Goal: Task Accomplishment & Management: Use online tool/utility

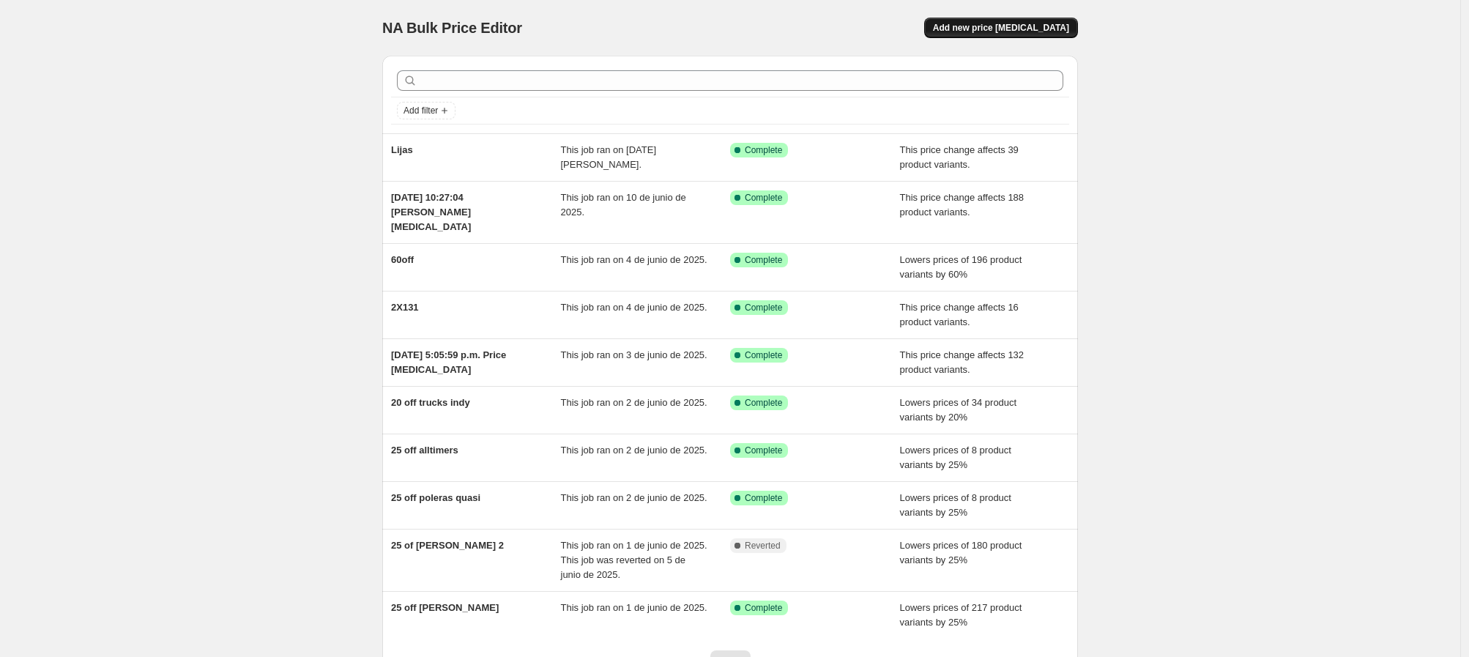
click at [985, 28] on span "Add new price [MEDICAL_DATA]" at bounding box center [1001, 28] width 136 height 12
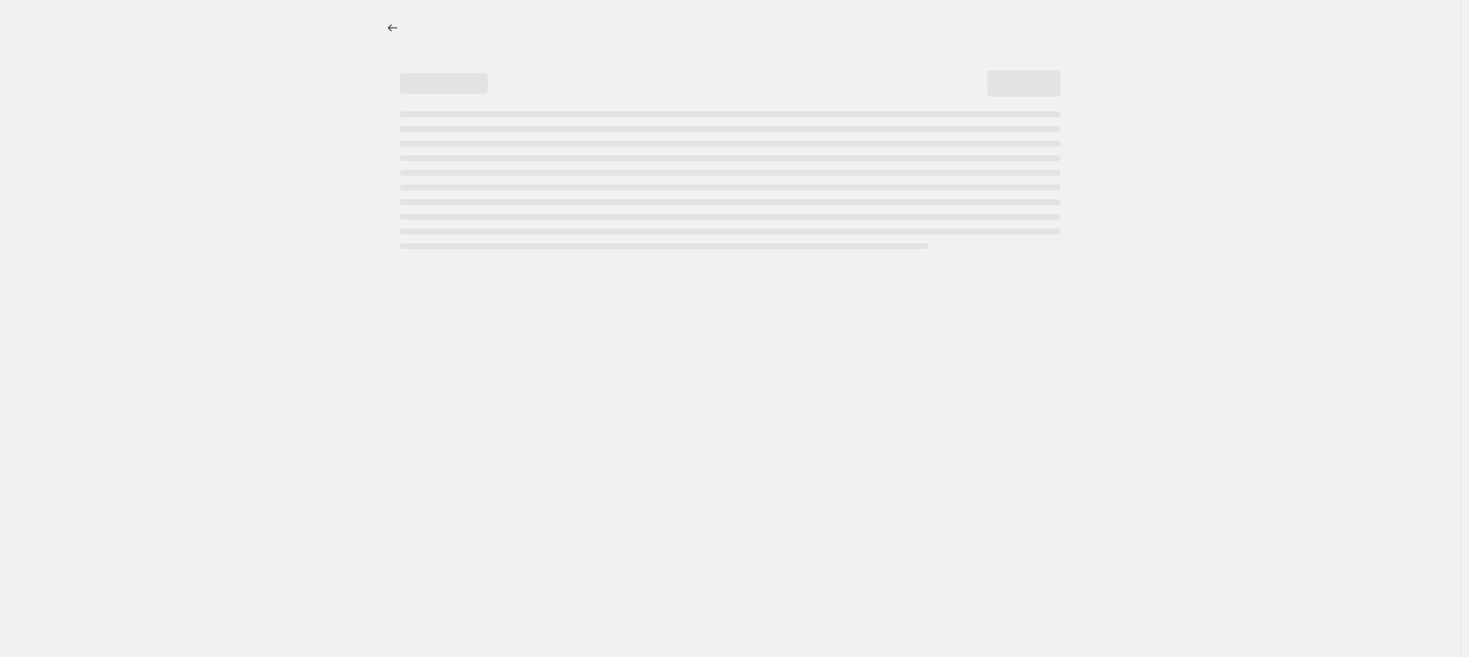
select select "percentage"
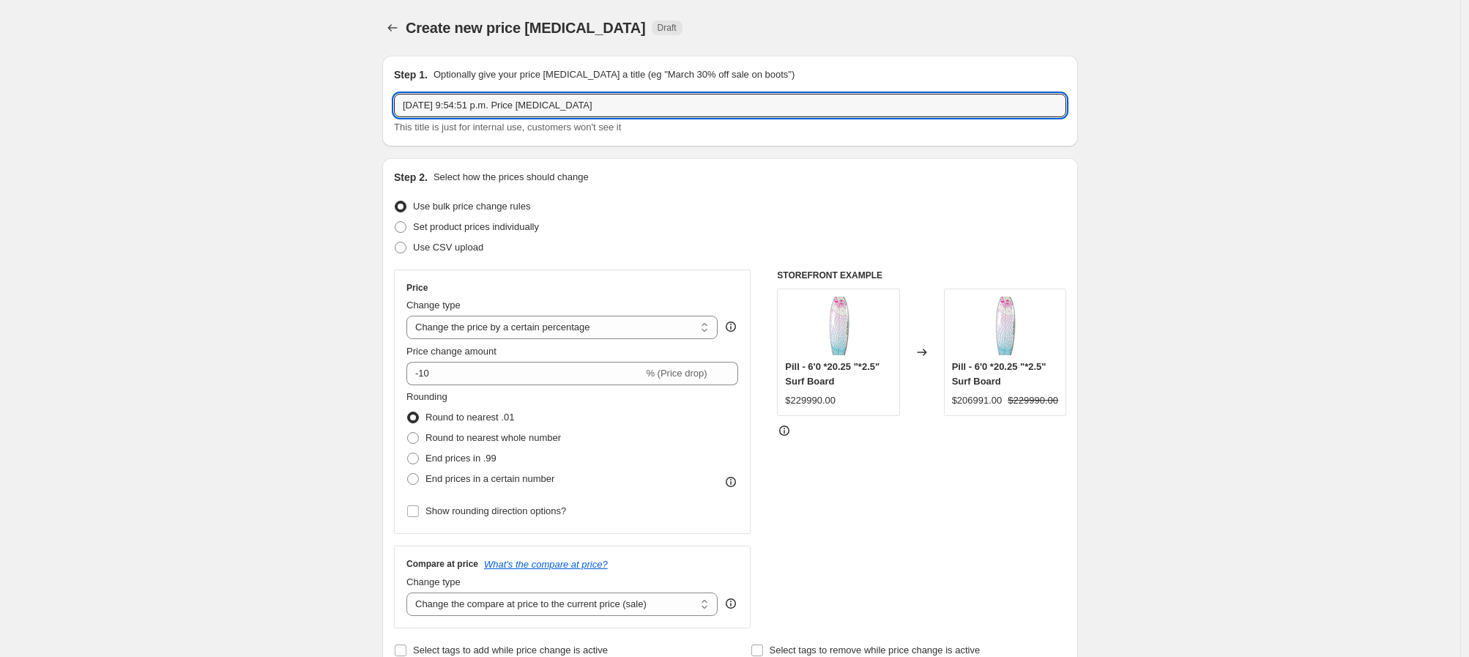
drag, startPoint x: 651, startPoint y: 108, endPoint x: 267, endPoint y: 100, distance: 383.8
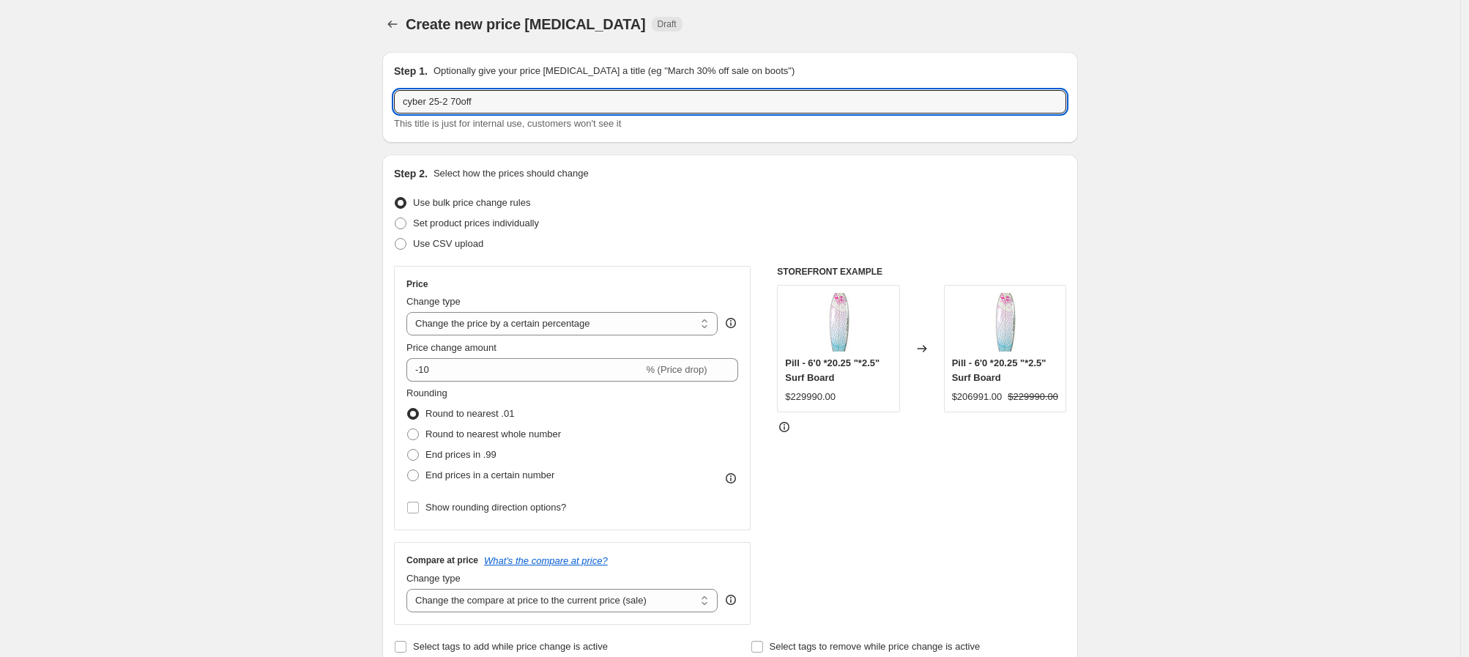
scroll to position [16, 0]
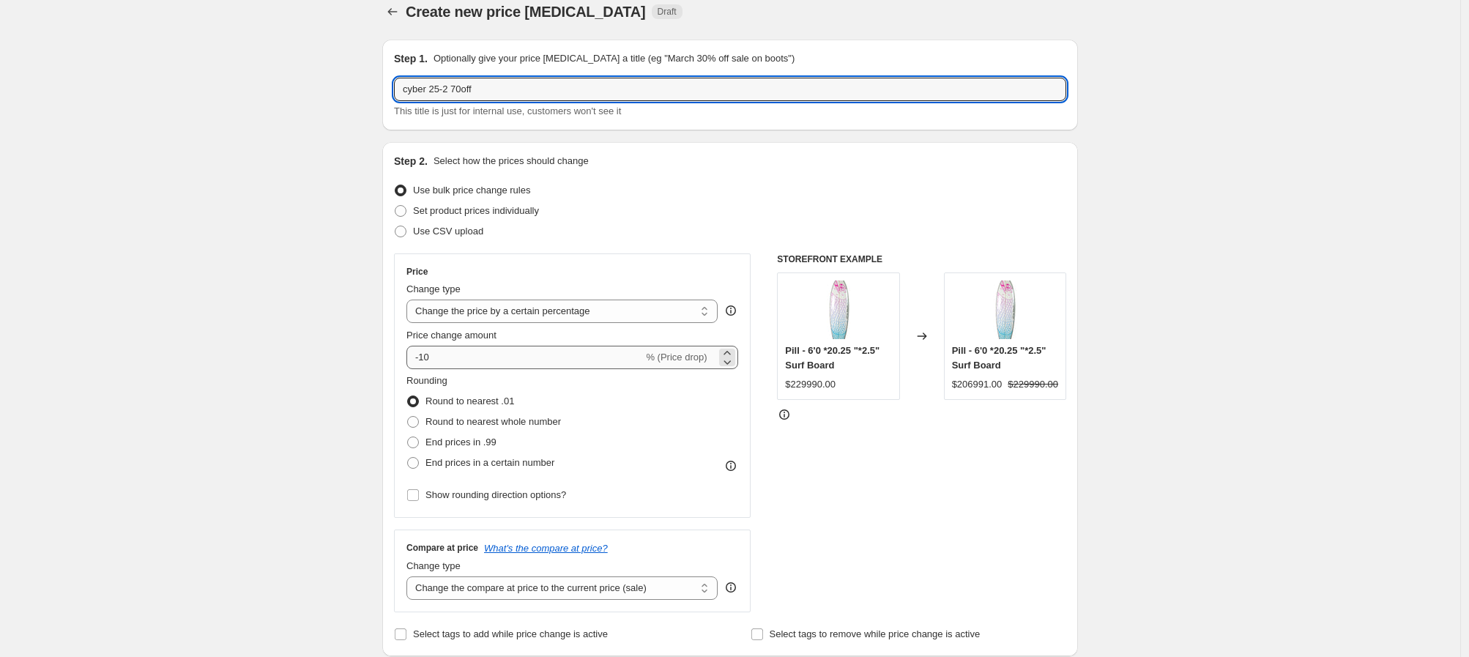
type input "cyber 25-2 70off"
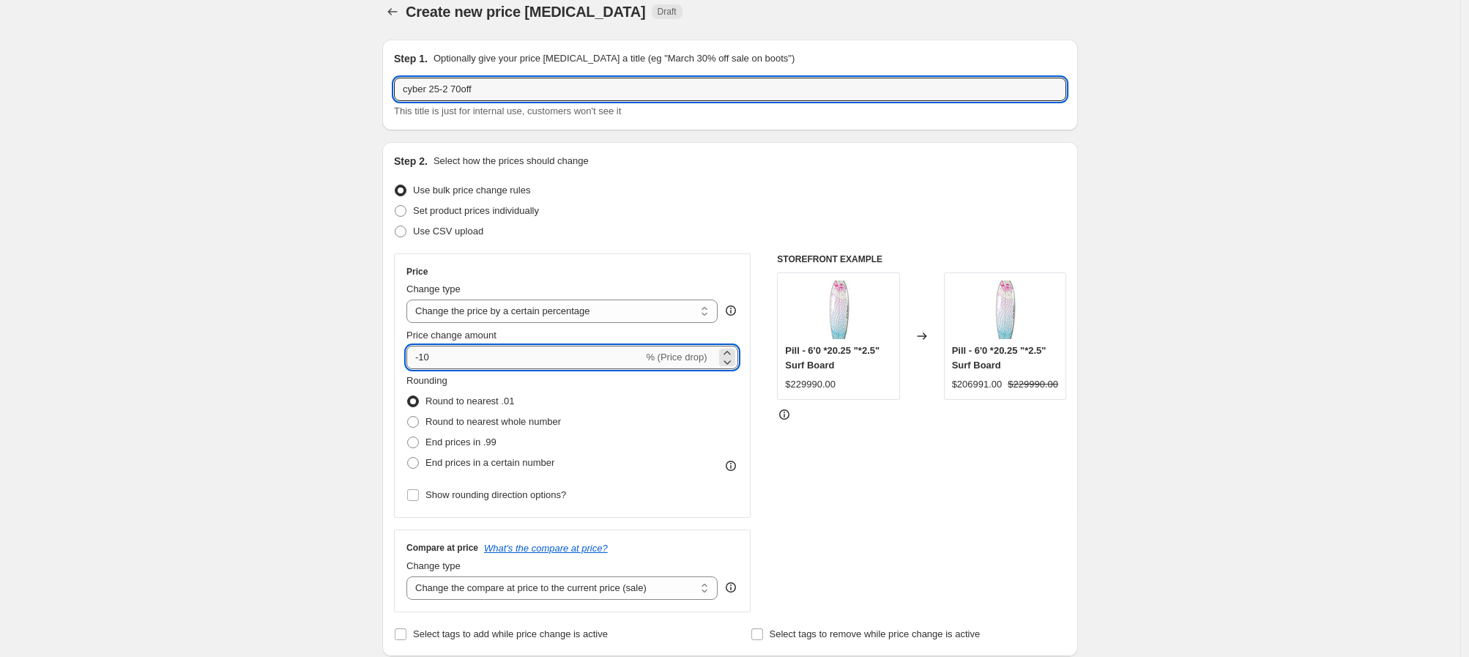
click at [481, 361] on input "-10" at bounding box center [524, 357] width 237 height 23
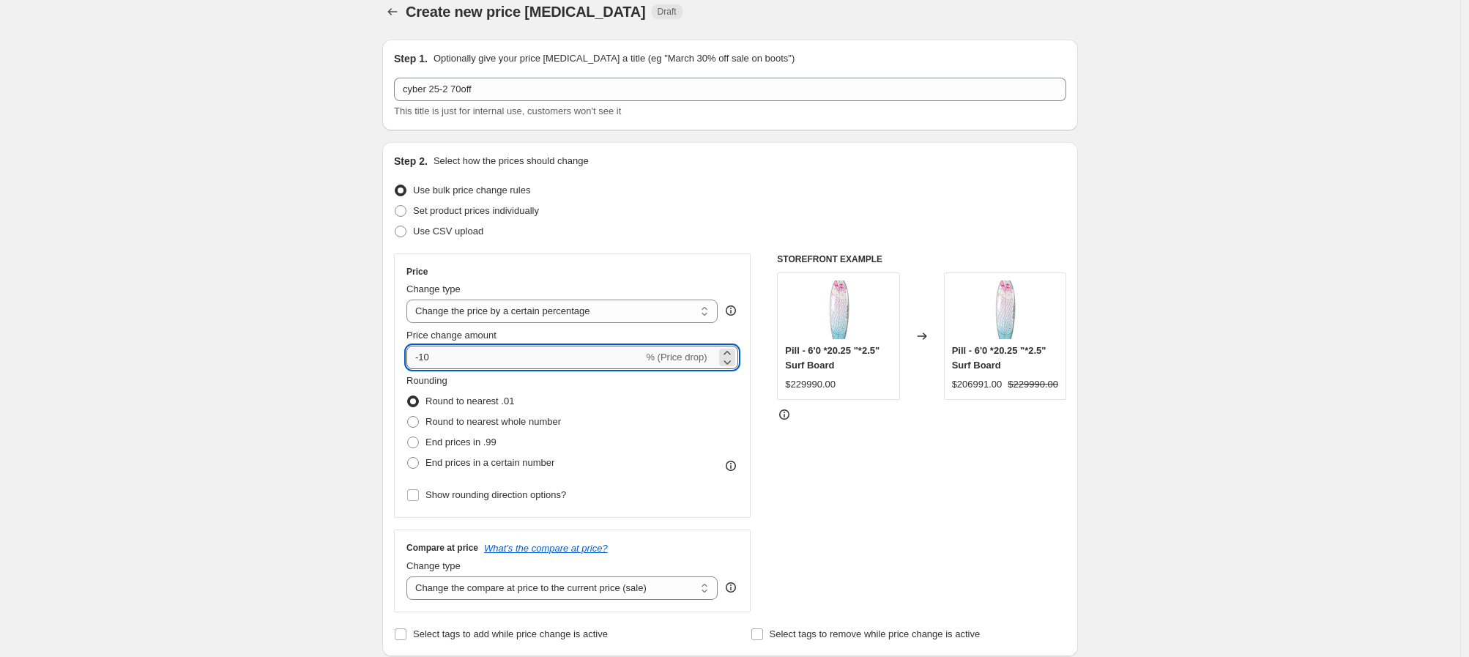
type input "-1"
type input "-70"
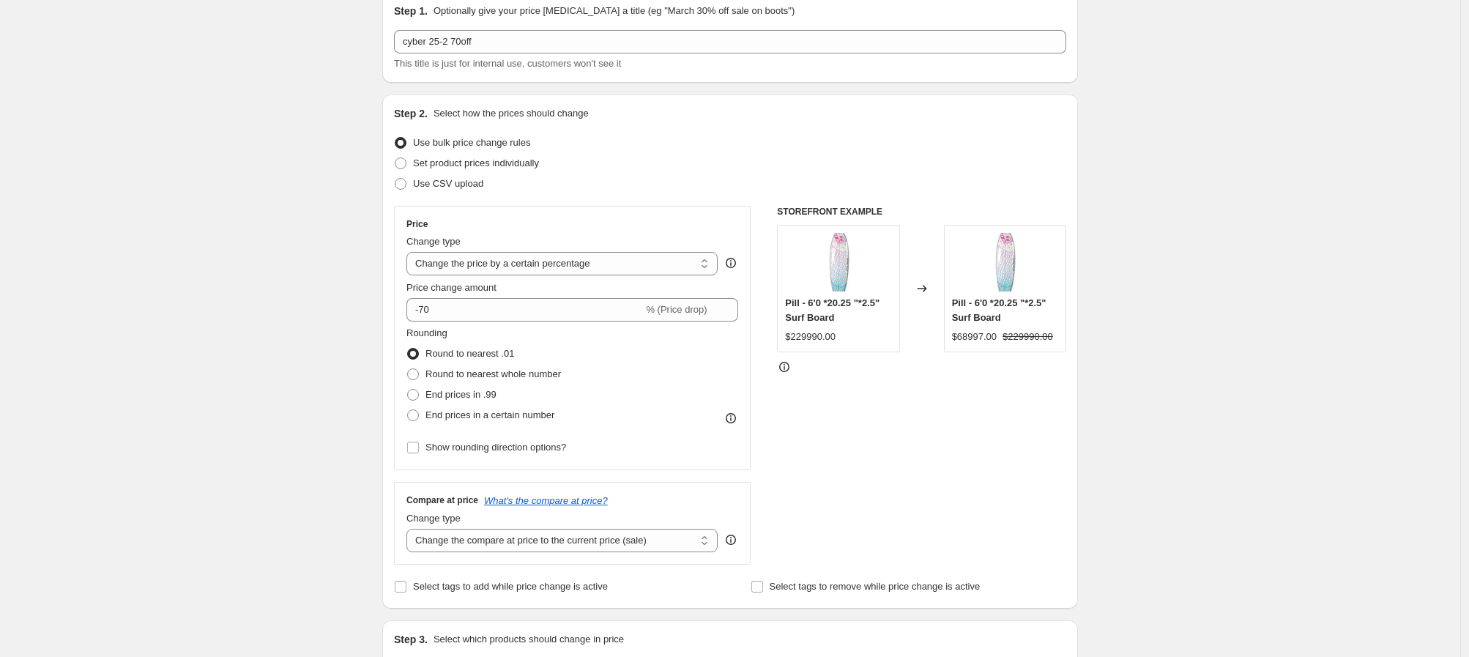
scroll to position [103, 0]
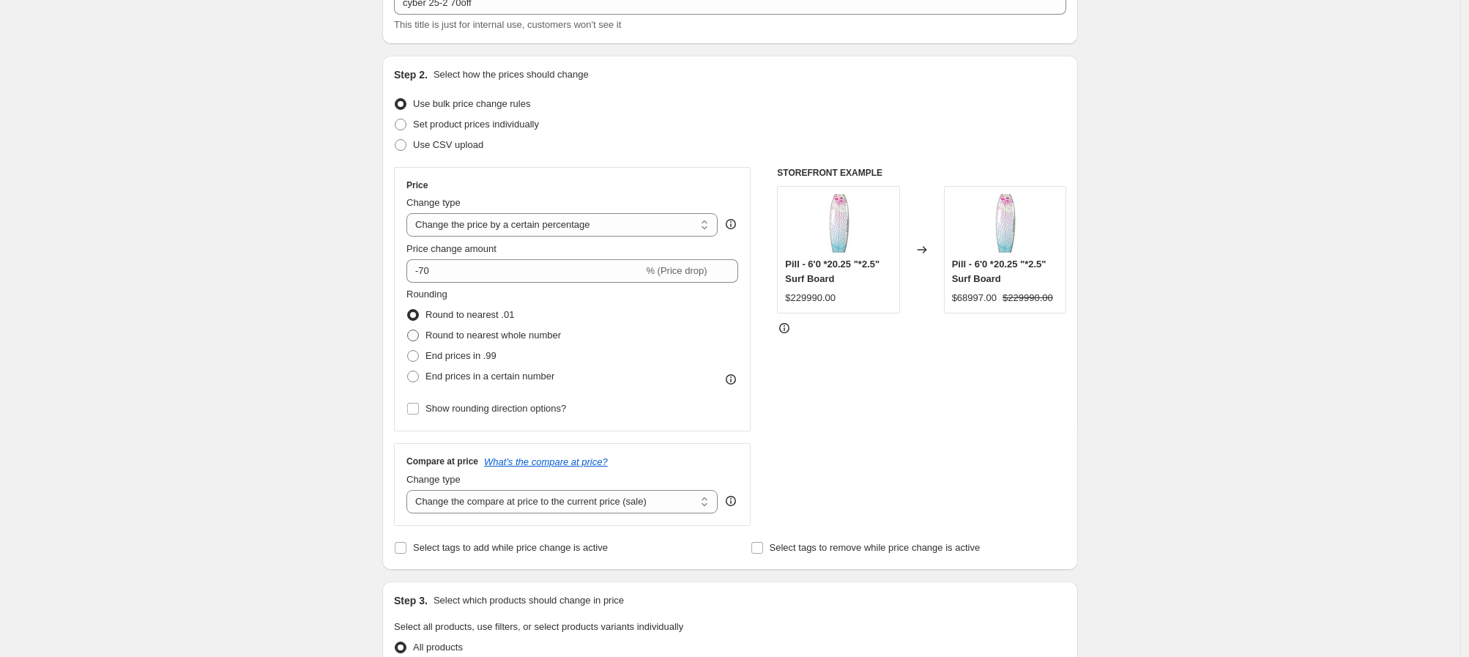
click at [415, 335] on span at bounding box center [413, 336] width 12 height 12
click at [408, 330] on input "Round to nearest whole number" at bounding box center [407, 330] width 1 height 1
radio input "true"
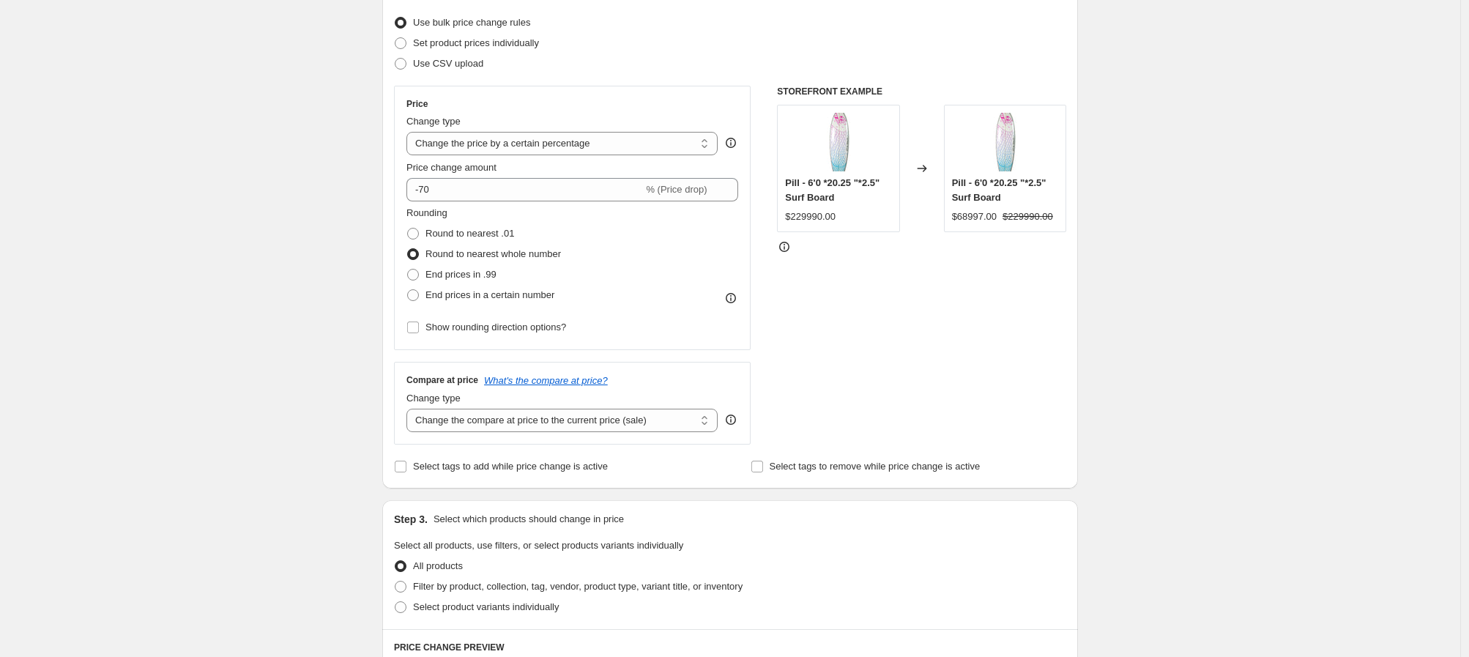
scroll to position [229, 0]
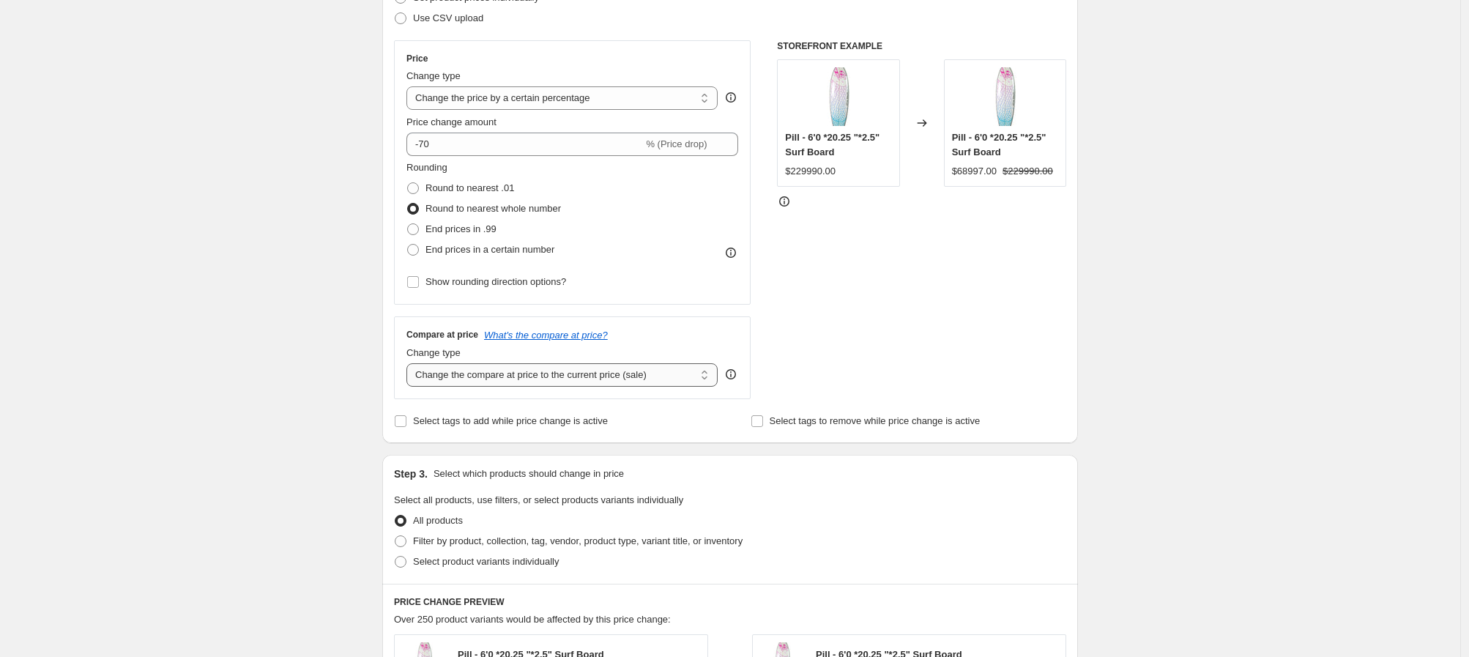
click at [559, 377] on select "Change the compare at price to the current price (sale) Change the compare at p…" at bounding box center [561, 374] width 311 height 23
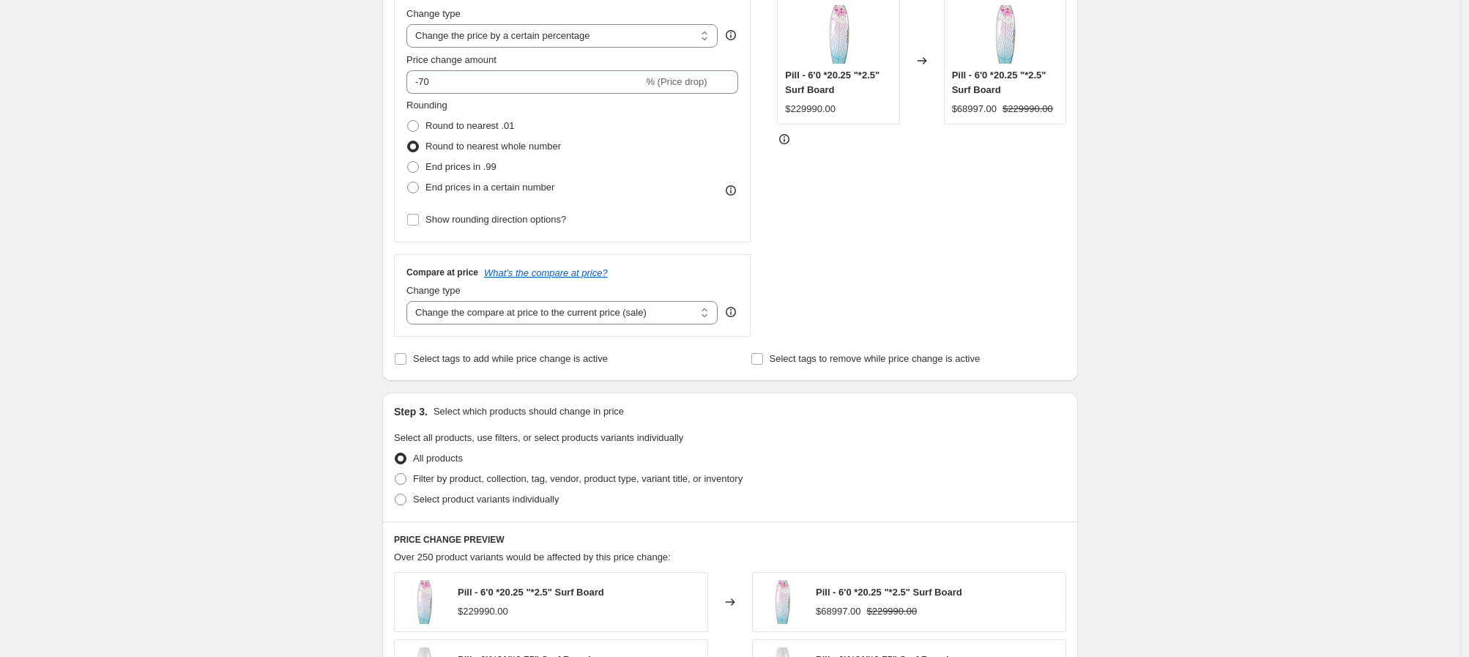
scroll to position [295, 0]
click at [452, 477] on span "Filter by product, collection, tag, vendor, product type, variant title, or inv…" at bounding box center [578, 474] width 330 height 11
click at [395, 470] on input "Filter by product, collection, tag, vendor, product type, variant title, or inv…" at bounding box center [395, 469] width 1 height 1
radio input "true"
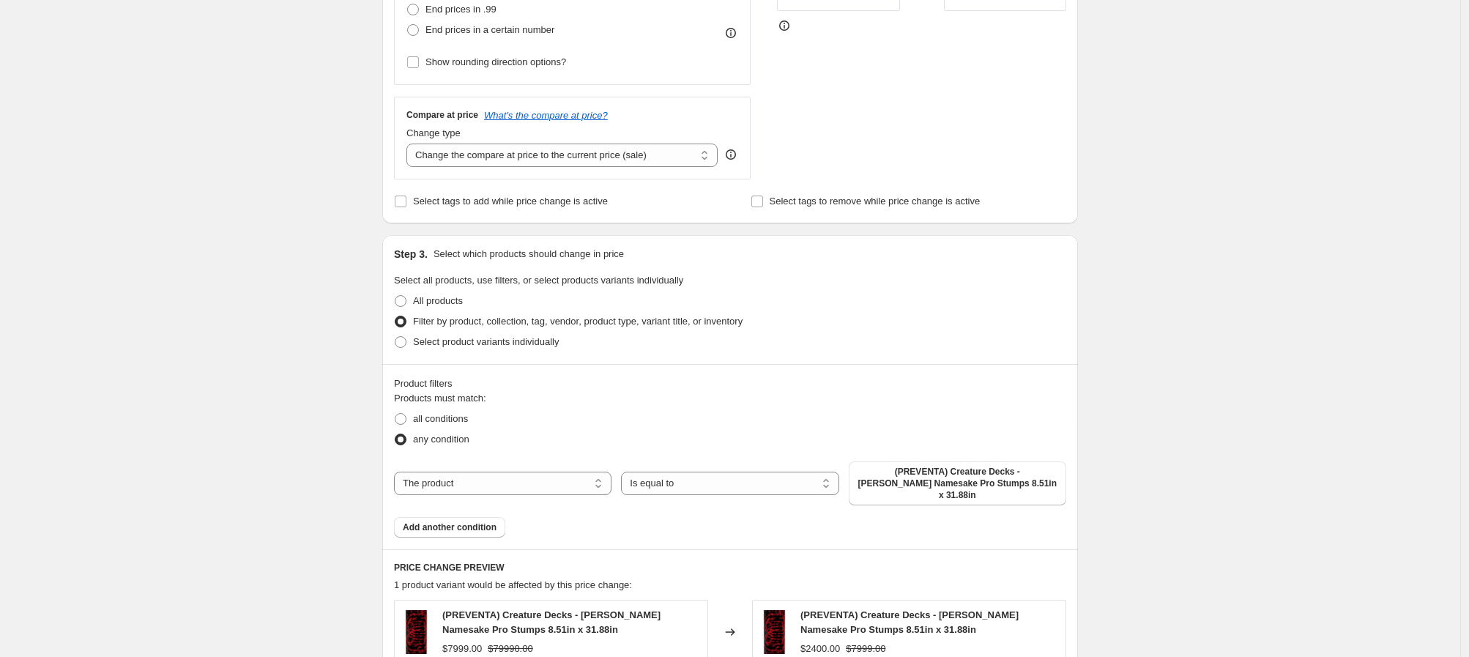
scroll to position [534, 0]
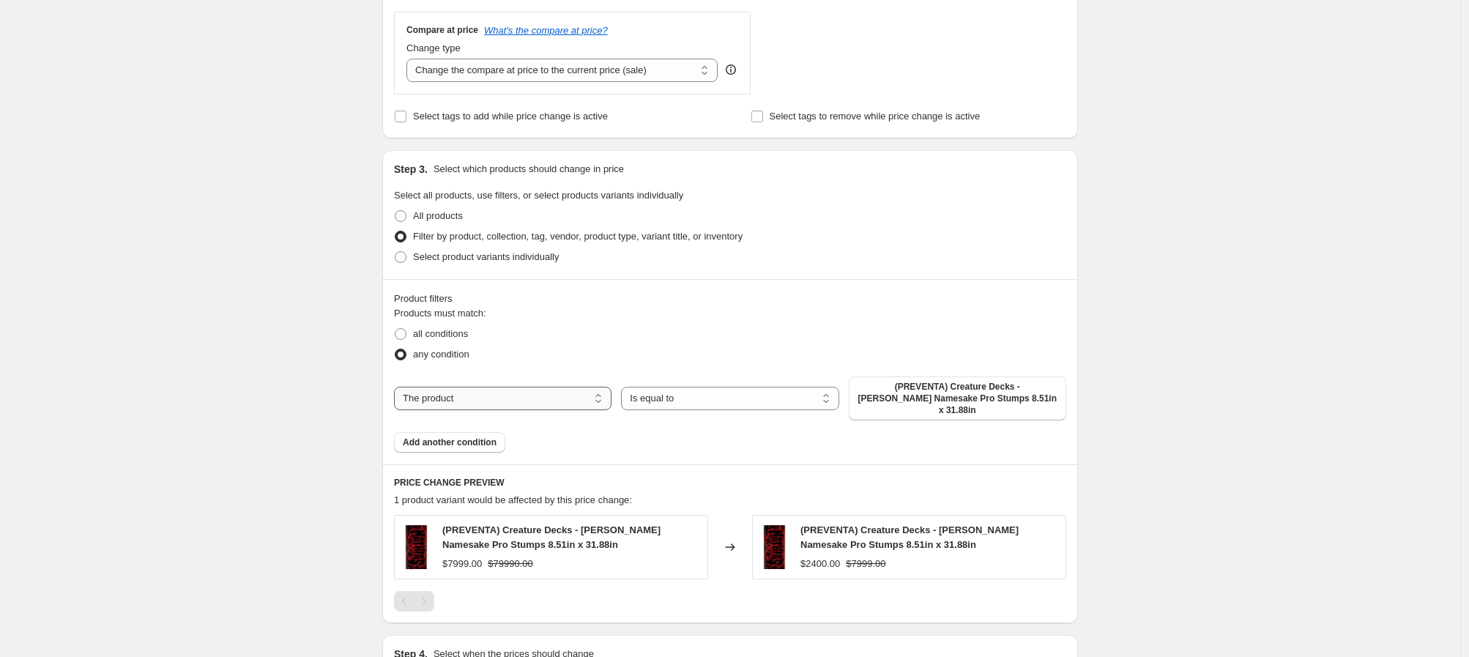
click at [592, 389] on select "The product The product's collection The product's tag The product's vendor The…" at bounding box center [502, 398] width 217 height 23
select select "collection"
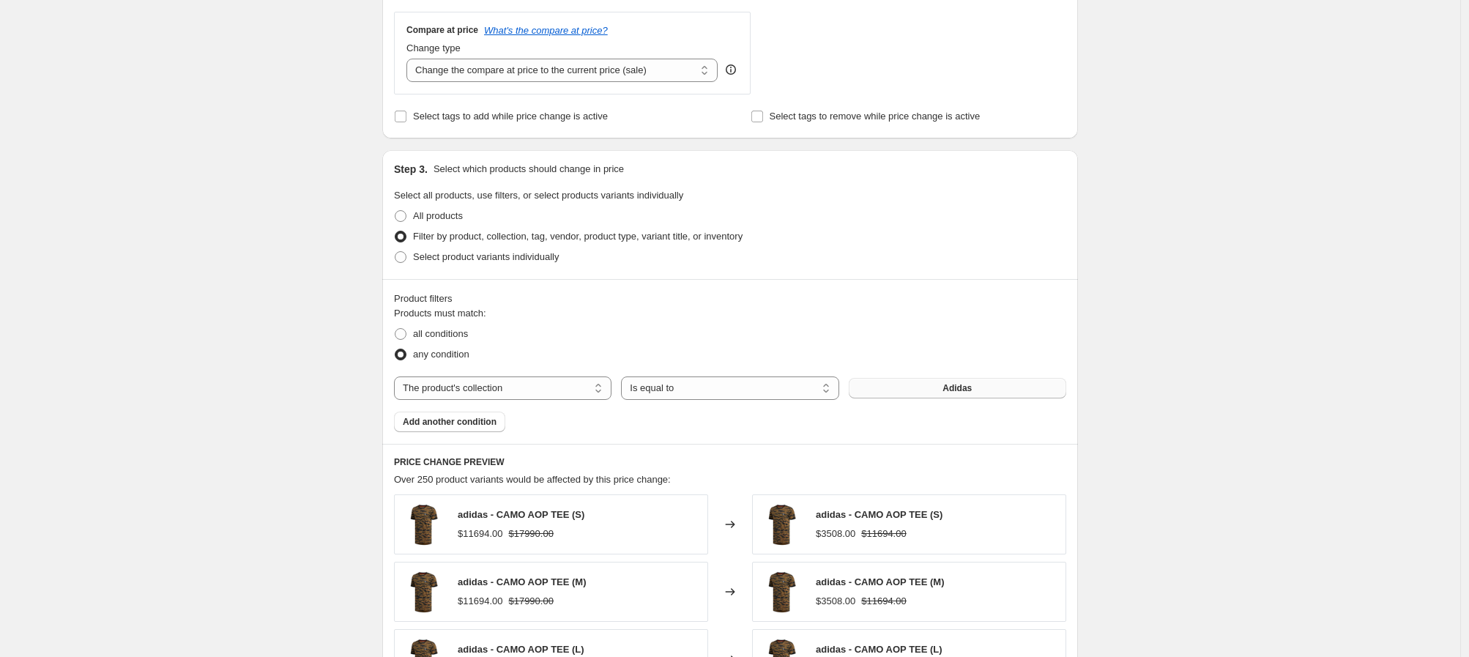
click at [907, 388] on button "Adidas" at bounding box center [957, 388] width 217 height 21
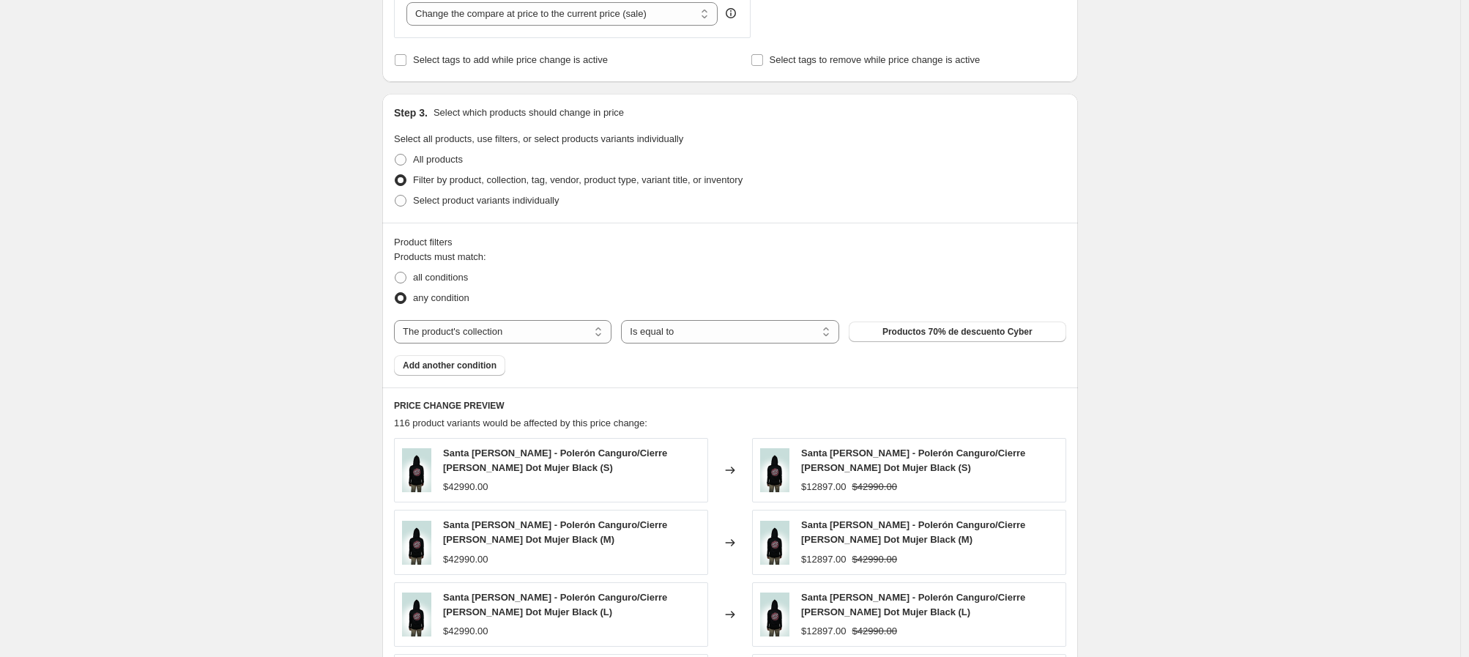
scroll to position [718, 0]
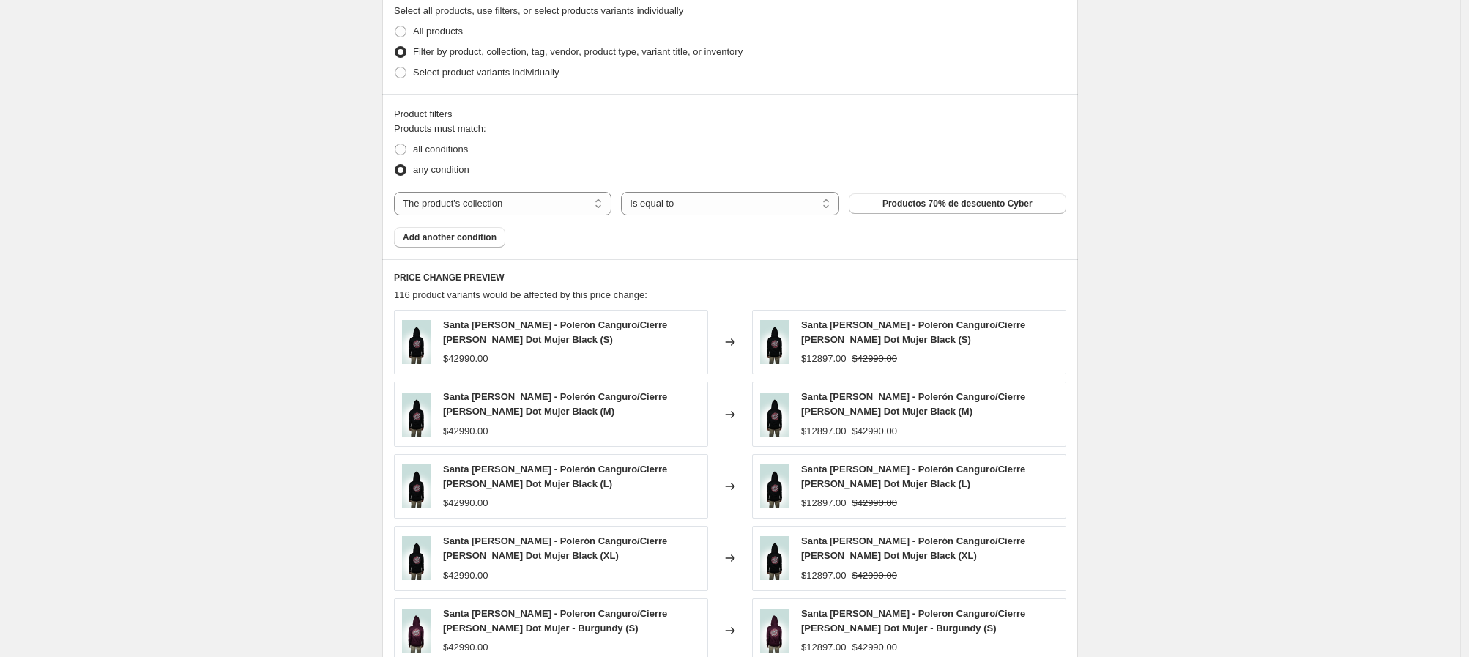
click at [197, 297] on div "Create new price [MEDICAL_DATA]. This page is ready Create new price [MEDICAL_D…" at bounding box center [730, 108] width 1460 height 1652
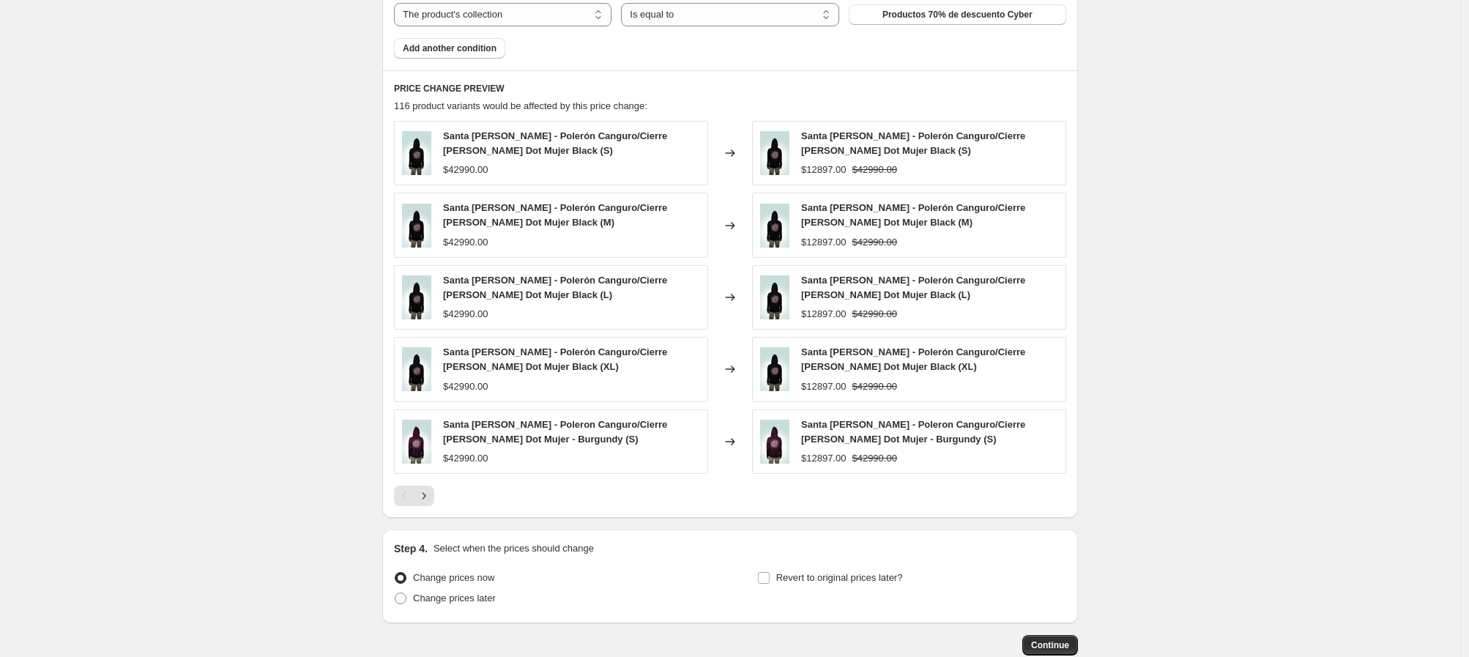
scroll to position [933, 0]
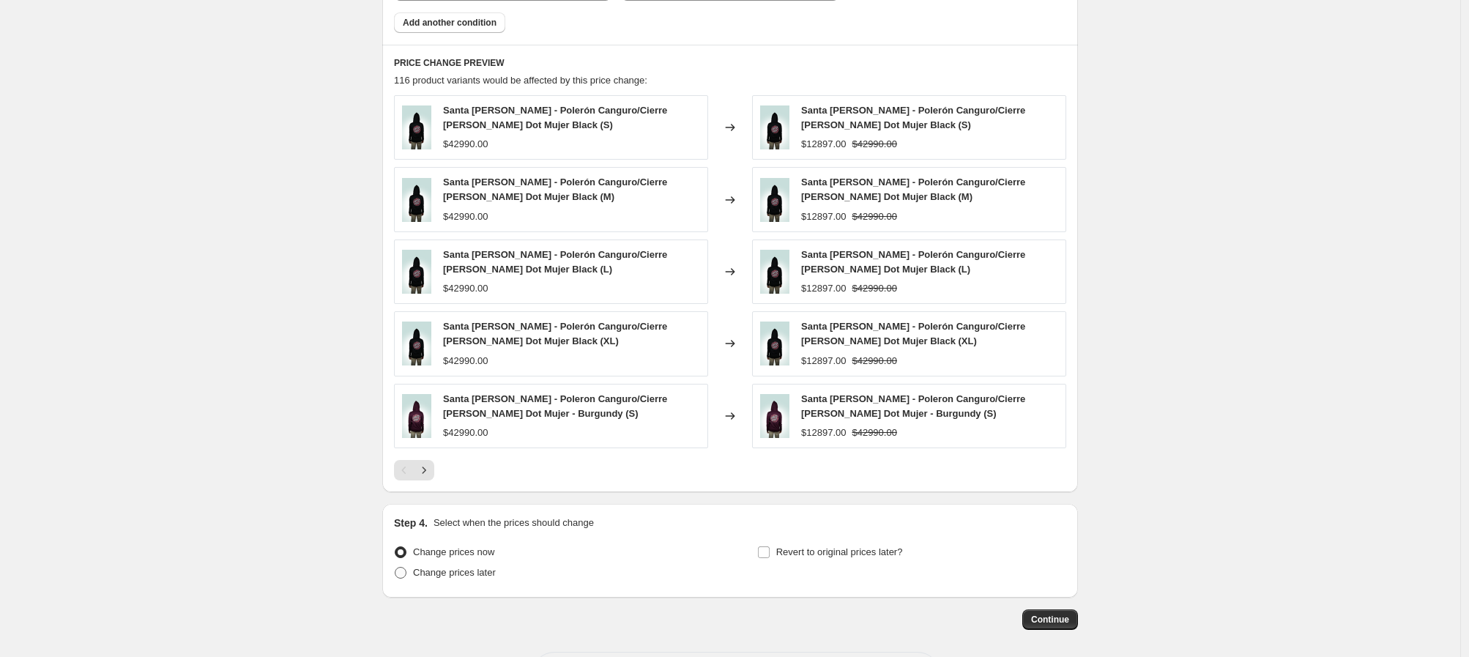
click at [406, 573] on span at bounding box center [401, 573] width 12 height 12
click at [395, 568] on input "Change prices later" at bounding box center [395, 567] width 1 height 1
radio input "true"
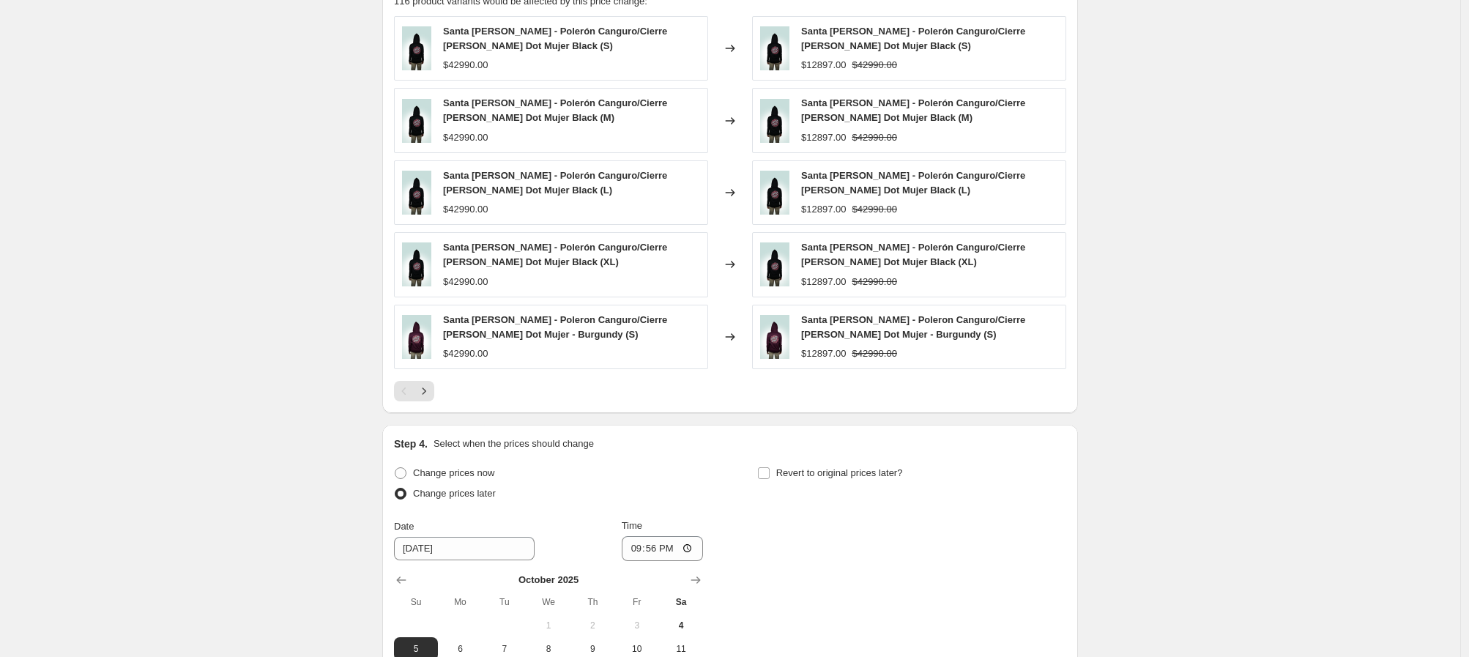
scroll to position [1246, 0]
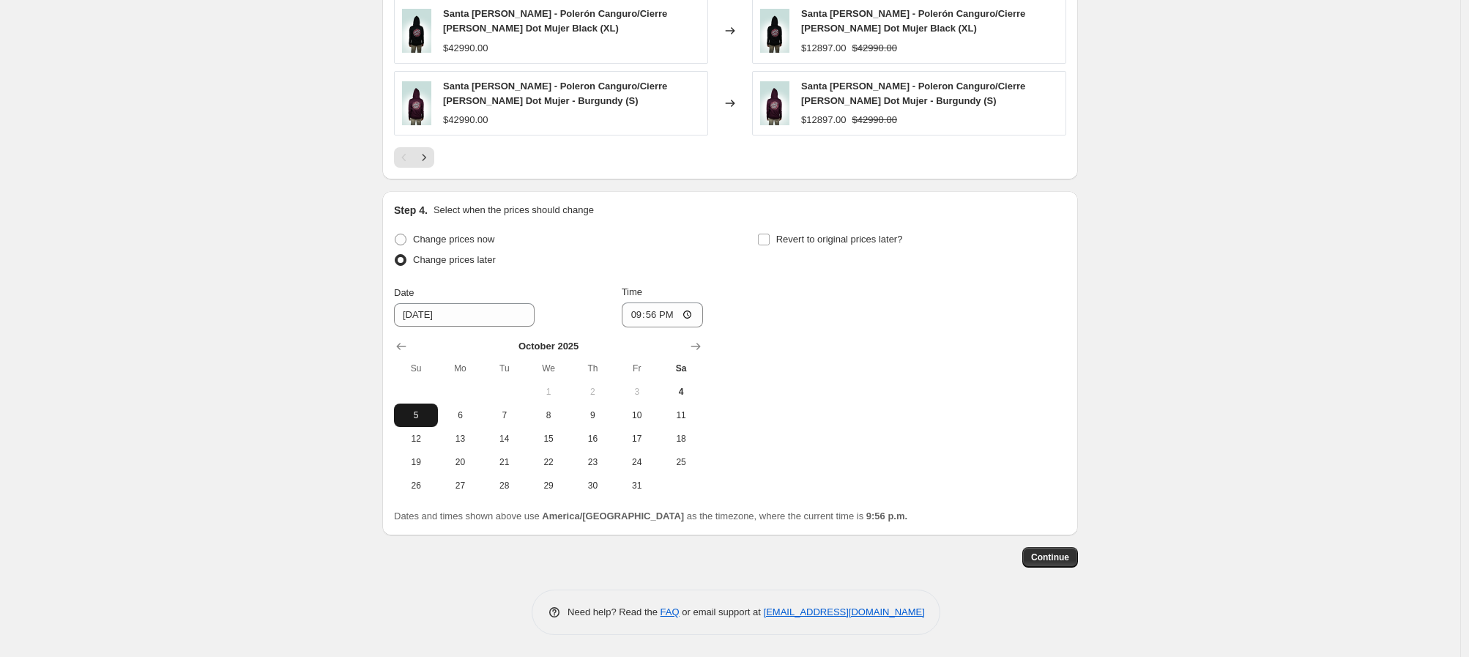
click at [417, 415] on span "5" at bounding box center [416, 415] width 32 height 12
click at [632, 316] on input "21:56" at bounding box center [663, 314] width 82 height 25
type input "20:00"
click at [872, 351] on div "Change prices now Change prices later Date [DATE] Time 20:00 [DATE] Su Mo Tu We…" at bounding box center [730, 363] width 672 height 268
click at [764, 241] on input "Revert to original prices later?" at bounding box center [764, 240] width 12 height 12
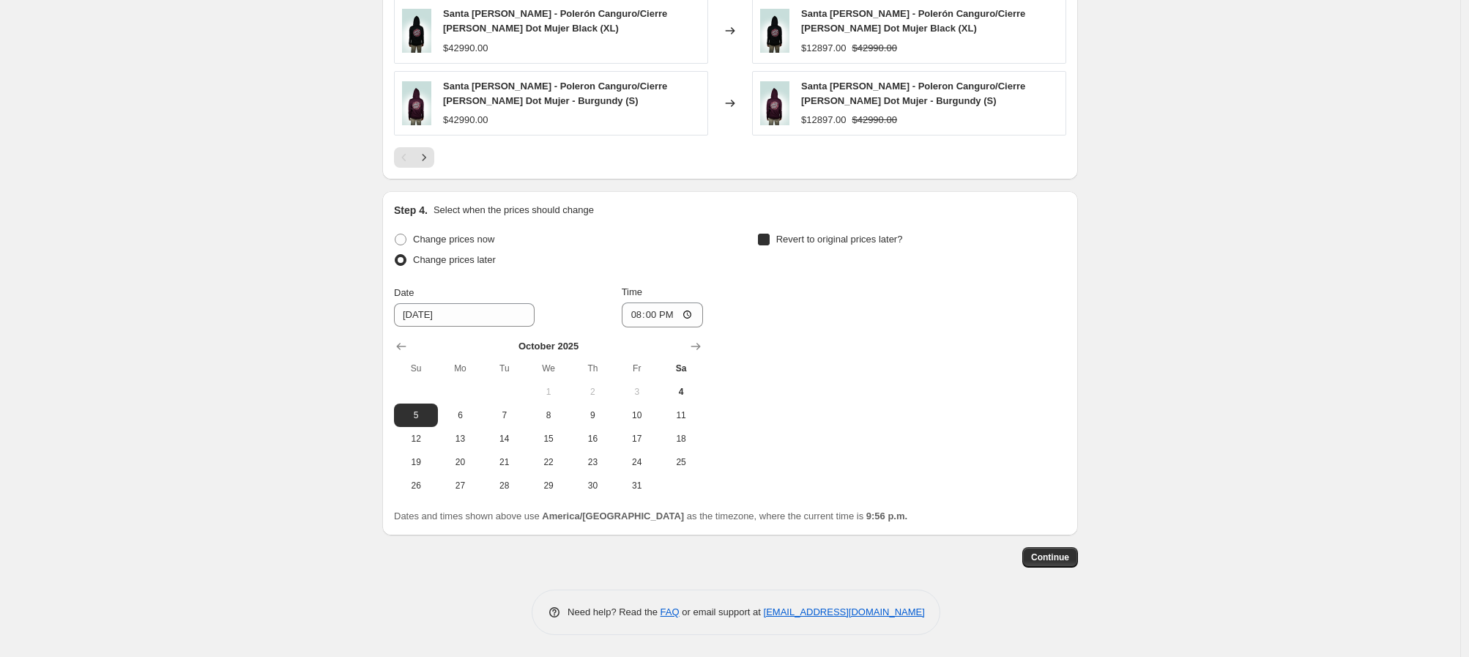
checkbox input "true"
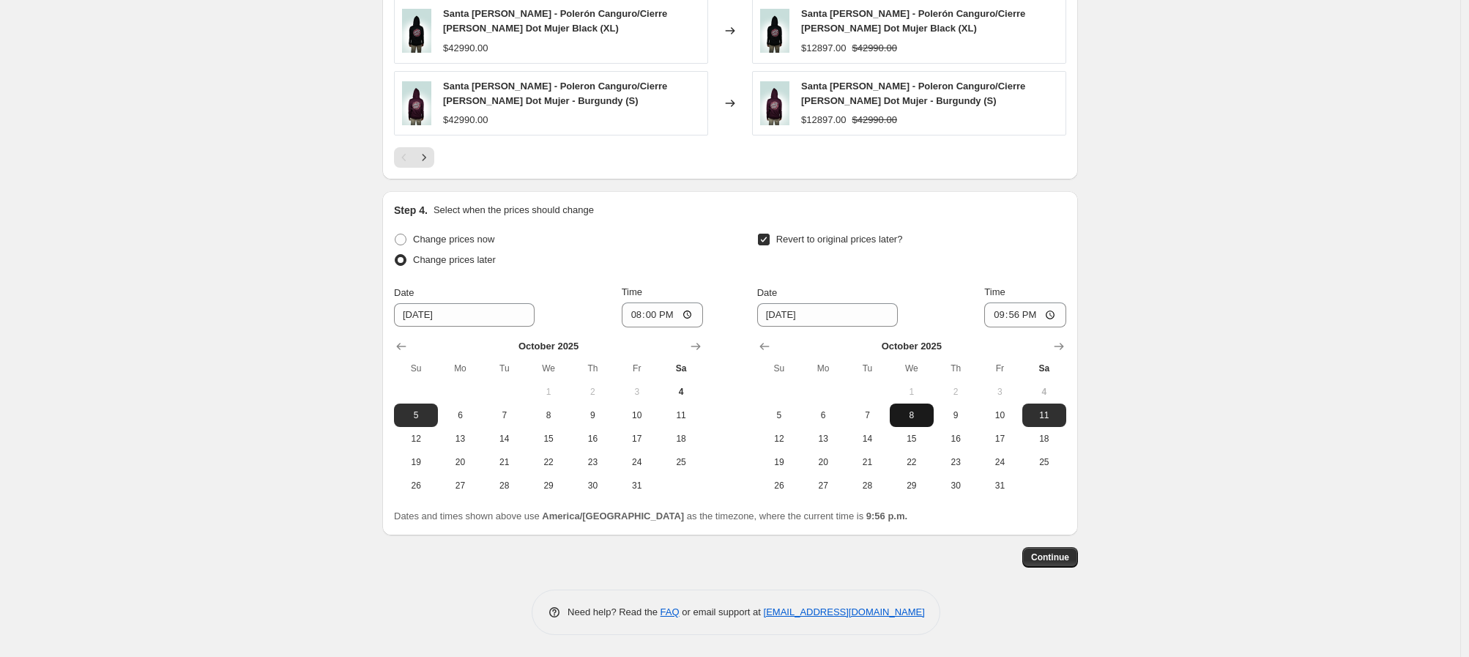
click at [918, 423] on button "8" at bounding box center [912, 414] width 44 height 23
click at [953, 412] on span "9" at bounding box center [956, 415] width 32 height 12
type input "[DATE]"
click at [991, 315] on input "21:56" at bounding box center [1025, 314] width 82 height 25
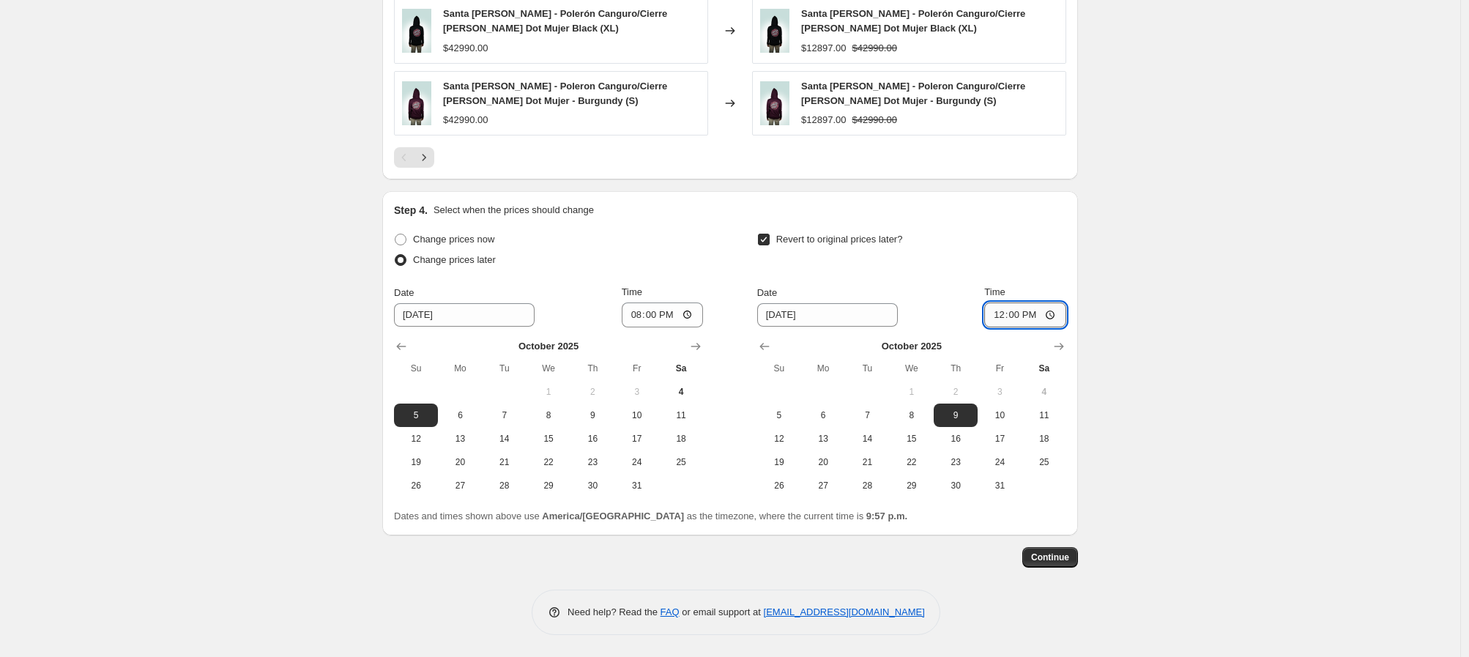
type input "00:00"
click at [1063, 562] on span "Continue" at bounding box center [1050, 557] width 38 height 12
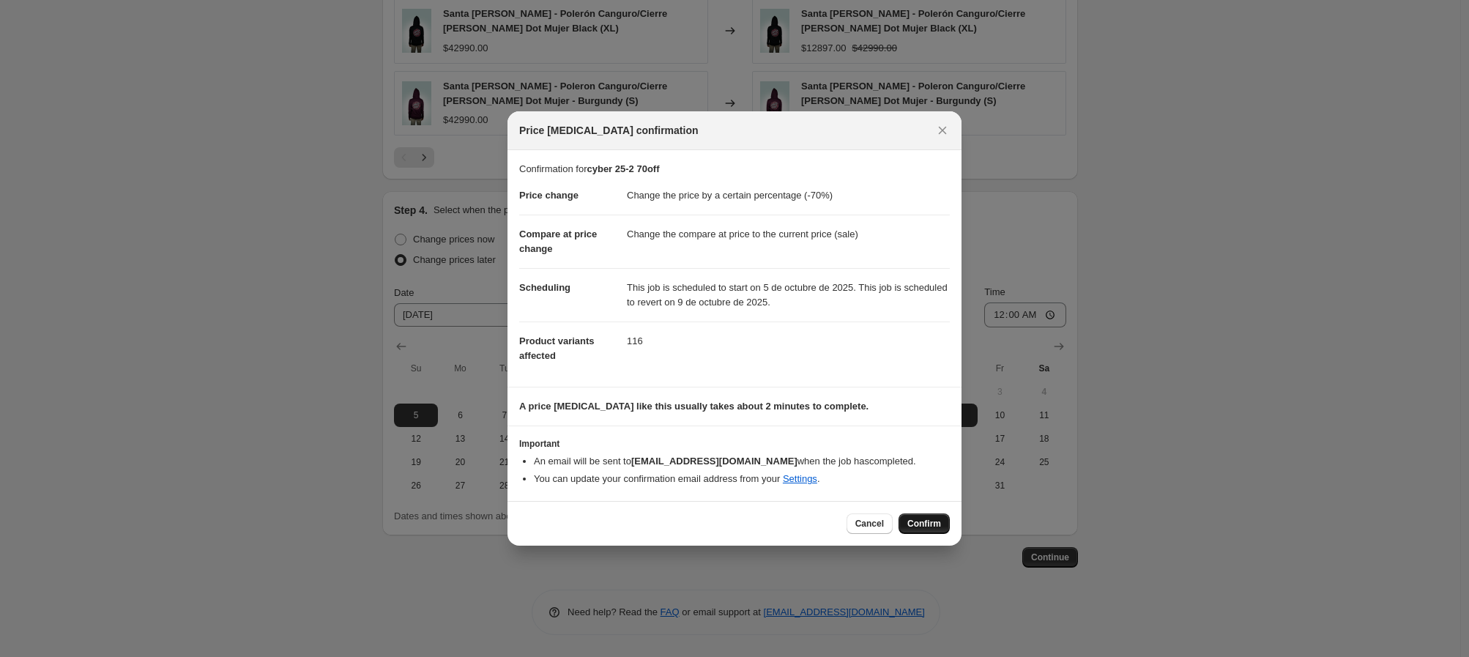
click at [931, 525] on span "Confirm" at bounding box center [924, 524] width 34 height 12
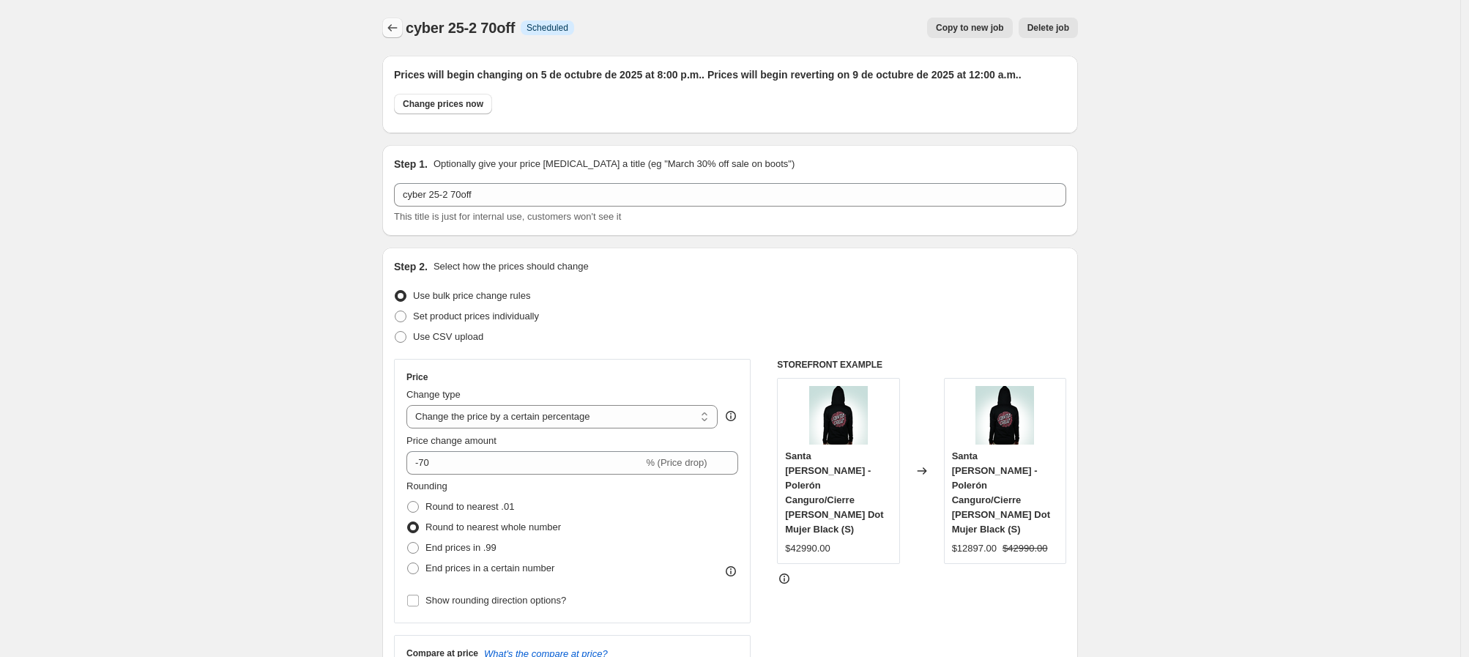
click at [398, 28] on icon "Price change jobs" at bounding box center [392, 28] width 15 height 15
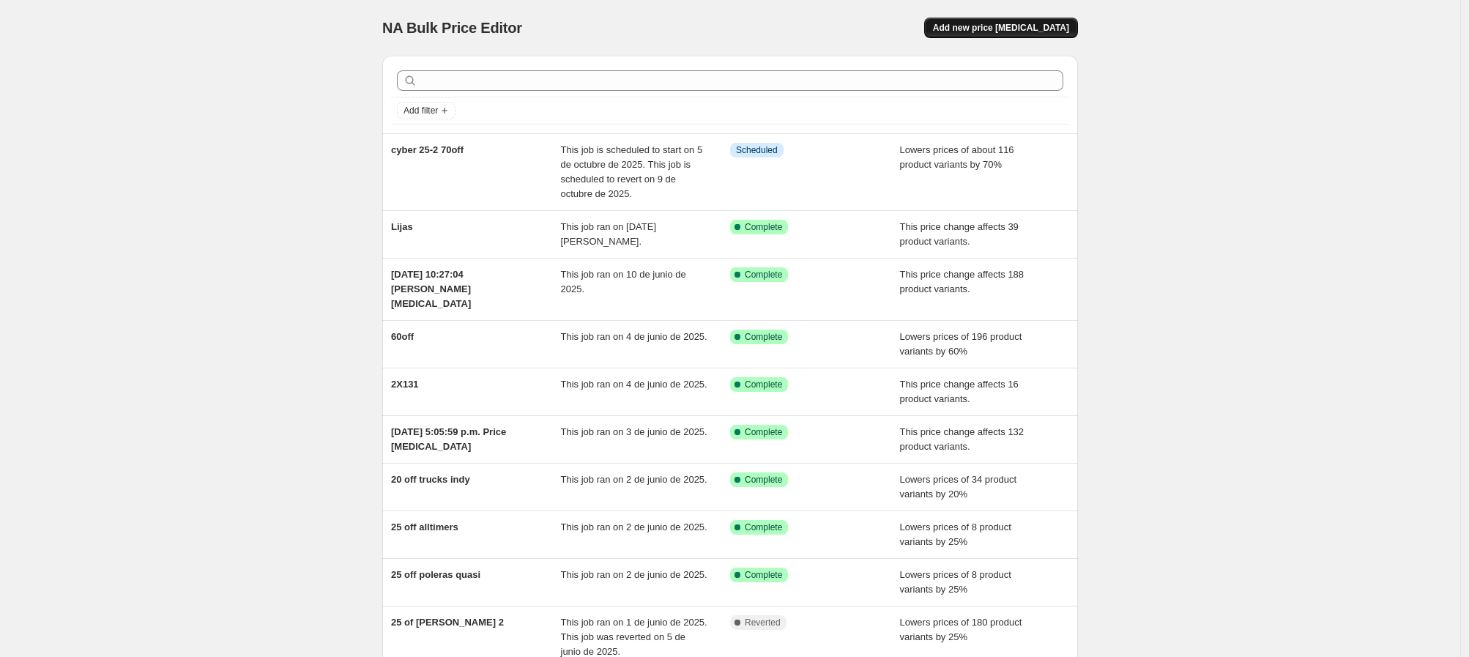
click at [1000, 26] on span "Add new price [MEDICAL_DATA]" at bounding box center [1001, 28] width 136 height 12
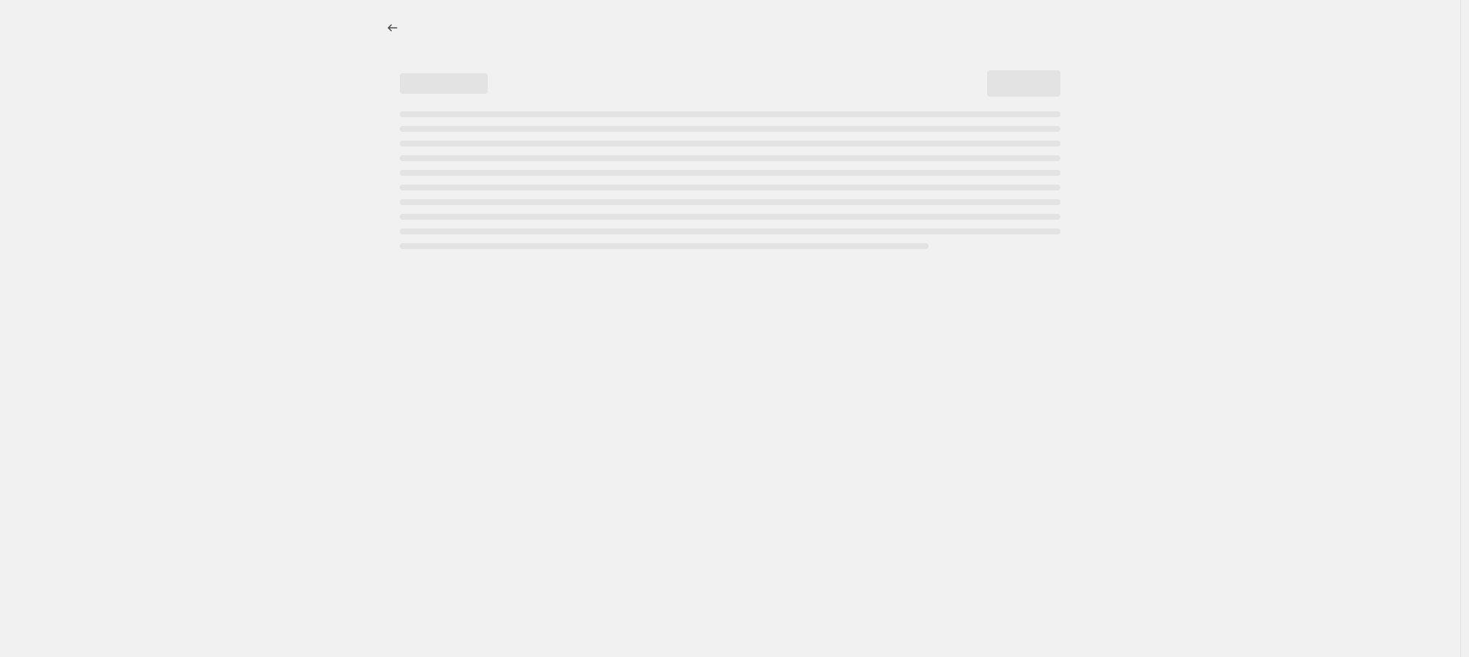
select select "percentage"
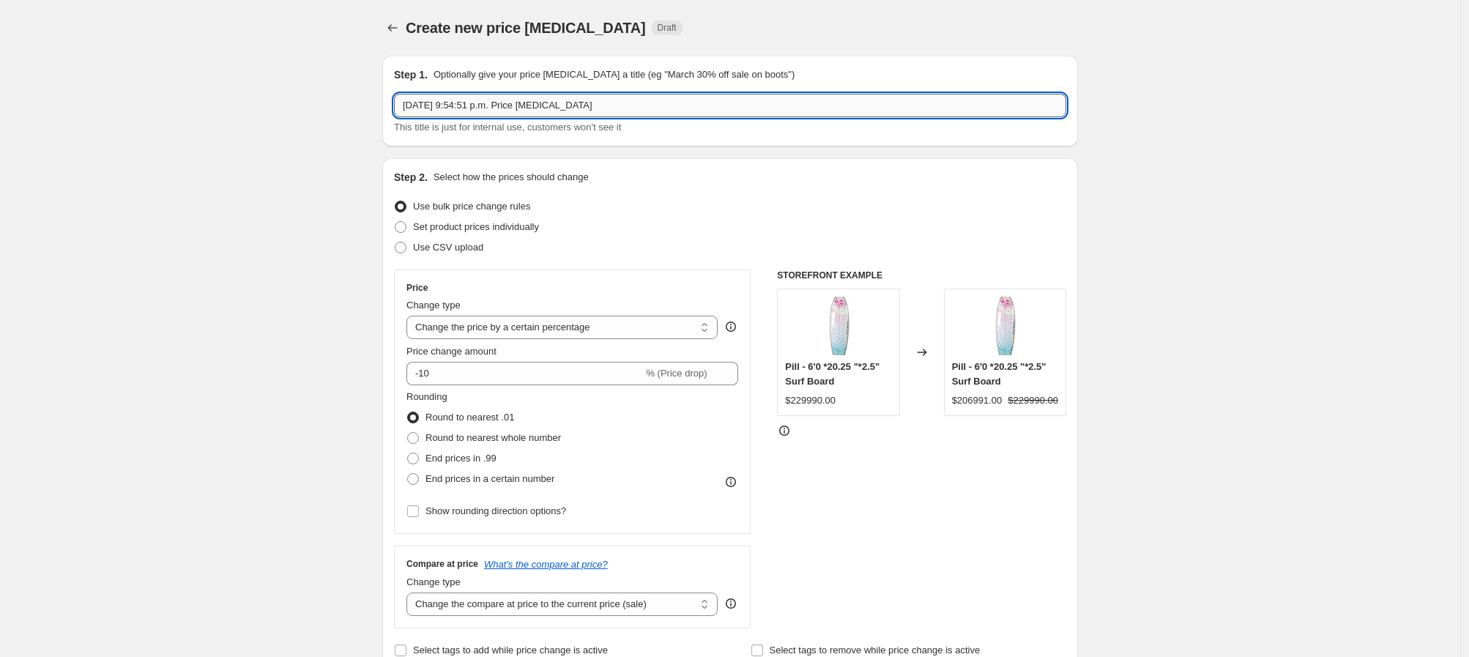
click at [538, 105] on input "[DATE] 9:54:51 p.m. Price [MEDICAL_DATA]" at bounding box center [730, 105] width 672 height 23
click at [540, 105] on input "[DATE] 9:54:51 p.m. Price [MEDICAL_DATA]" at bounding box center [730, 105] width 672 height 23
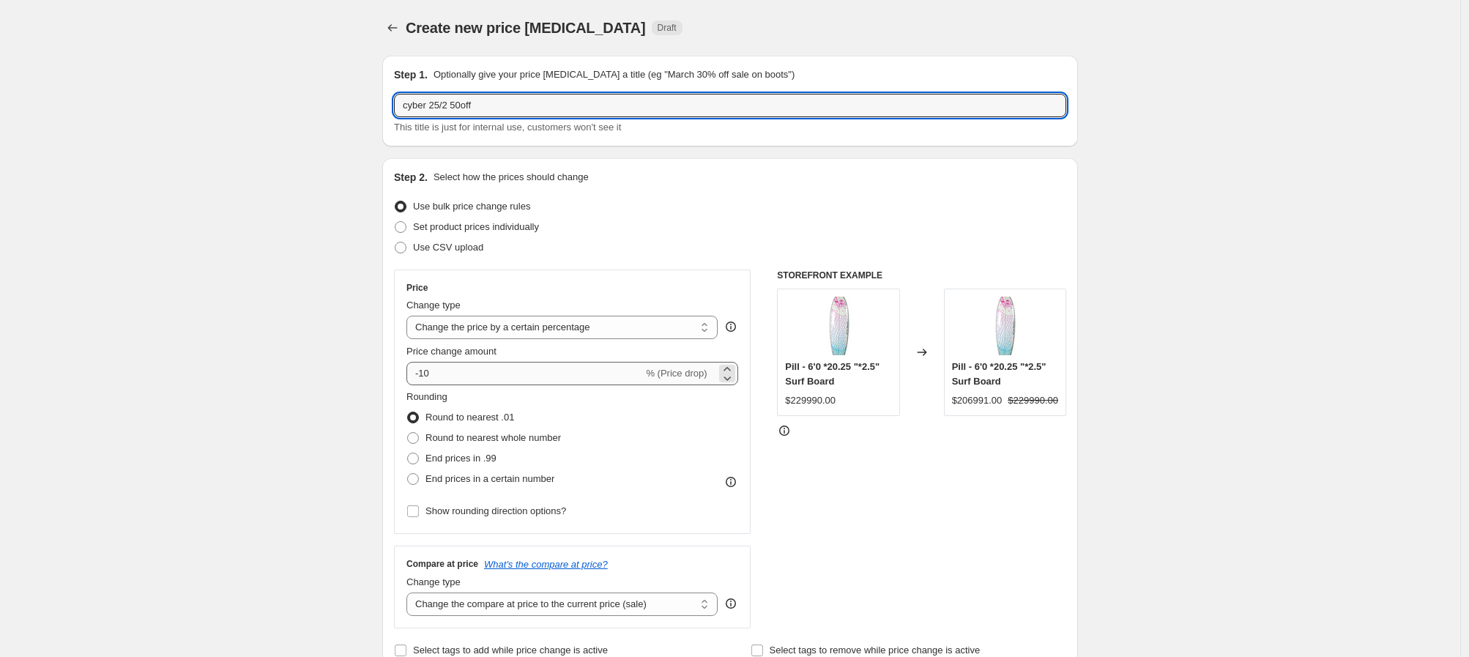
type input "cyber 25/2 50off"
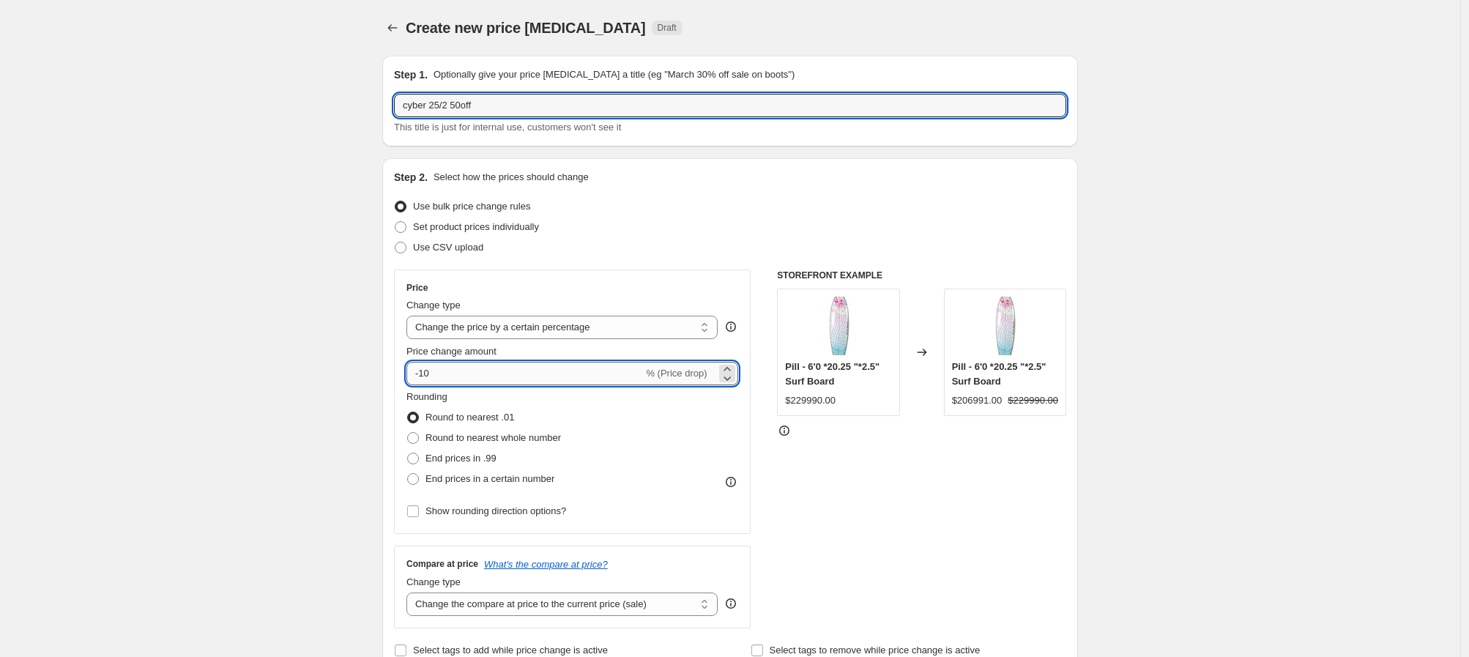
click at [461, 373] on input "-10" at bounding box center [524, 373] width 237 height 23
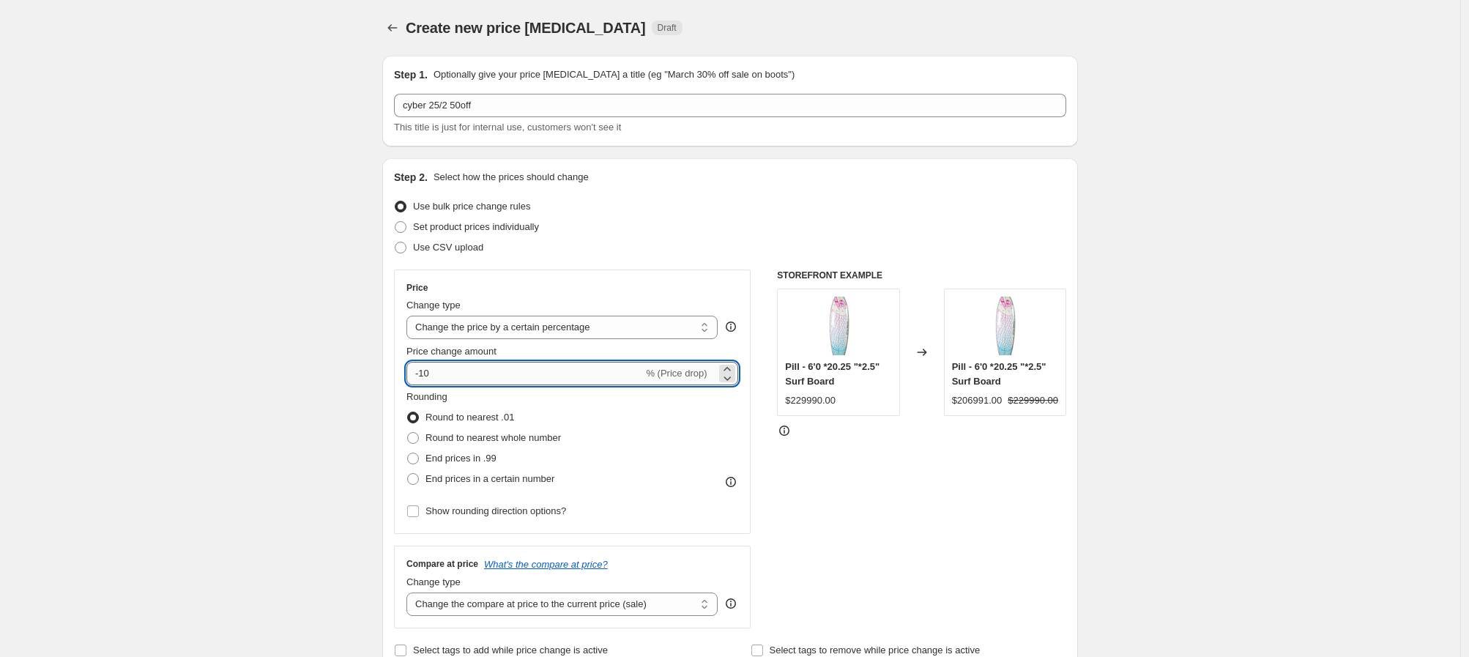
type input "-1"
type input "-50"
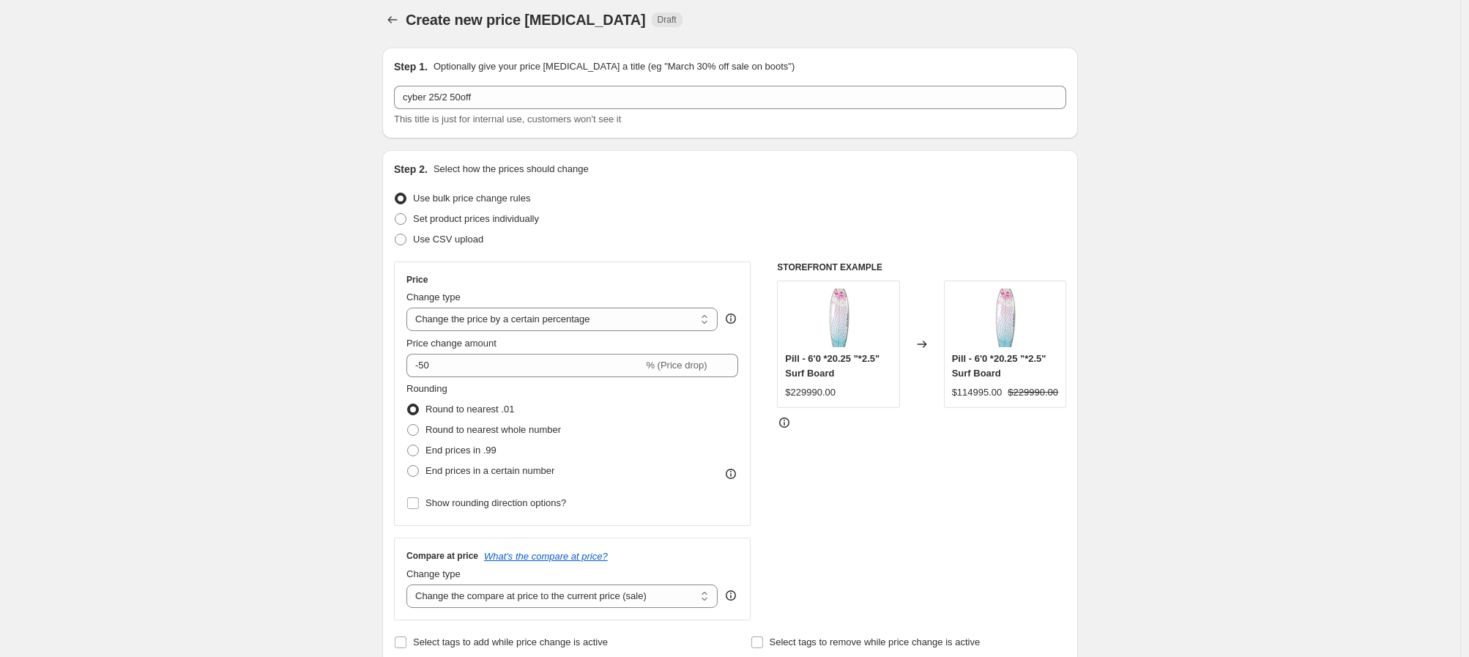
scroll to position [9, 0]
click at [419, 430] on span at bounding box center [413, 429] width 12 height 12
click at [408, 424] on input "Round to nearest whole number" at bounding box center [407, 423] width 1 height 1
radio input "true"
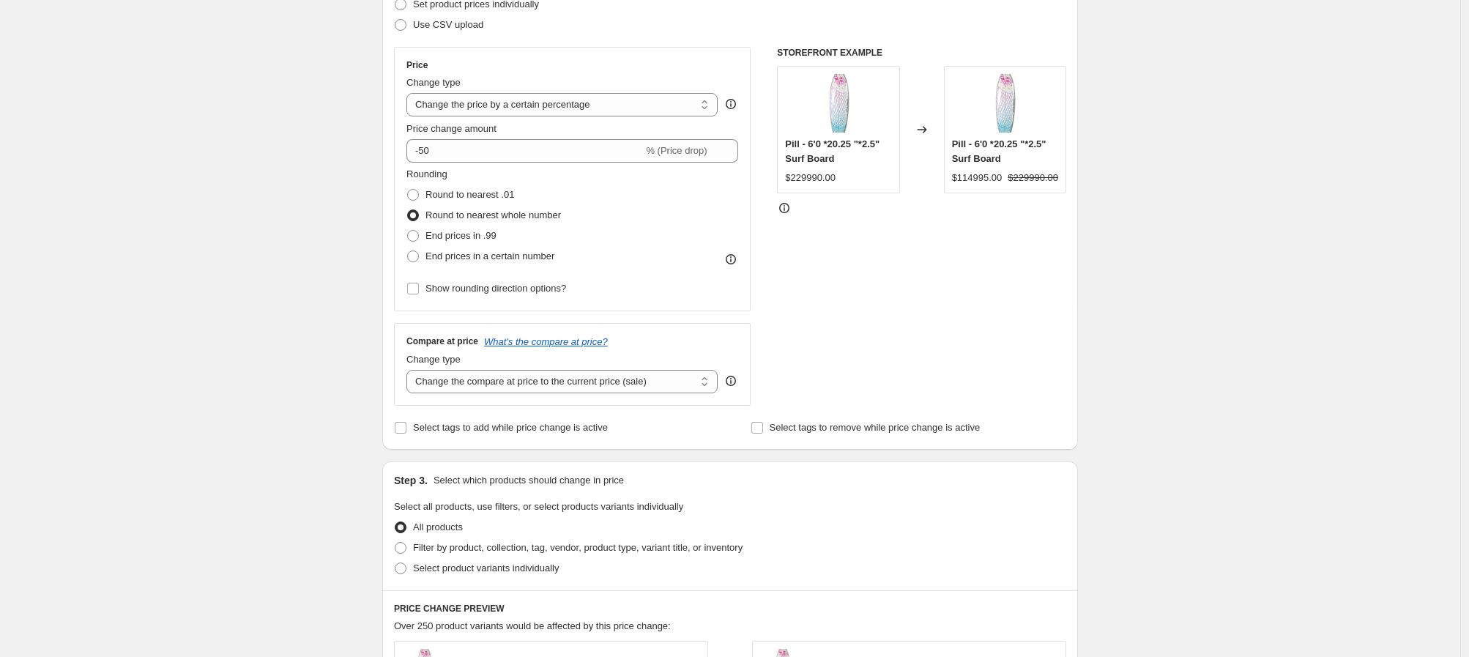
scroll to position [239, 0]
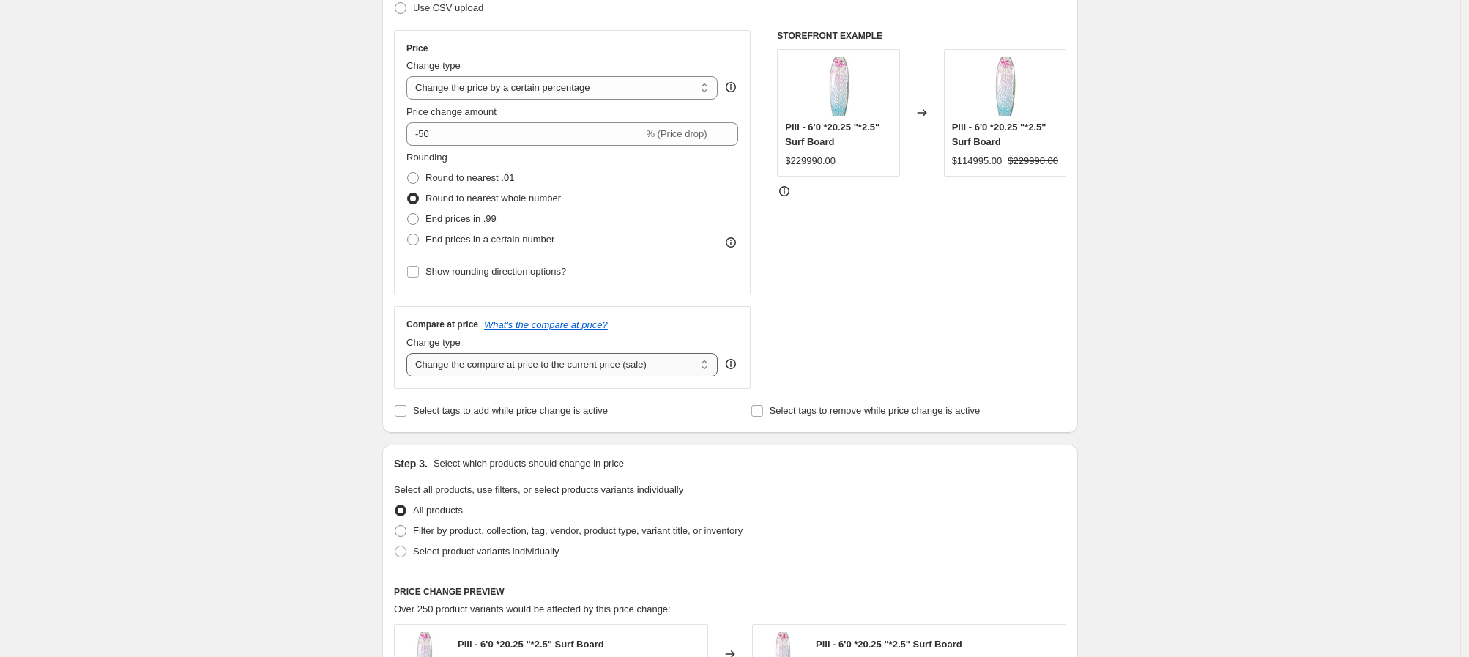
click at [665, 371] on select "Change the compare at price to the current price (sale) Change the compare at p…" at bounding box center [561, 364] width 311 height 23
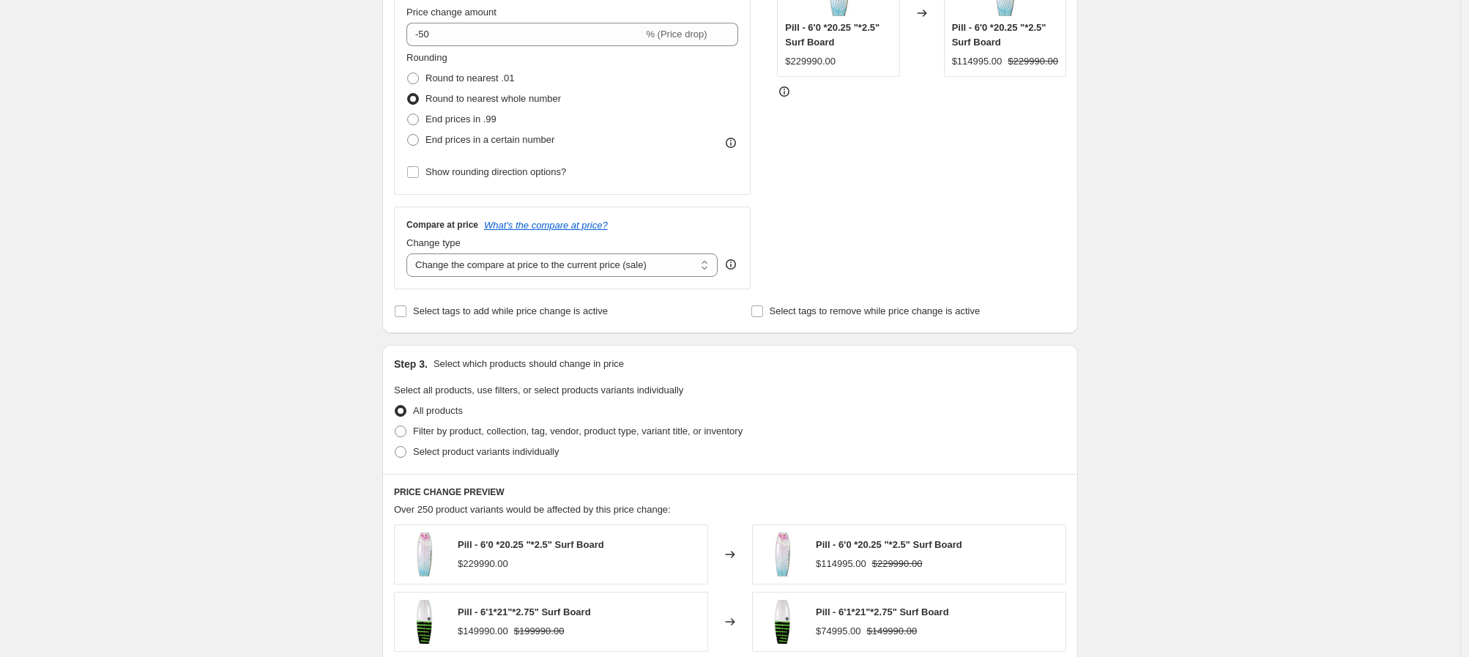
scroll to position [343, 0]
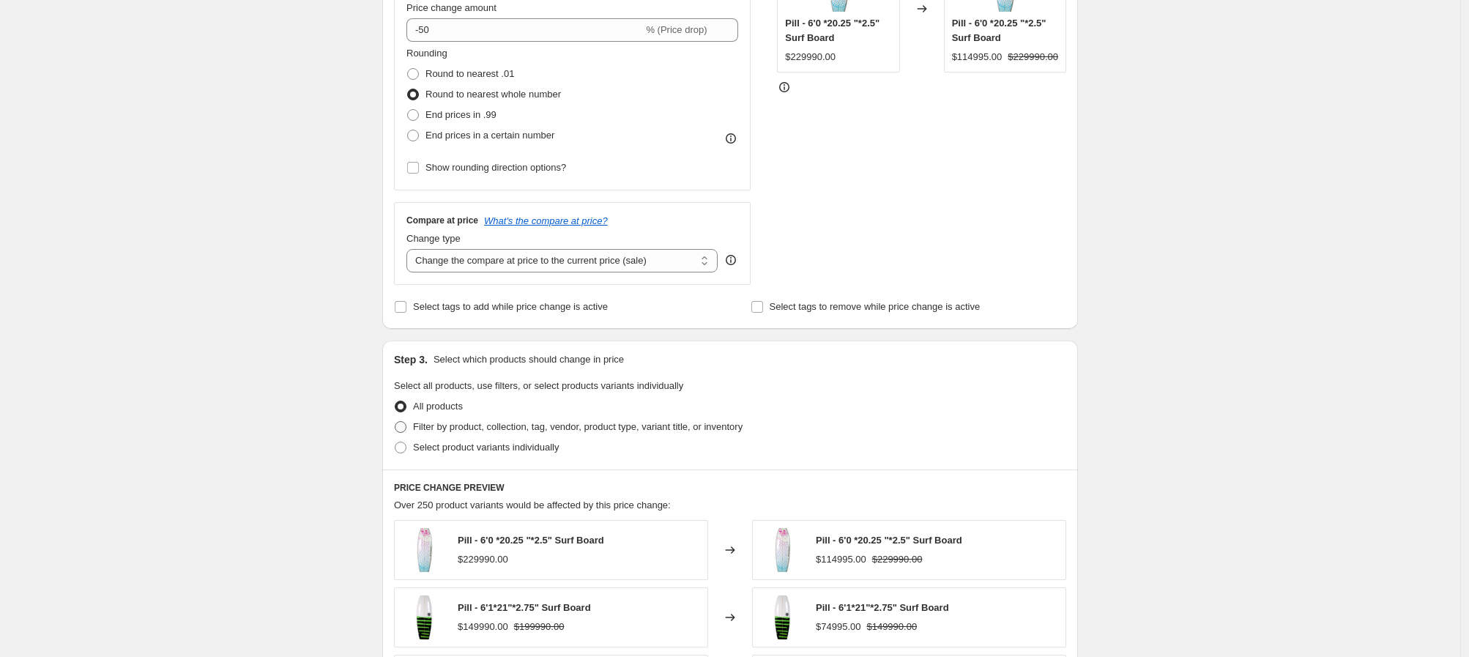
click at [469, 428] on span "Filter by product, collection, tag, vendor, product type, variant title, or inv…" at bounding box center [578, 426] width 330 height 11
click at [395, 422] on input "Filter by product, collection, tag, vendor, product type, variant title, or inv…" at bounding box center [395, 421] width 1 height 1
radio input "true"
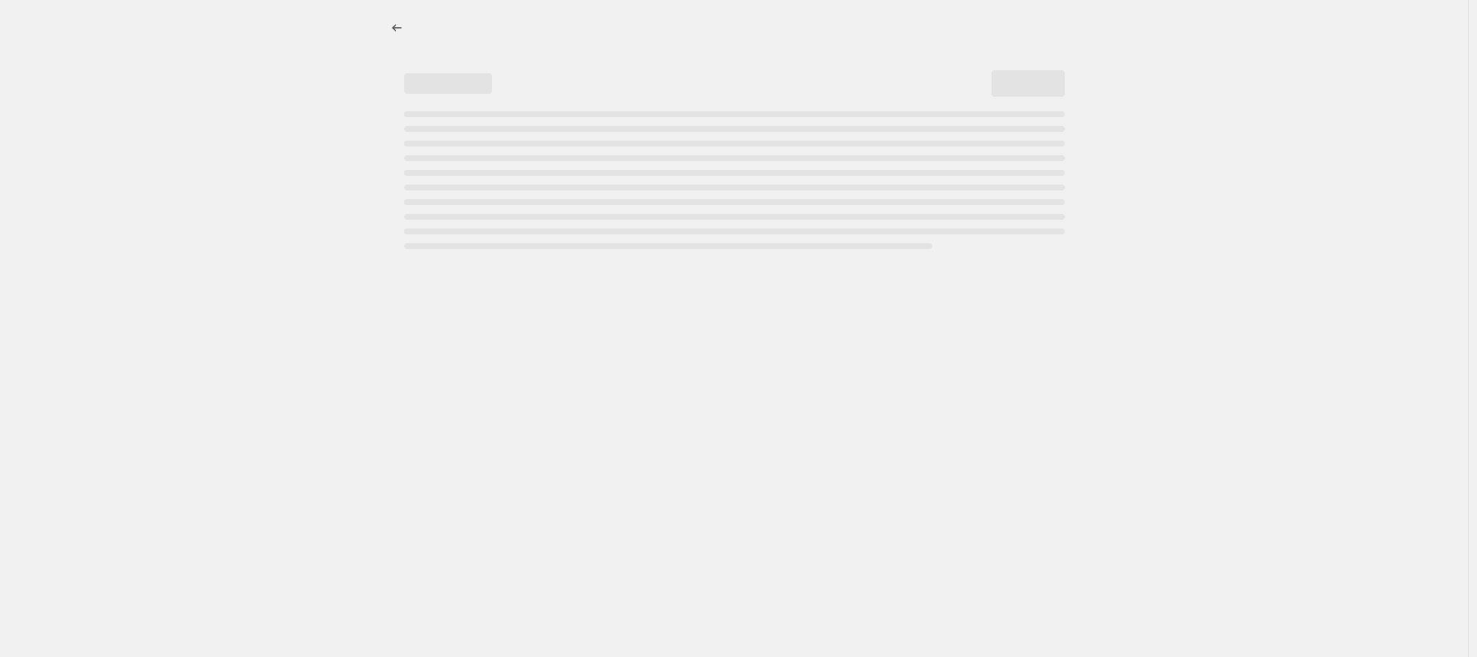
select select "percentage"
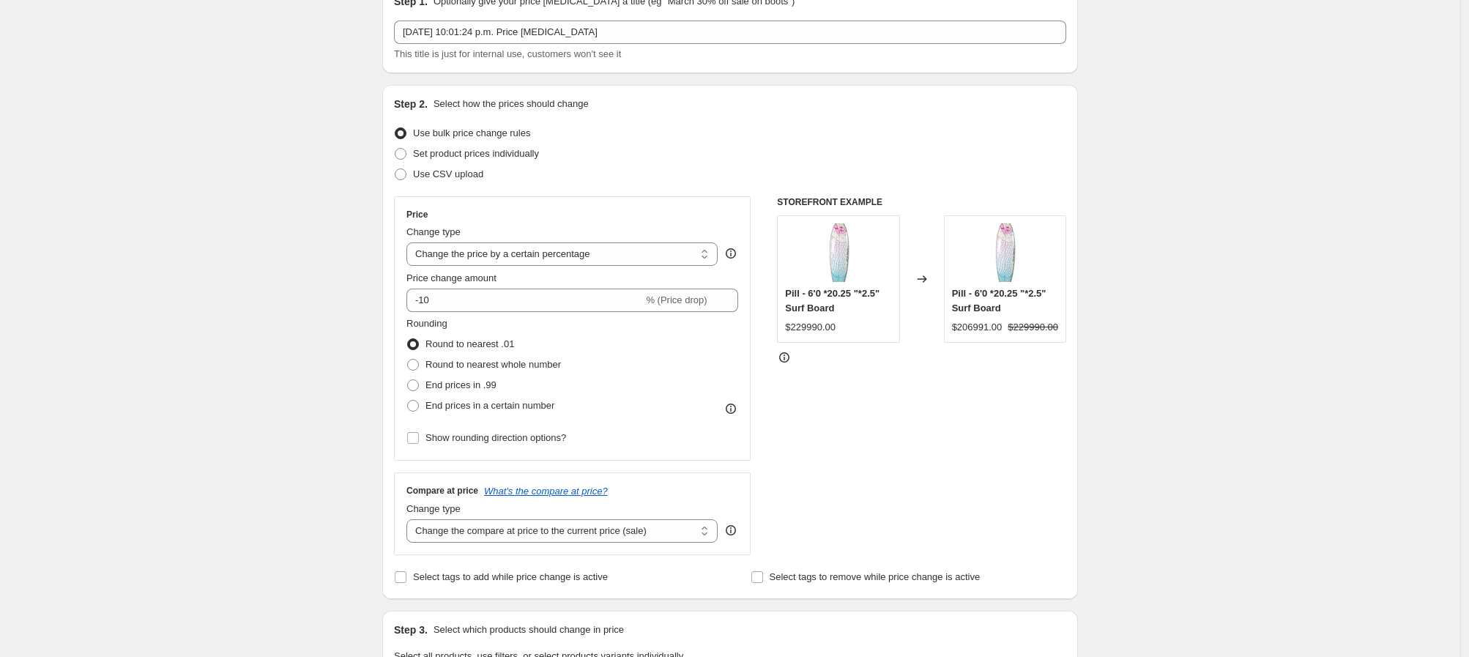
scroll to position [144, 0]
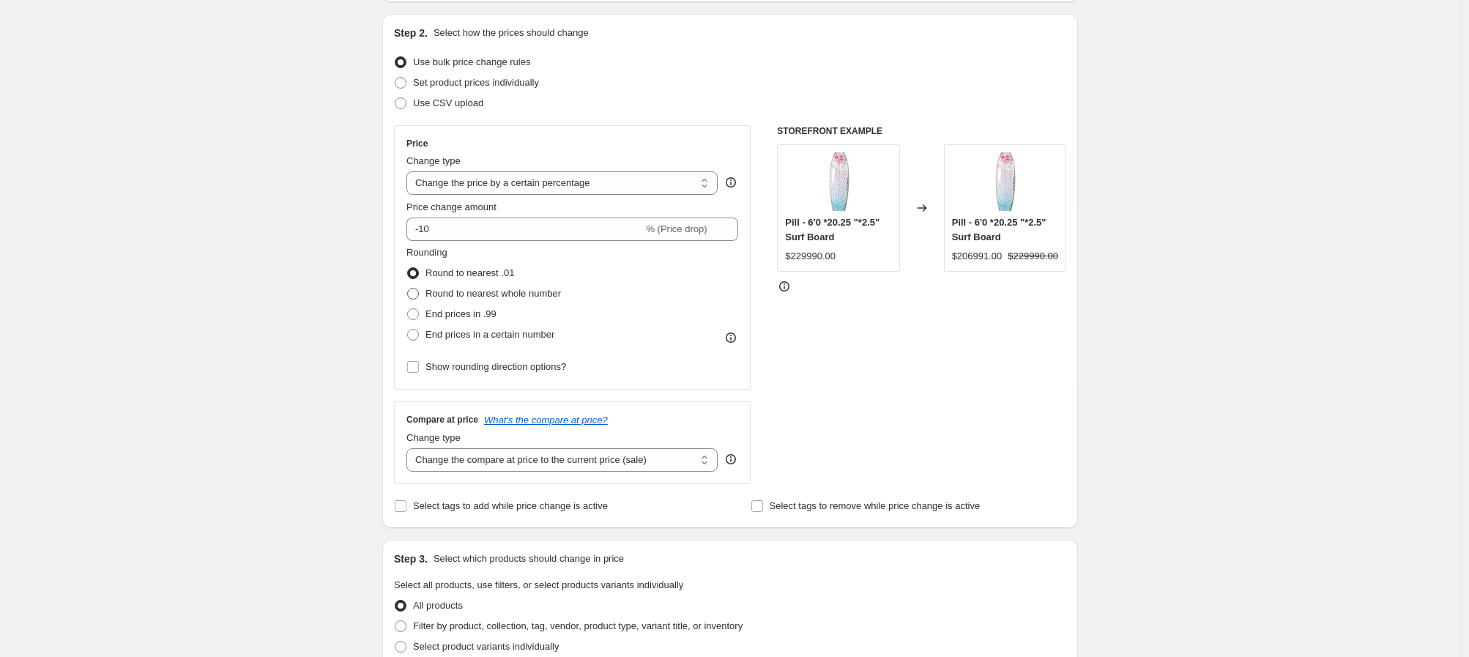
click at [420, 296] on span at bounding box center [412, 293] width 13 height 13
click at [408, 289] on input "Round to nearest whole number" at bounding box center [407, 288] width 1 height 1
radio input "true"
click at [341, 309] on div "Create new price change job. This page is ready Create new price change job Dra…" at bounding box center [730, 588] width 1460 height 1464
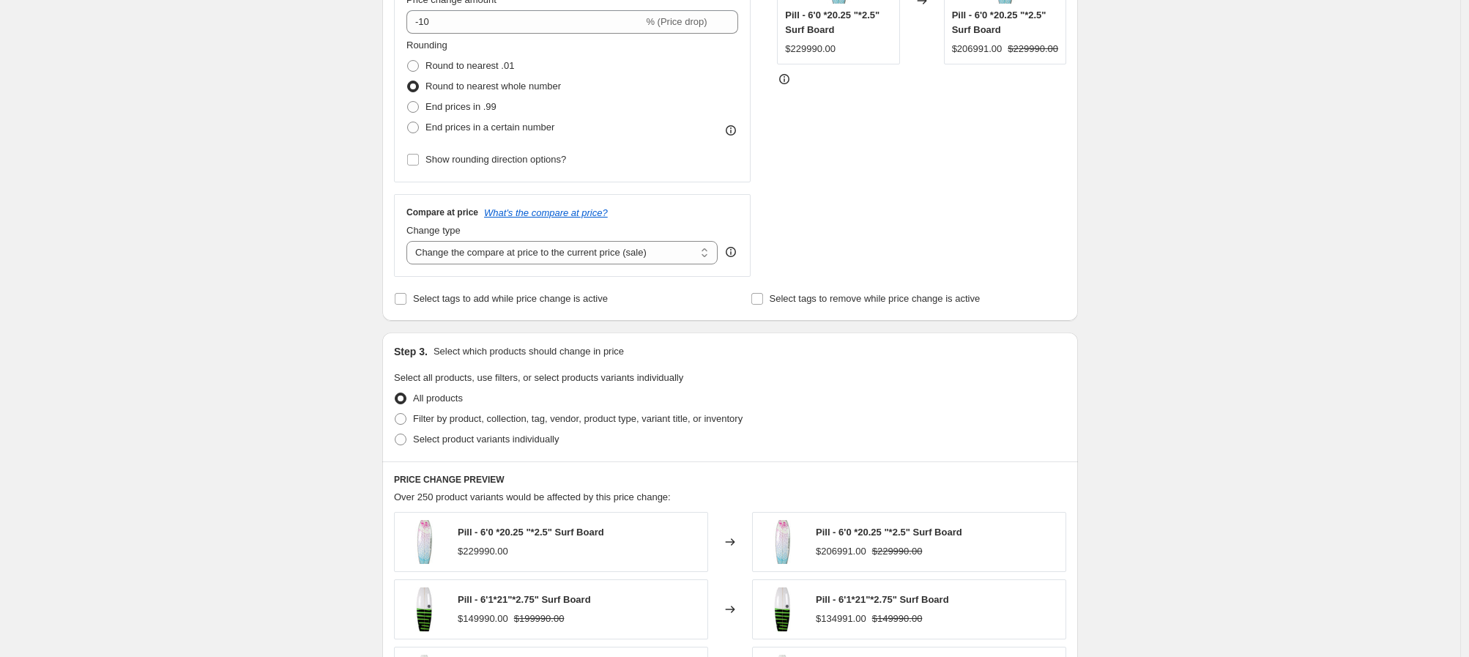
scroll to position [365, 0]
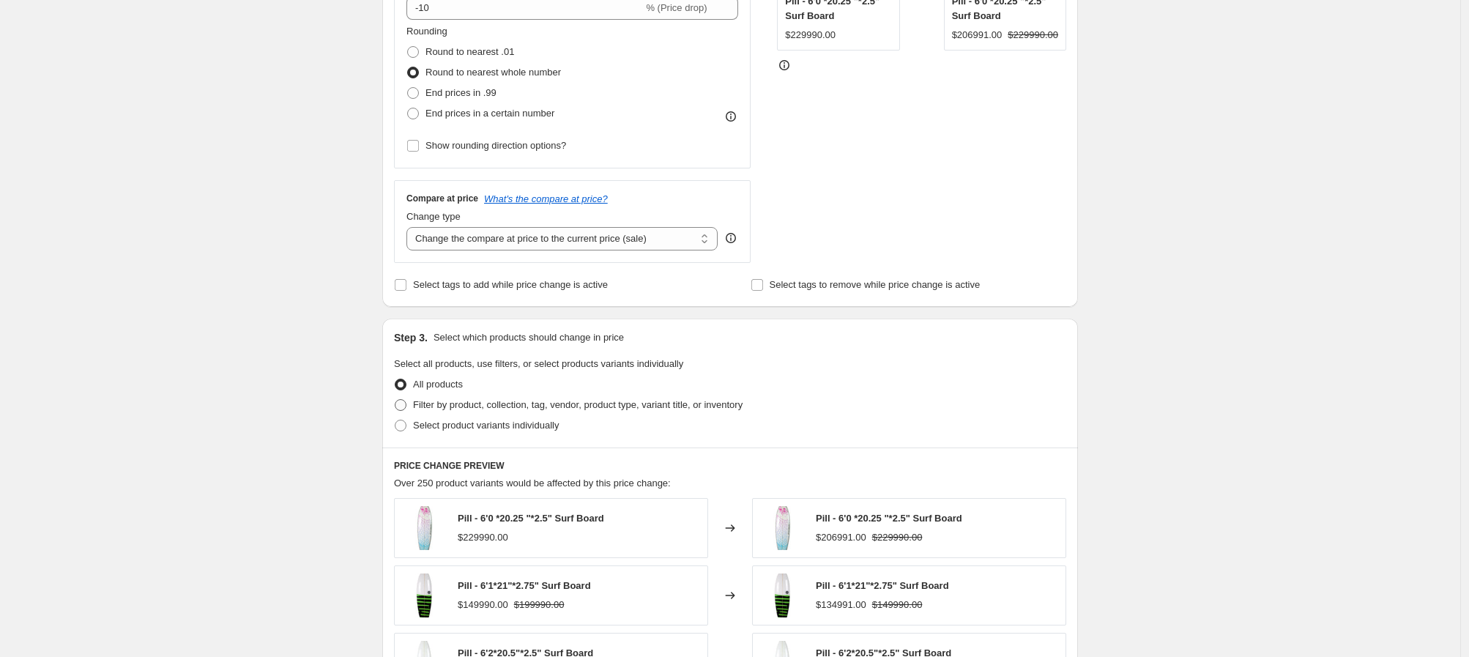
click at [406, 408] on span at bounding box center [401, 405] width 12 height 12
click at [395, 400] on input "Filter by product, collection, tag, vendor, product type, variant title, or inv…" at bounding box center [395, 399] width 1 height 1
radio input "true"
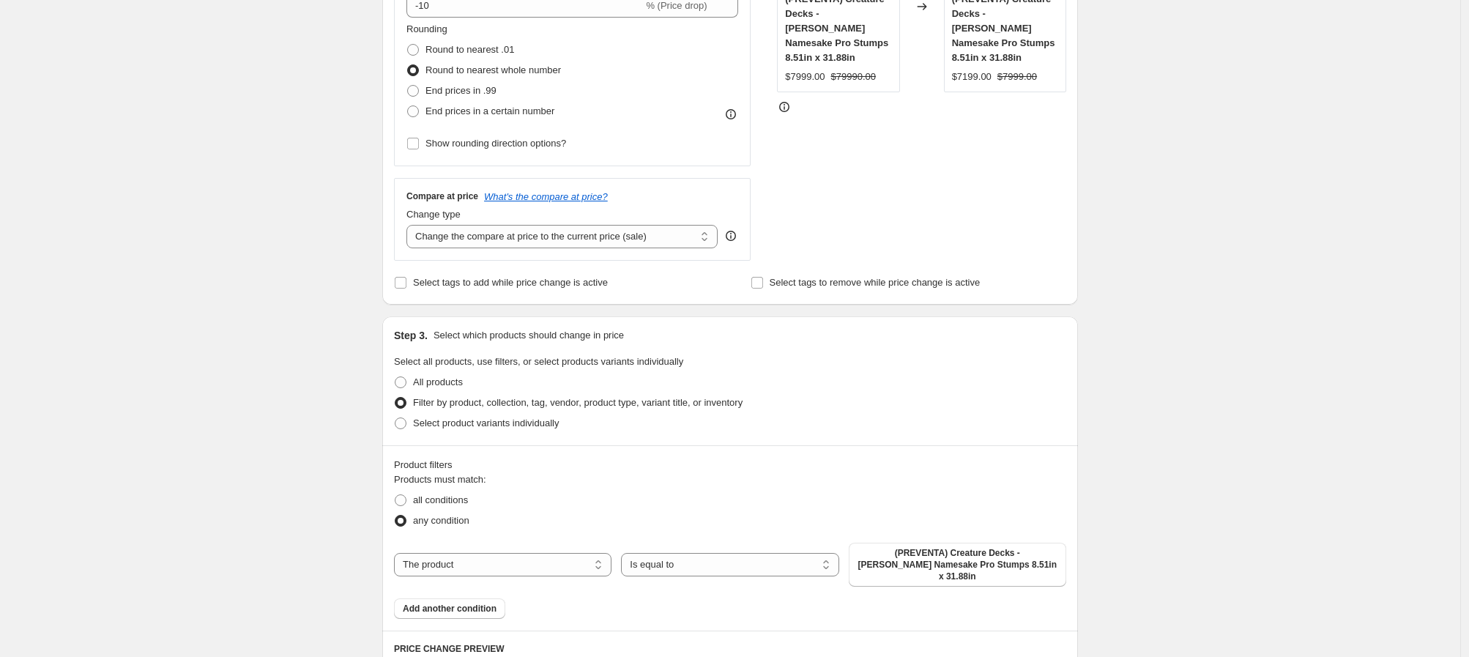
scroll to position [368, 0]
click at [543, 552] on select "The product The product's collection The product's tag The product's vendor The…" at bounding box center [502, 563] width 217 height 23
select select "collection"
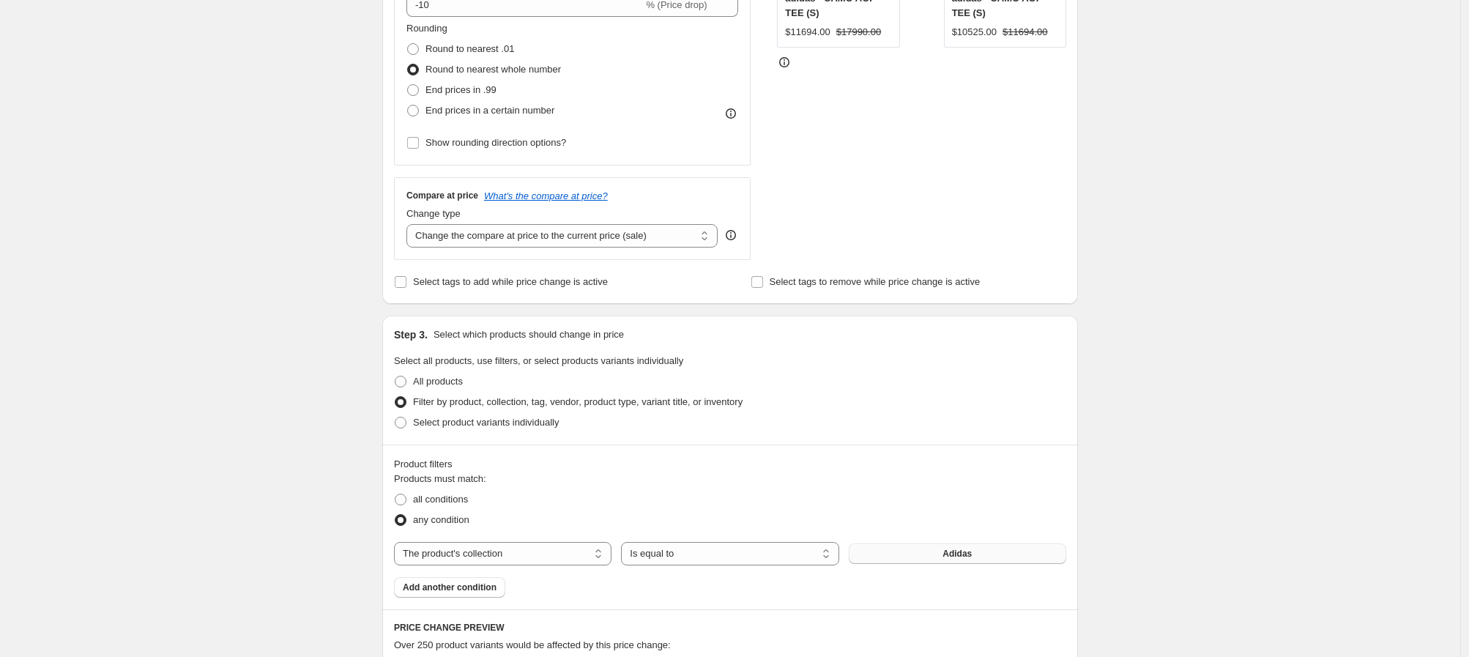
click at [896, 557] on button "Adidas" at bounding box center [957, 553] width 217 height 21
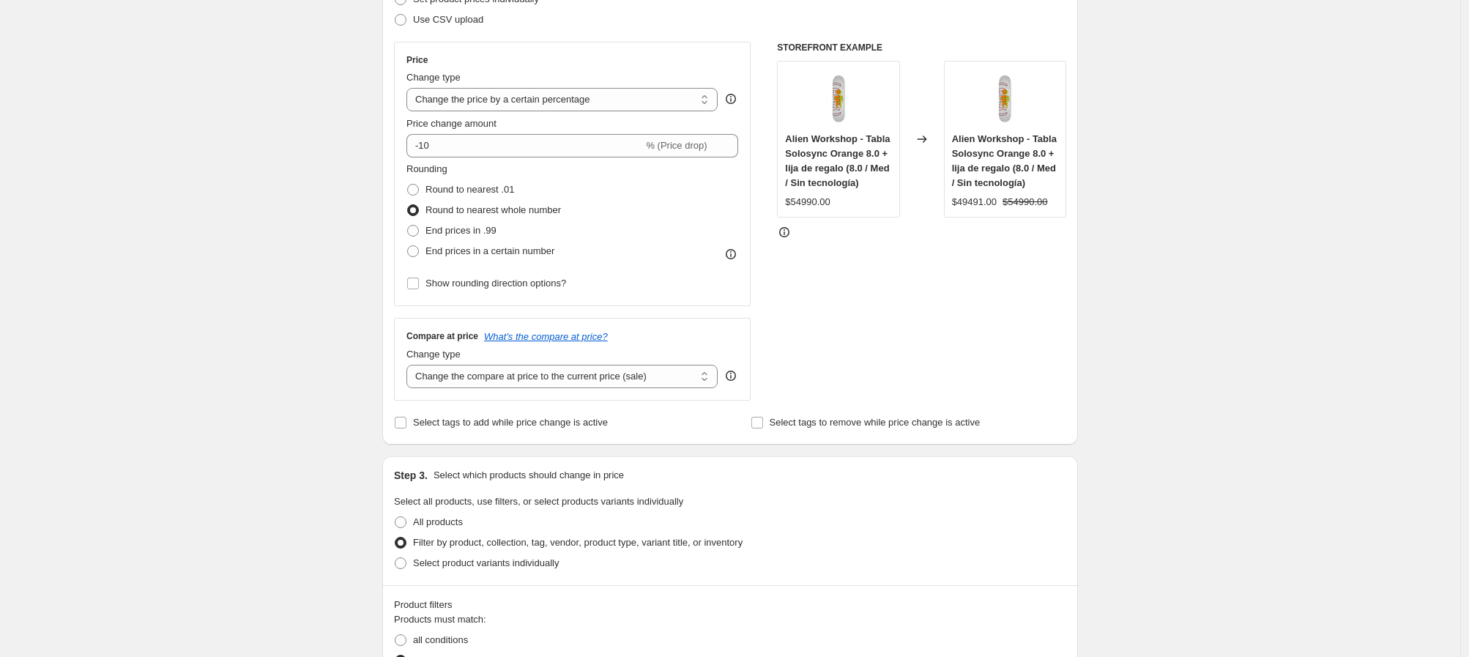
scroll to position [226, 0]
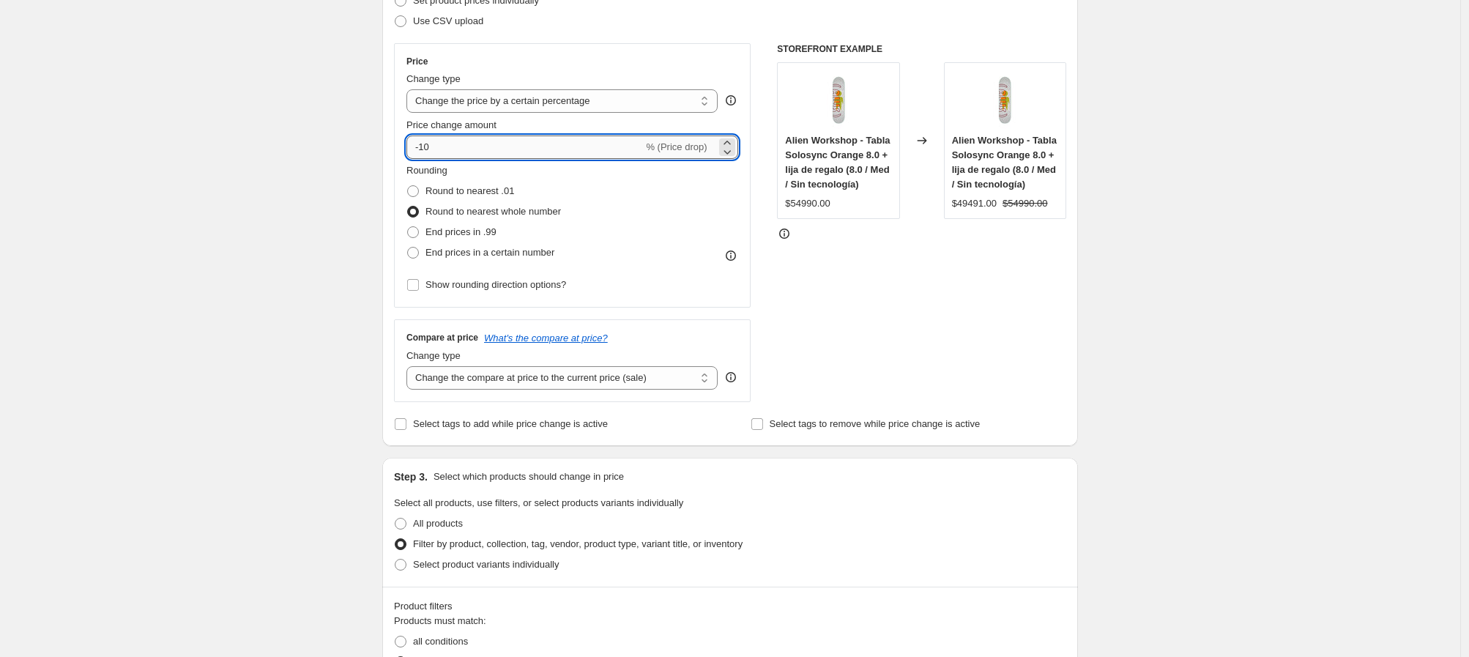
click at [444, 152] on input "-10" at bounding box center [524, 146] width 237 height 23
type input "-1"
type input "-50"
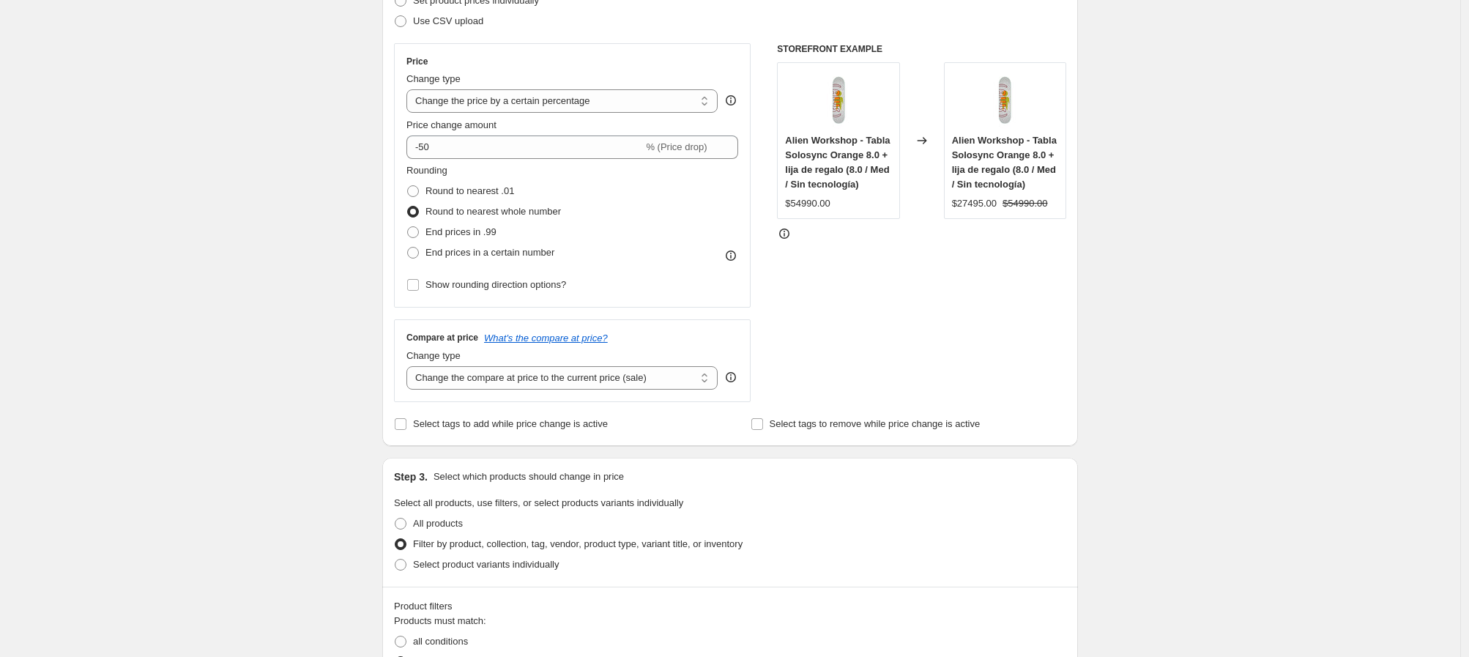
click at [248, 249] on div "Create new price change job. This page is ready Create new price change job Dra…" at bounding box center [730, 564] width 1460 height 1580
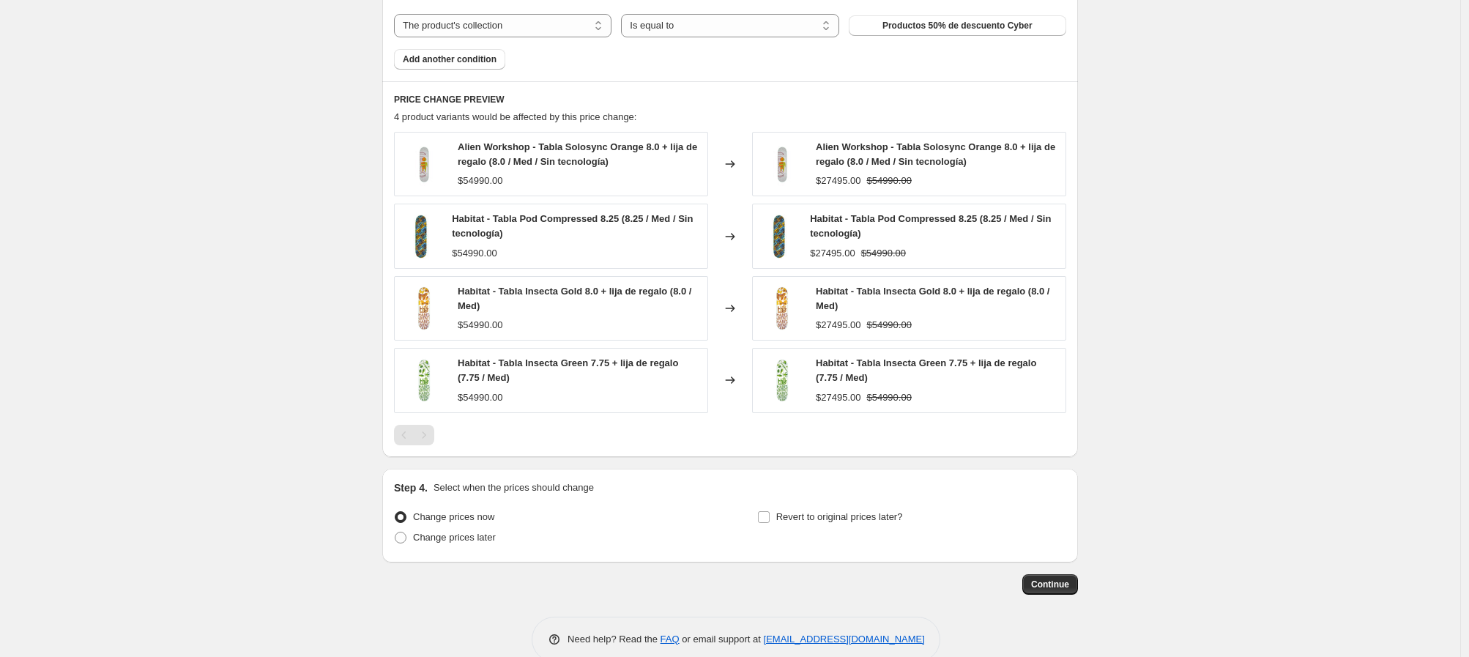
scroll to position [898, 0]
click at [406, 537] on span at bounding box center [401, 536] width 12 height 12
click at [395, 531] on input "Change prices later" at bounding box center [395, 530] width 1 height 1
radio input "true"
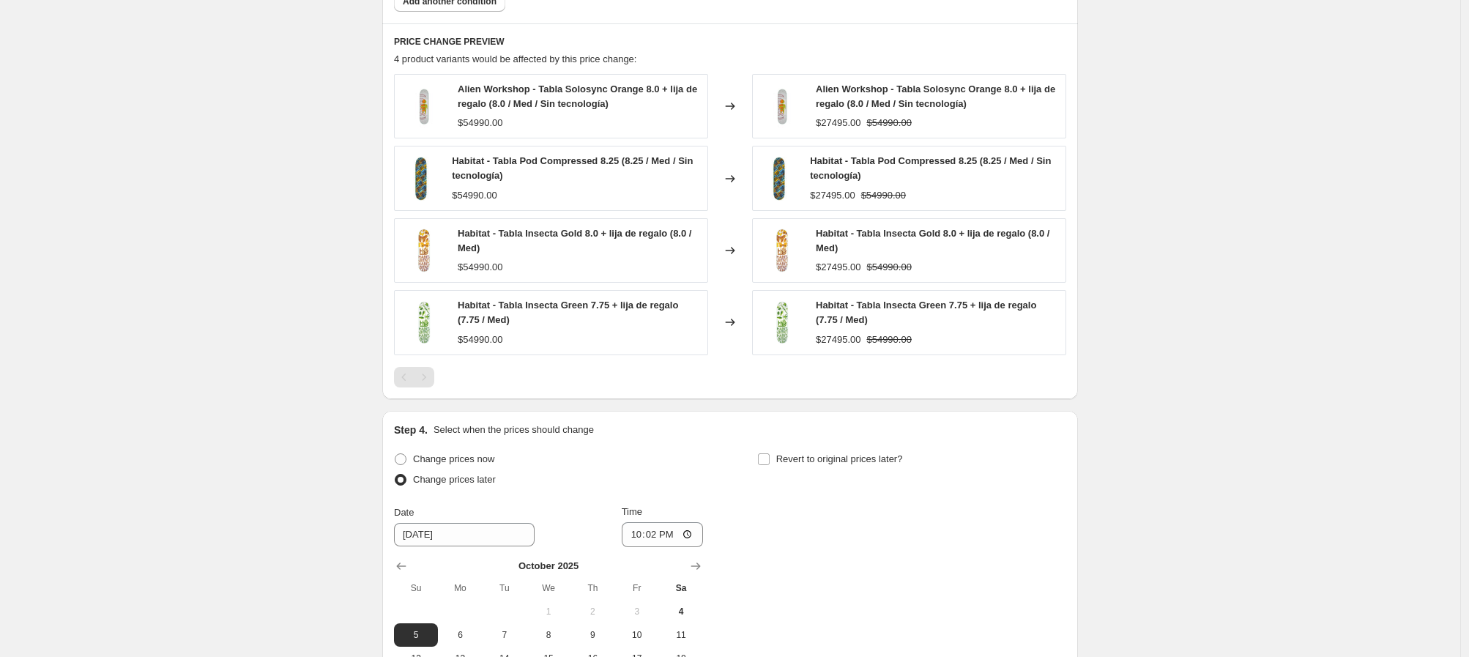
scroll to position [1174, 0]
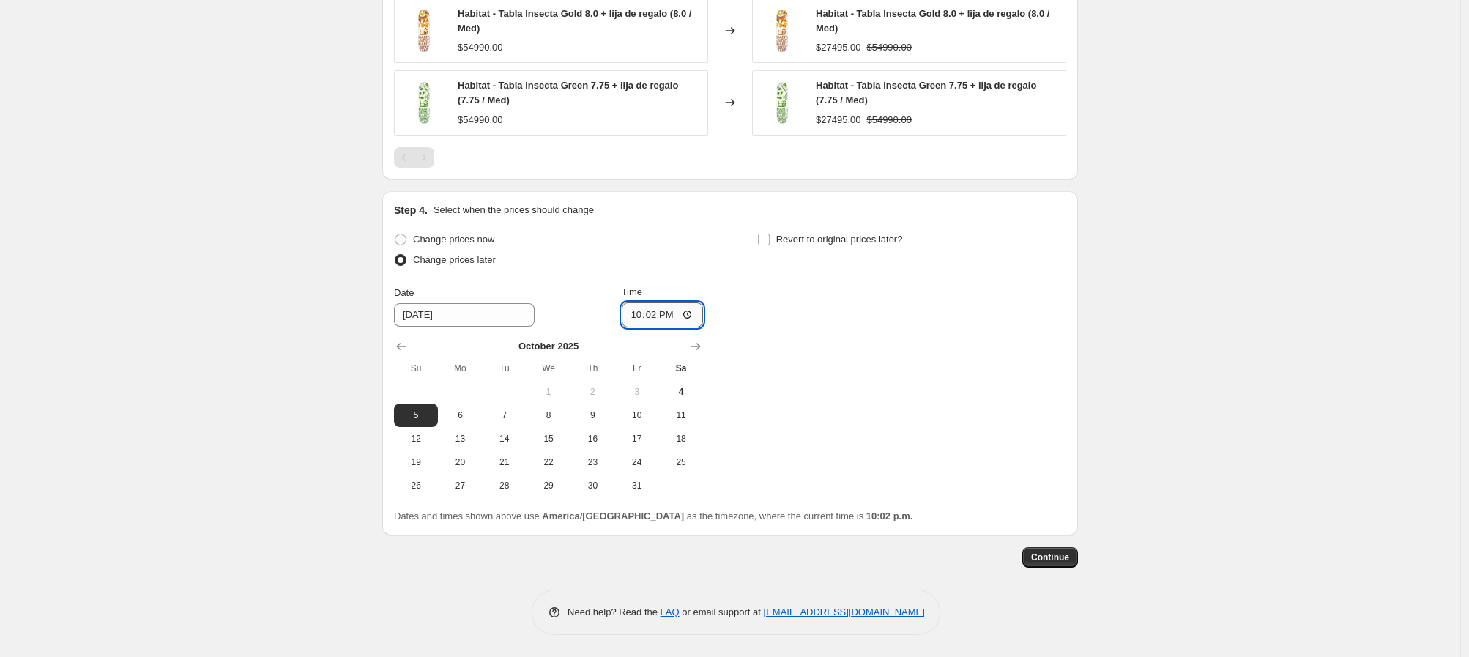
click at [630, 315] on input "22:02" at bounding box center [663, 314] width 82 height 25
type input "20:02"
click at [864, 356] on div "Change prices now Change prices later Date 10/5/2025 Time 20:02 October 2025 Su…" at bounding box center [730, 363] width 672 height 268
click at [768, 237] on input "Revert to original prices later?" at bounding box center [764, 240] width 12 height 12
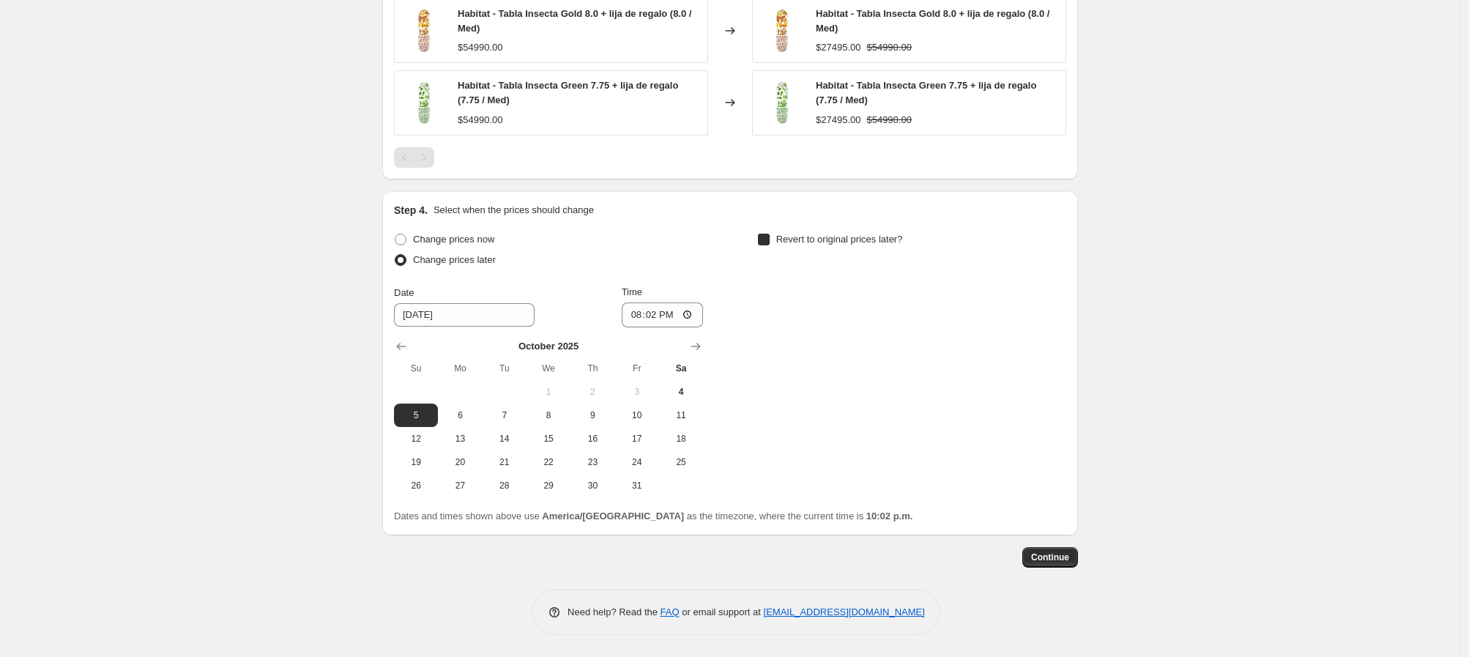
checkbox input "true"
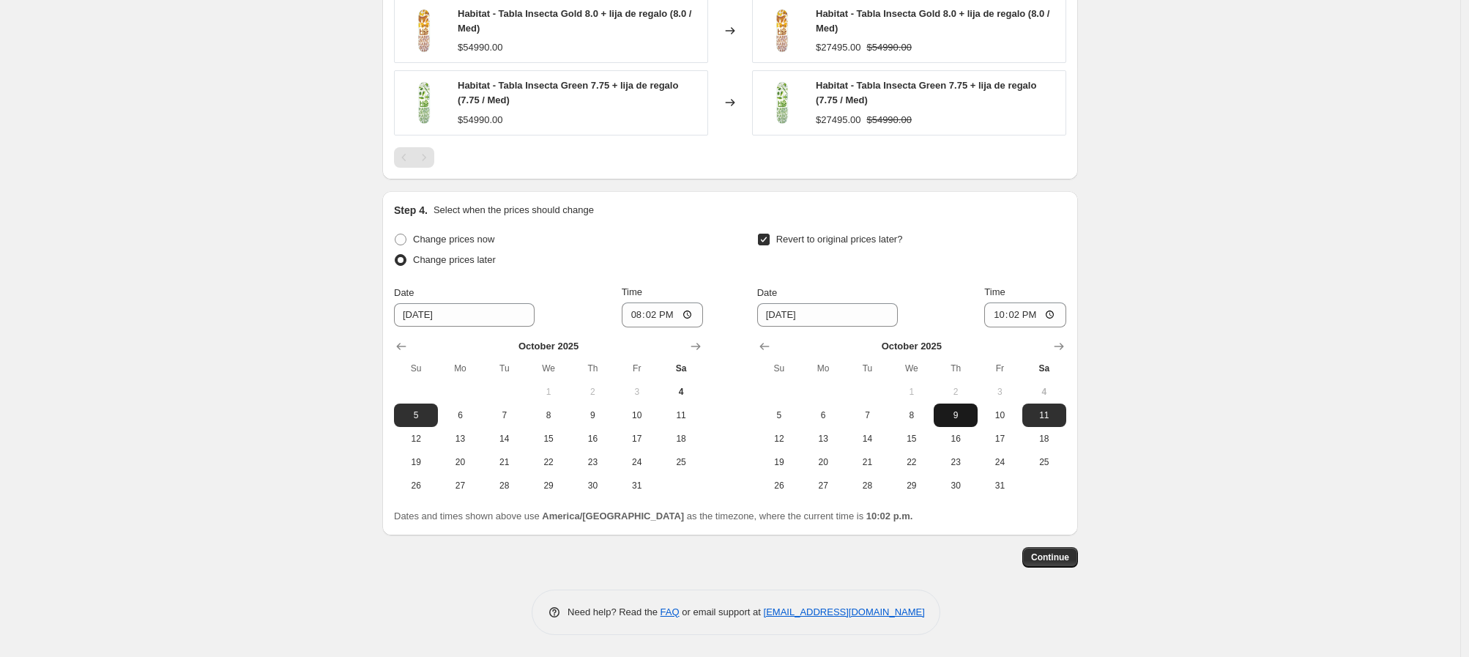
click at [959, 419] on span "9" at bounding box center [956, 415] width 32 height 12
type input "[DATE]"
click at [990, 318] on input "22:02" at bounding box center [1025, 314] width 82 height 25
type input "00:00"
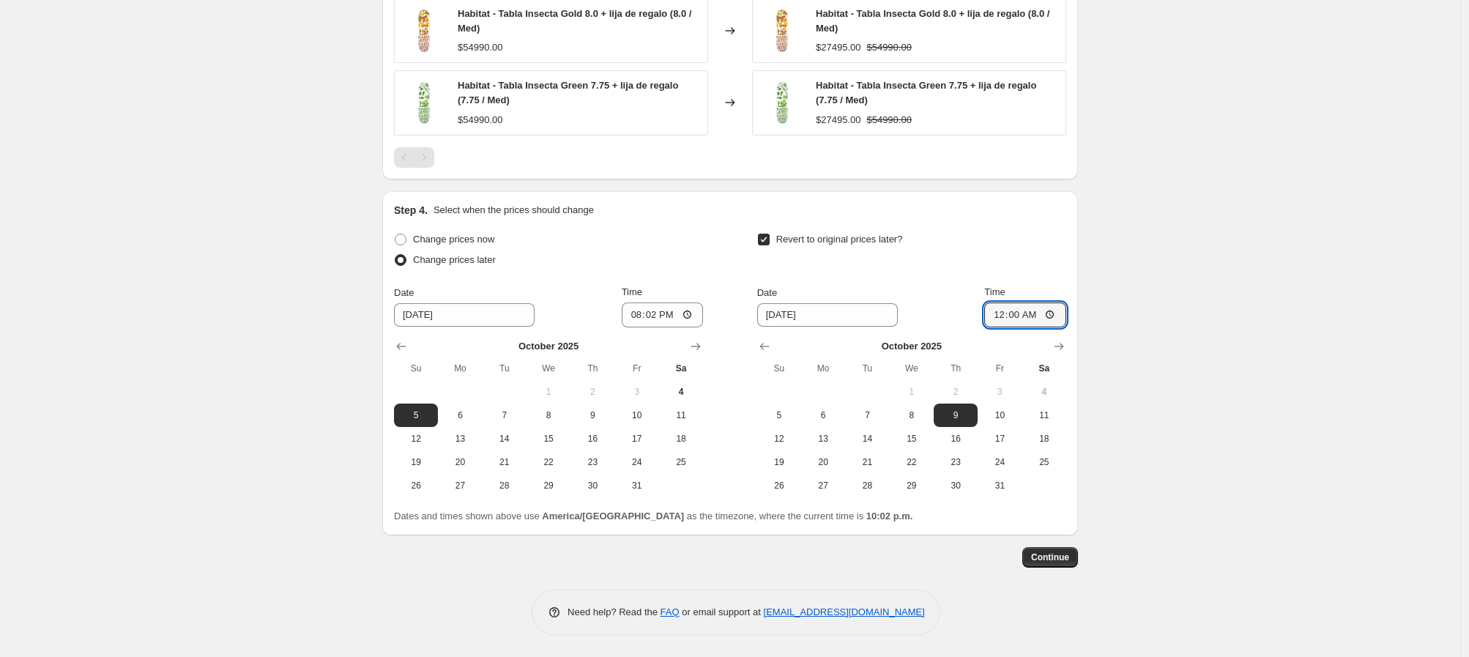
click at [1057, 555] on span "Continue" at bounding box center [1050, 557] width 38 height 12
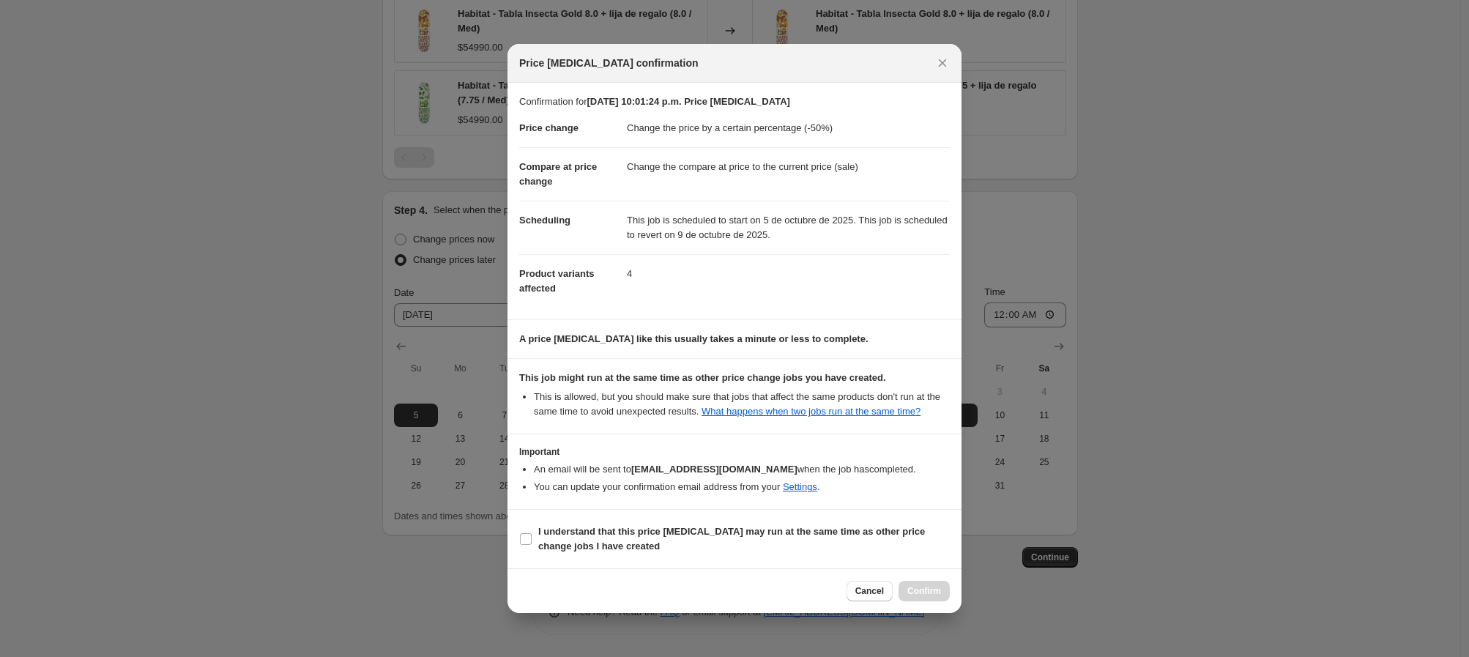
click at [513, 547] on section "I understand that this price change job may run at the same time as other price…" at bounding box center [734, 539] width 454 height 59
click at [529, 545] on input "I understand that this price change job may run at the same time as other price…" at bounding box center [526, 539] width 12 height 12
checkbox input "true"
click at [921, 597] on span "Confirm" at bounding box center [924, 591] width 34 height 12
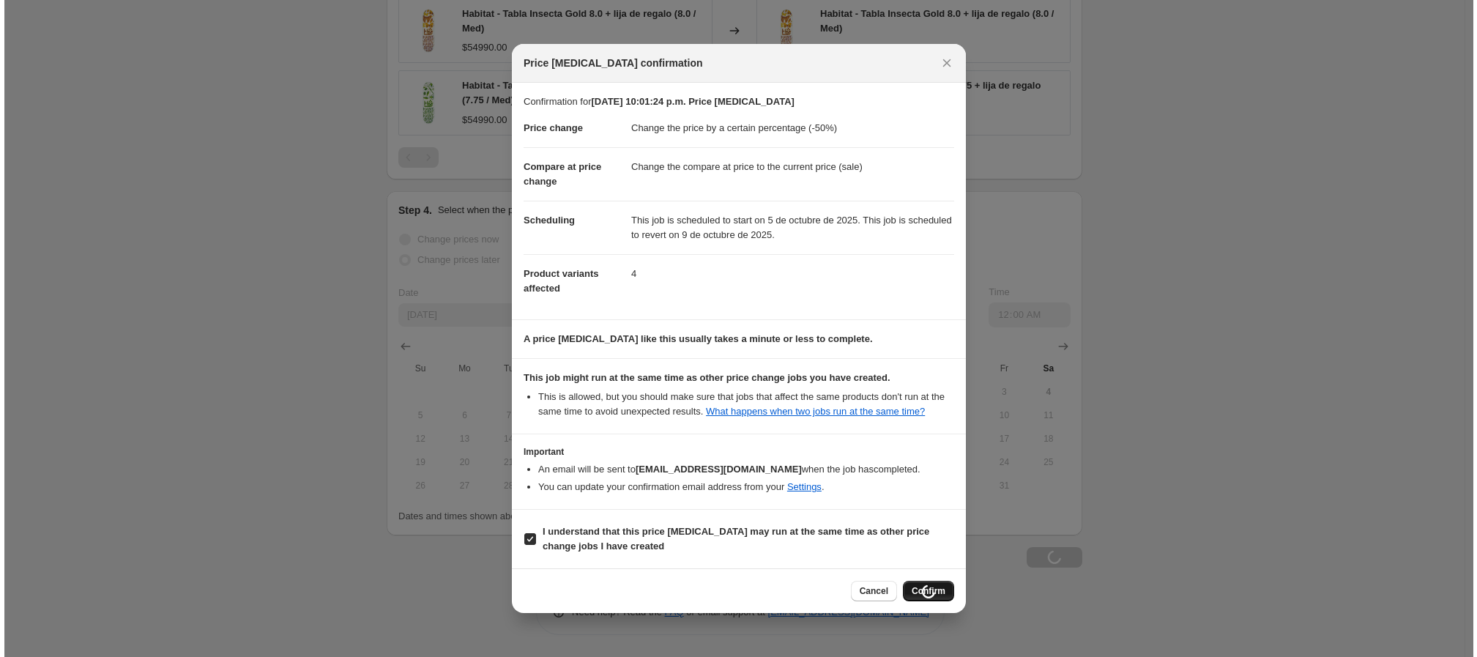
scroll to position [1174, 0]
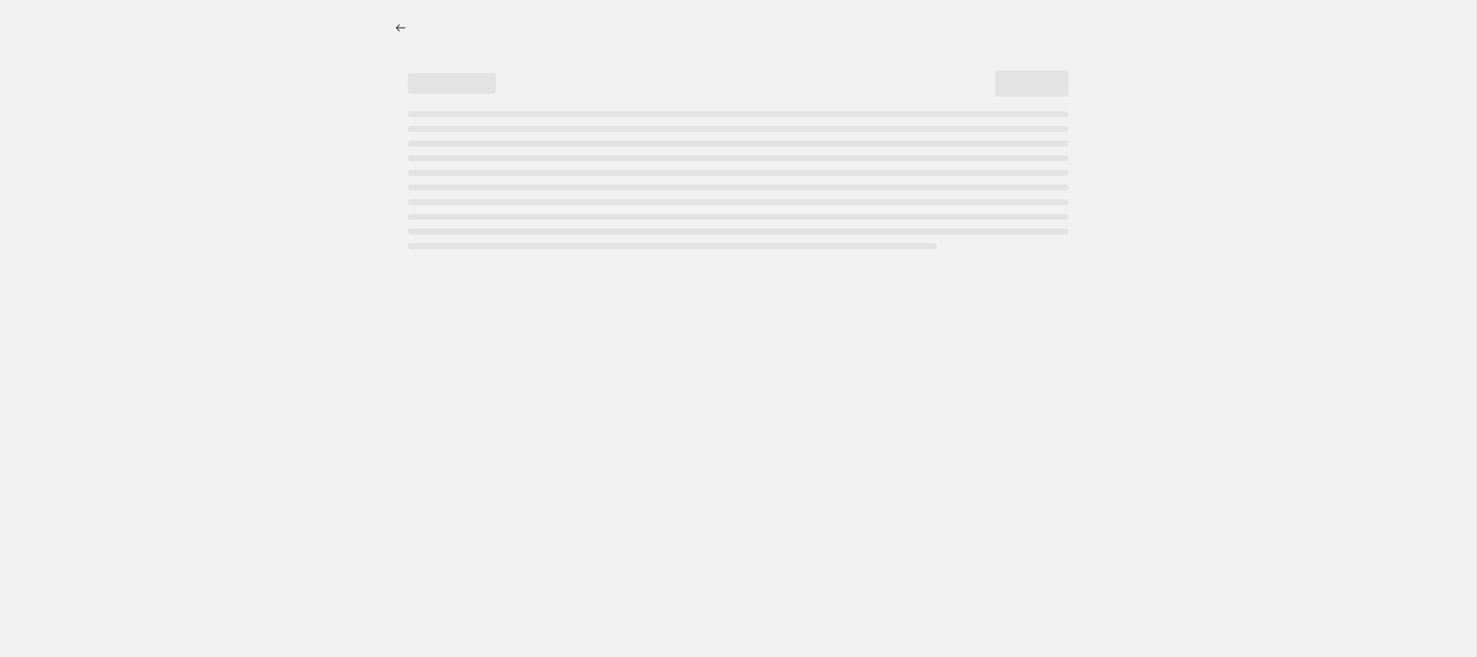
select select "percentage"
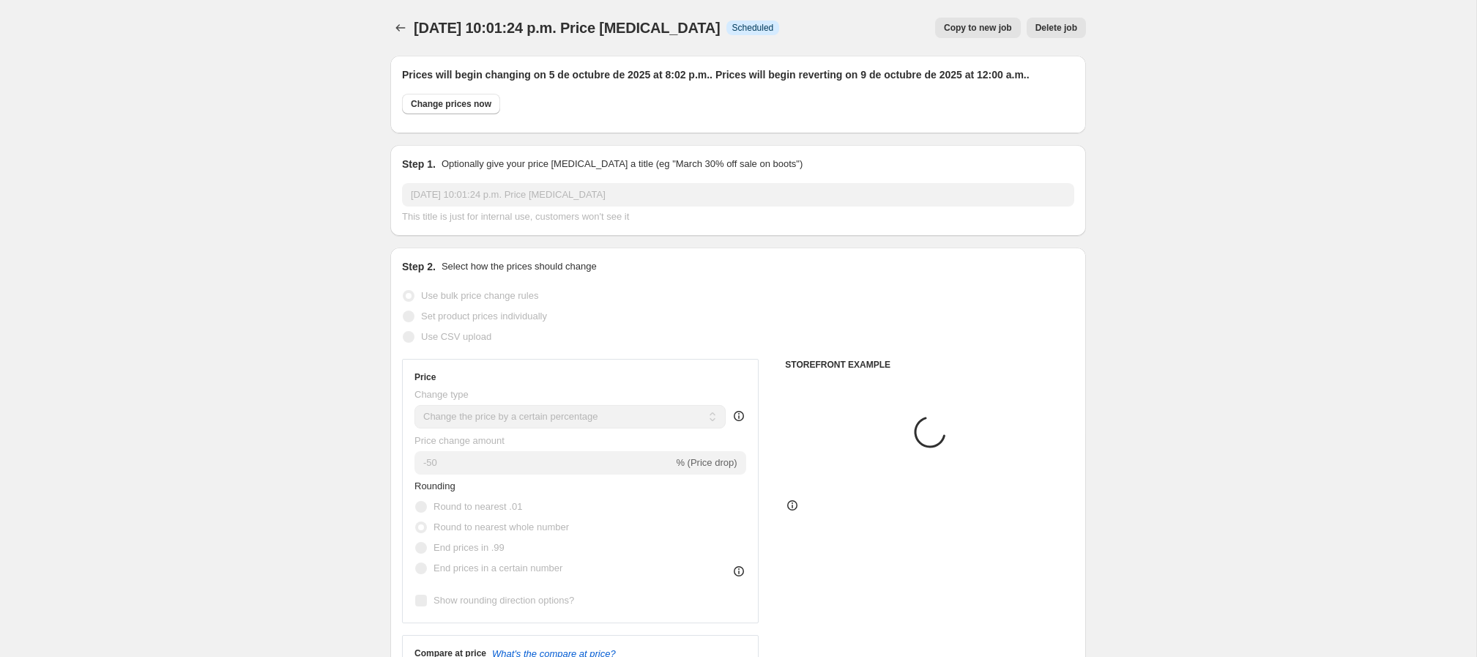
select select "collection"
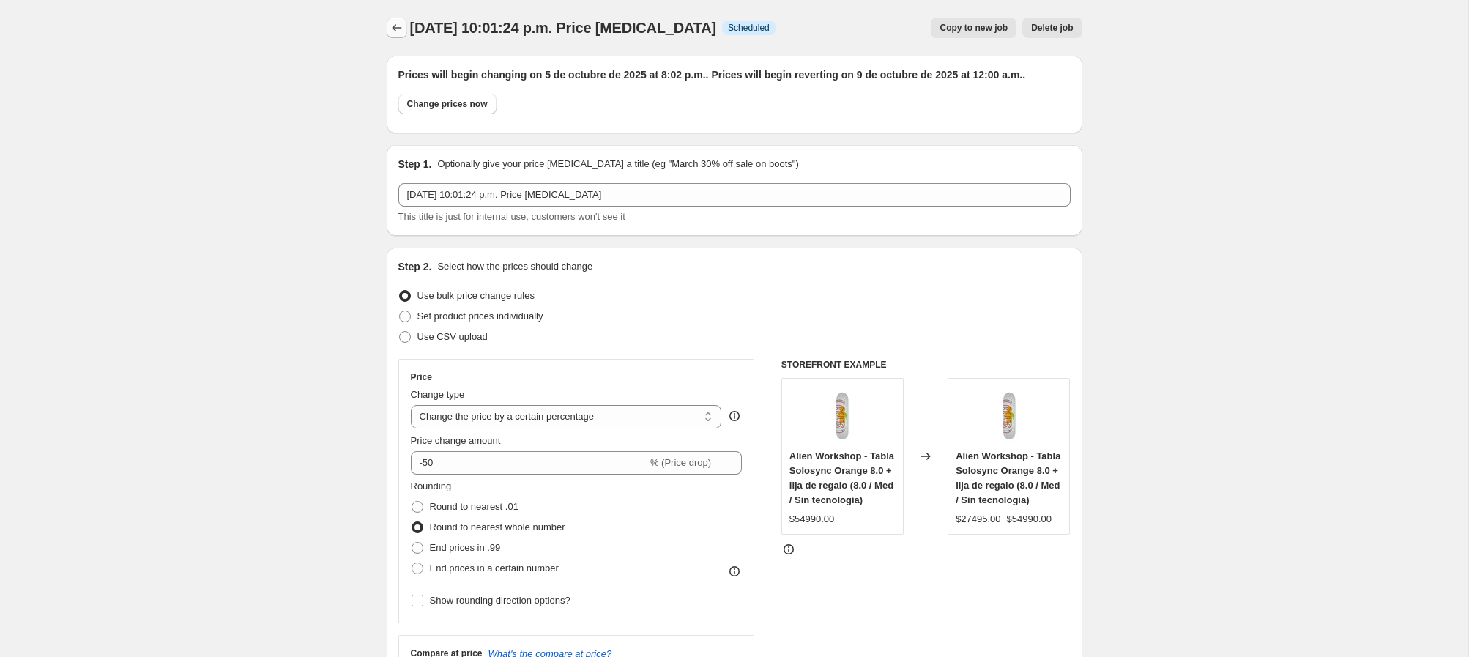
click at [395, 29] on icon "Price change jobs" at bounding box center [397, 28] width 15 height 15
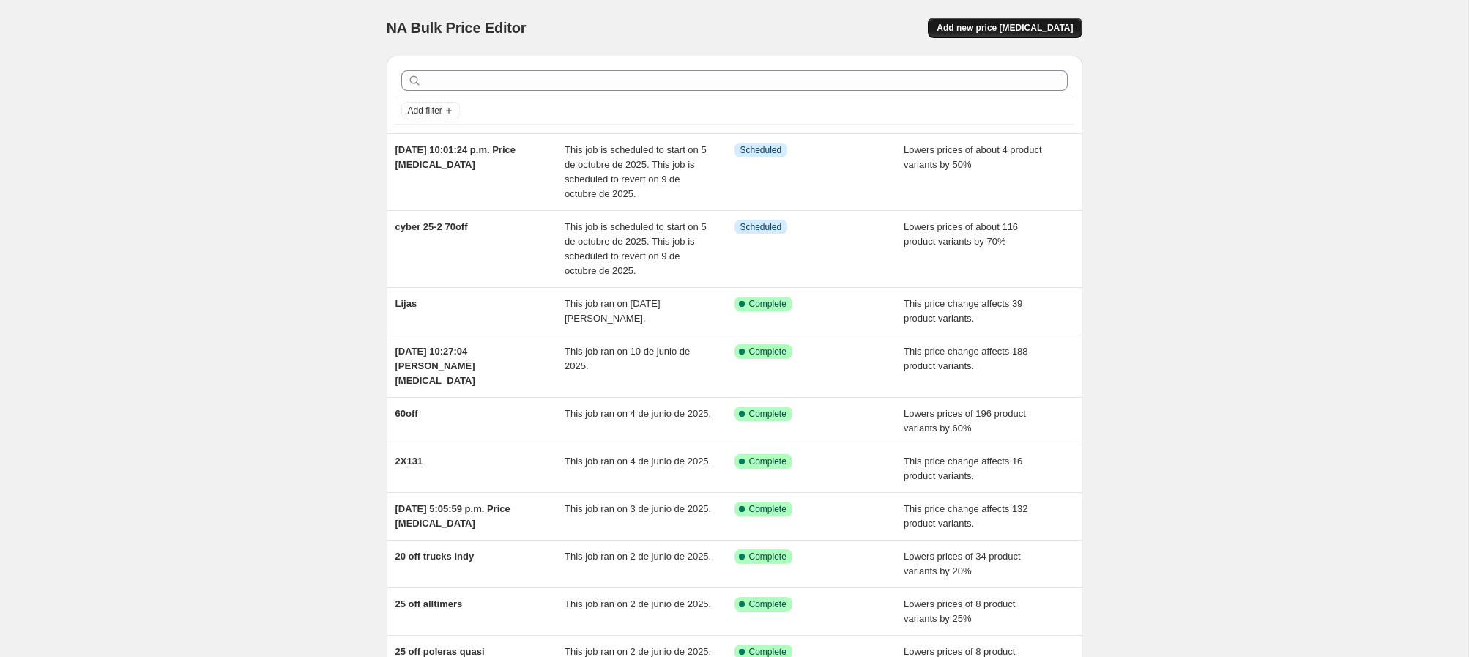
click at [1034, 26] on span "Add new price [MEDICAL_DATA]" at bounding box center [1005, 28] width 136 height 12
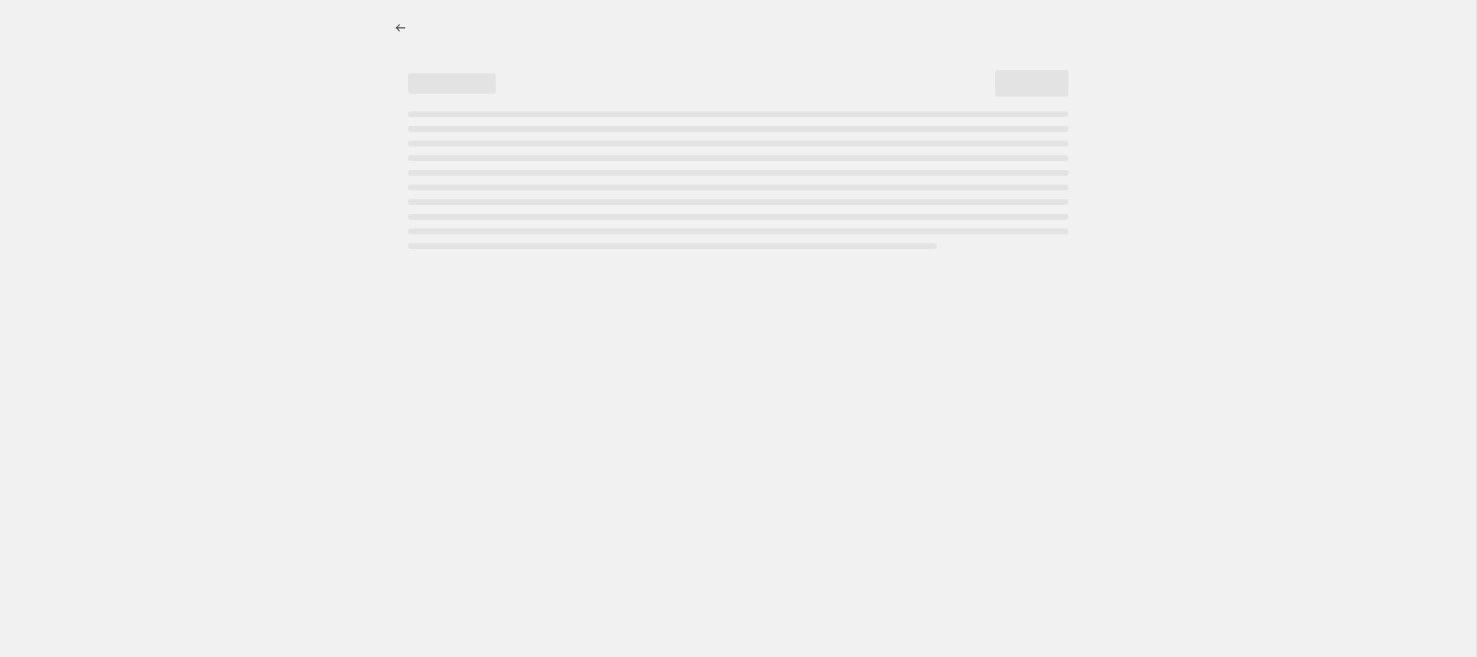
select select "percentage"
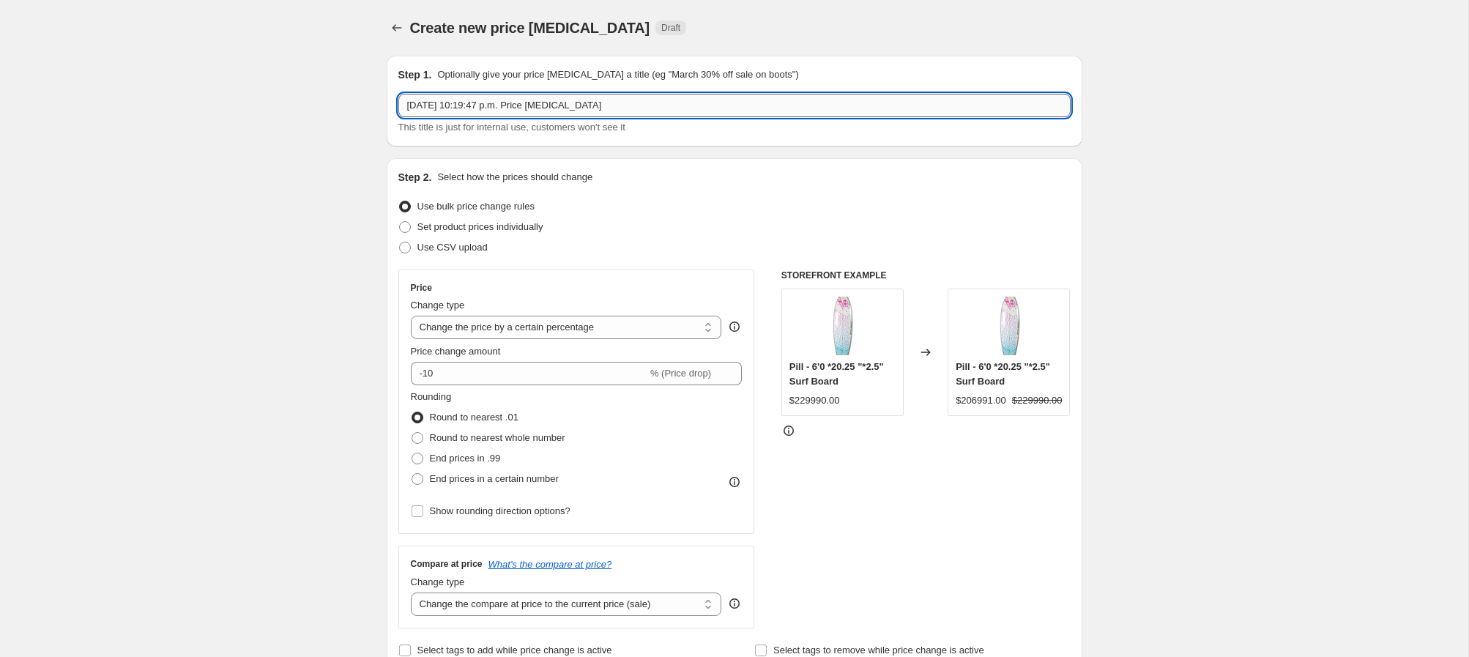
click at [475, 108] on input "4 oct 2025, 10:19:47 p.m. Price change job" at bounding box center [734, 105] width 672 height 23
type input "cyber 25/2 45off"
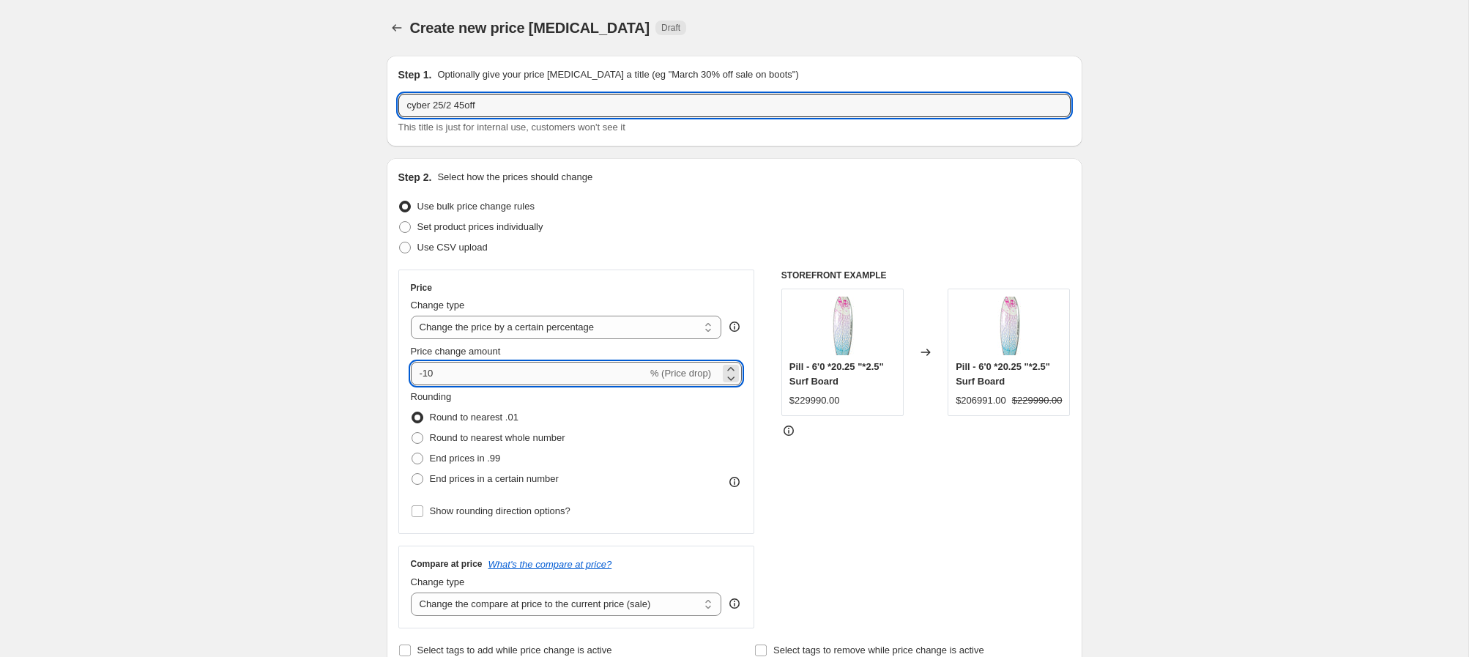
click at [464, 375] on input "-10" at bounding box center [529, 373] width 237 height 23
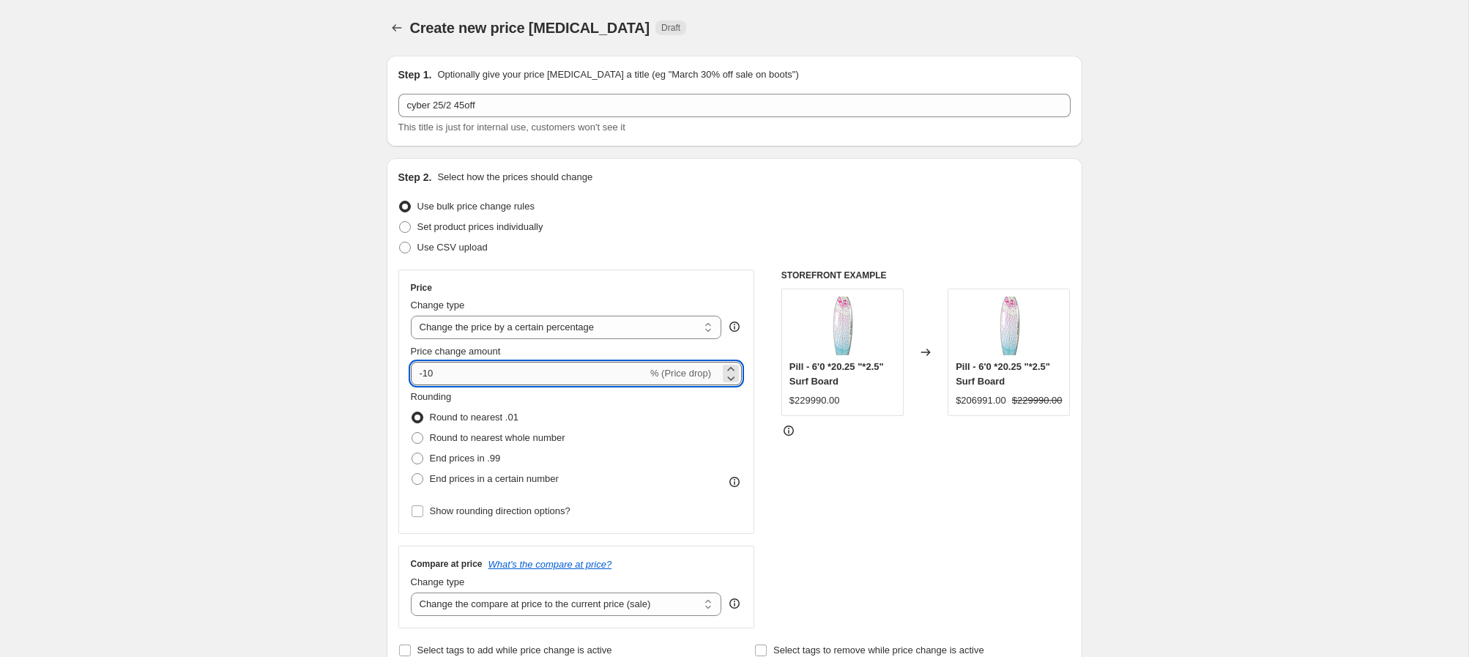
type input "-1"
type input "-45"
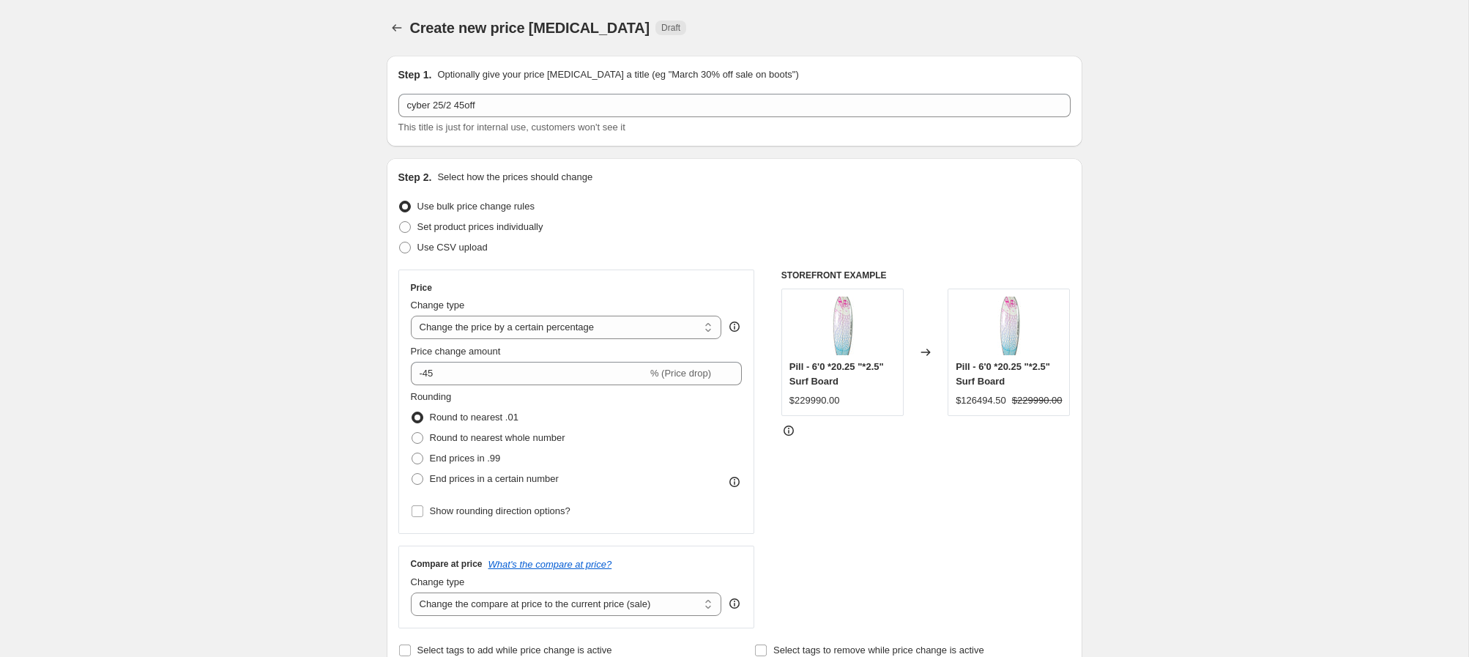
click at [420, 440] on span at bounding box center [418, 438] width 12 height 12
click at [412, 433] on input "Round to nearest whole number" at bounding box center [412, 432] width 1 height 1
radio input "true"
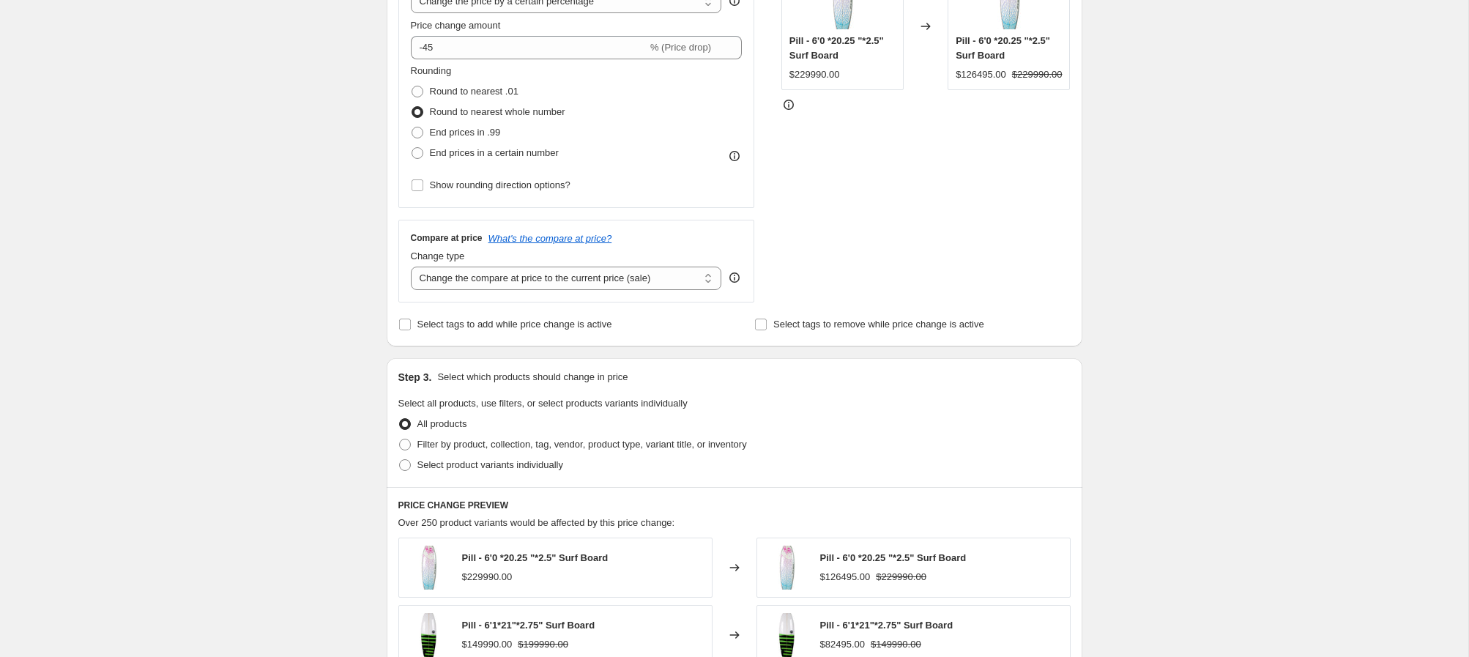
scroll to position [379, 0]
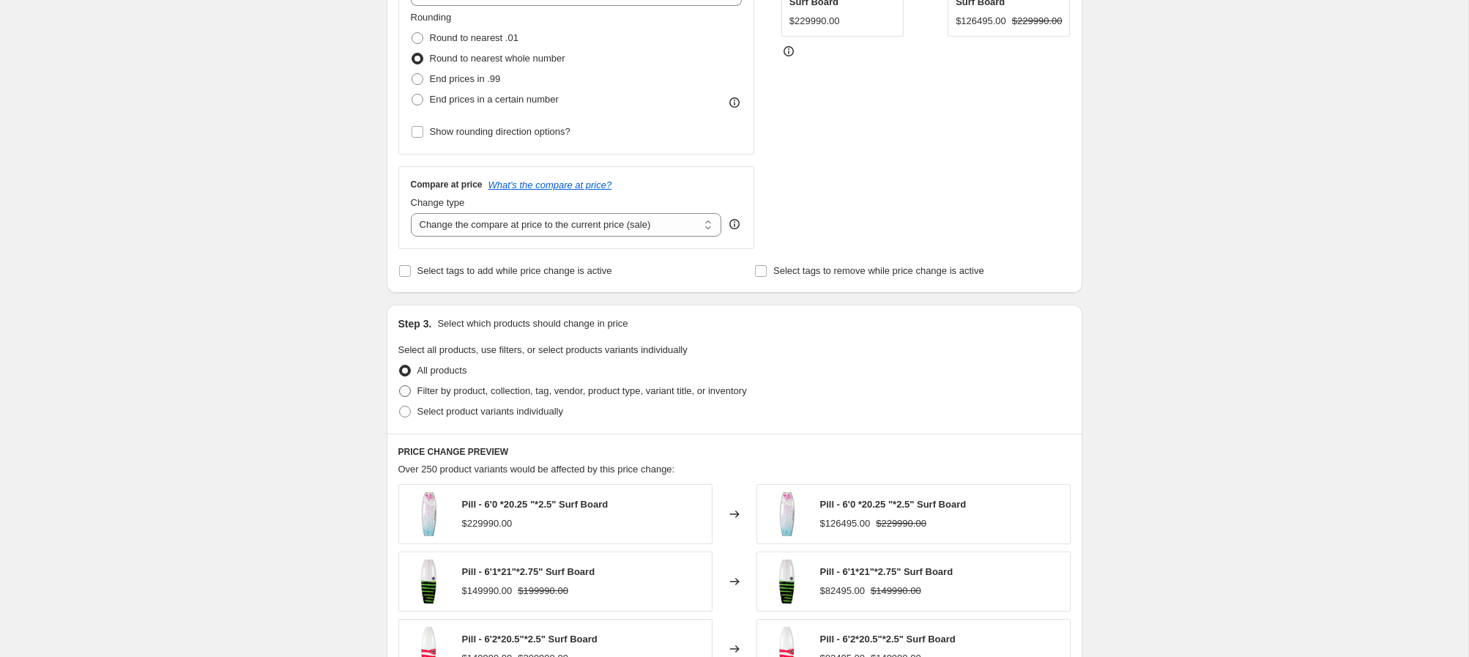
click at [407, 395] on span at bounding box center [405, 391] width 12 height 12
click at [400, 386] on input "Filter by product, collection, tag, vendor, product type, variant title, or inv…" at bounding box center [399, 385] width 1 height 1
radio input "true"
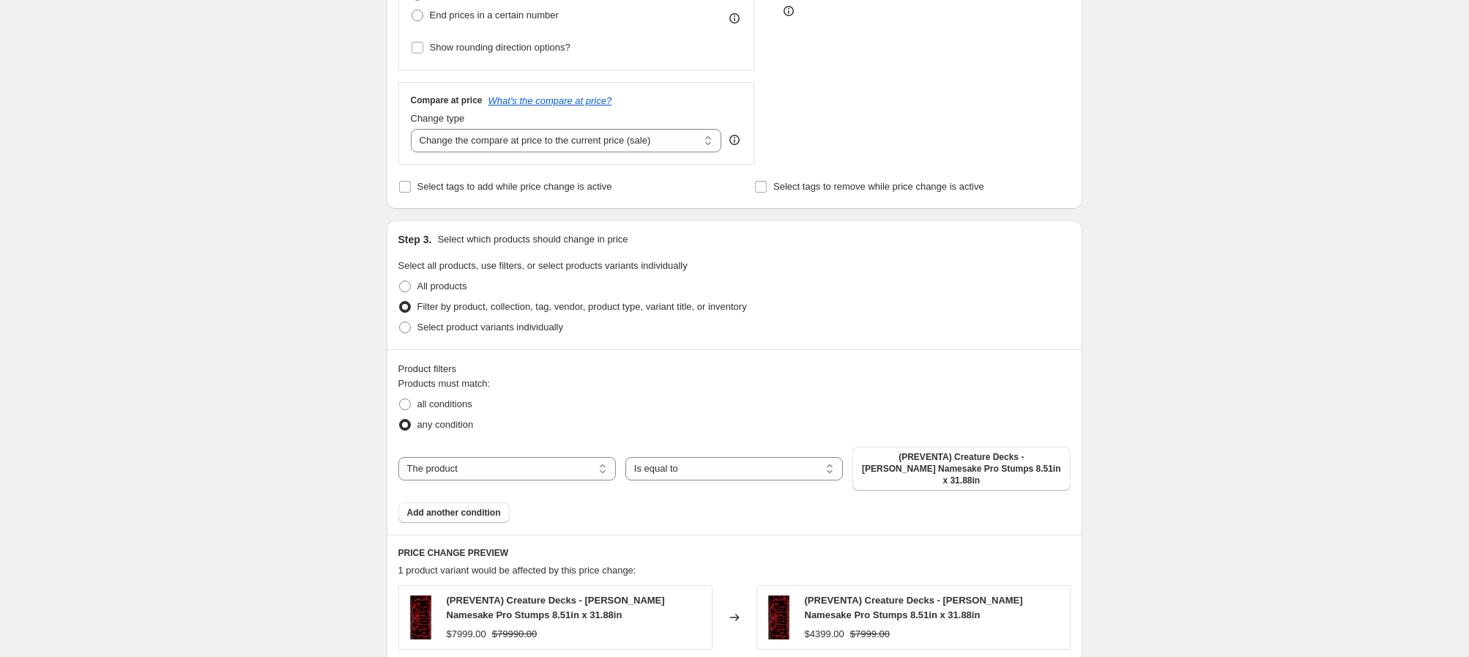
scroll to position [468, 0]
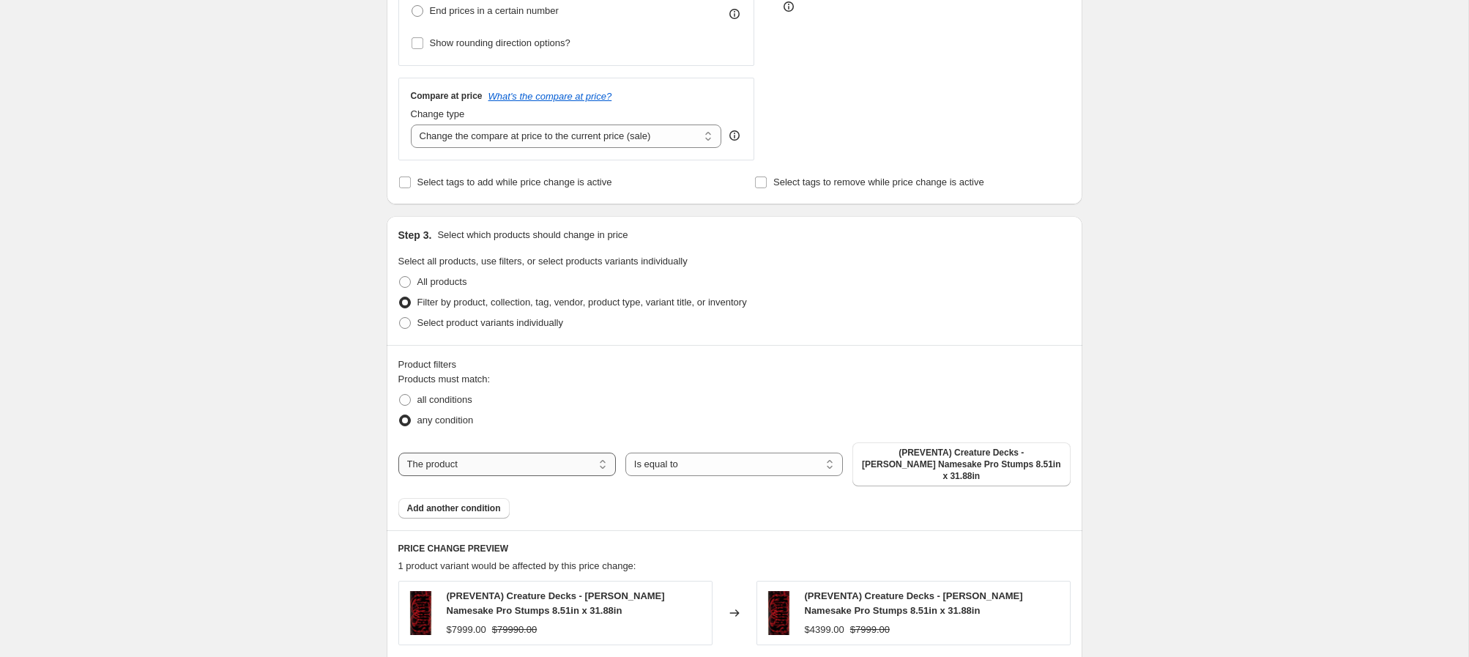
click at [554, 458] on select "The product The product's collection The product's tag The product's vendor The…" at bounding box center [506, 464] width 217 height 23
select select "collection"
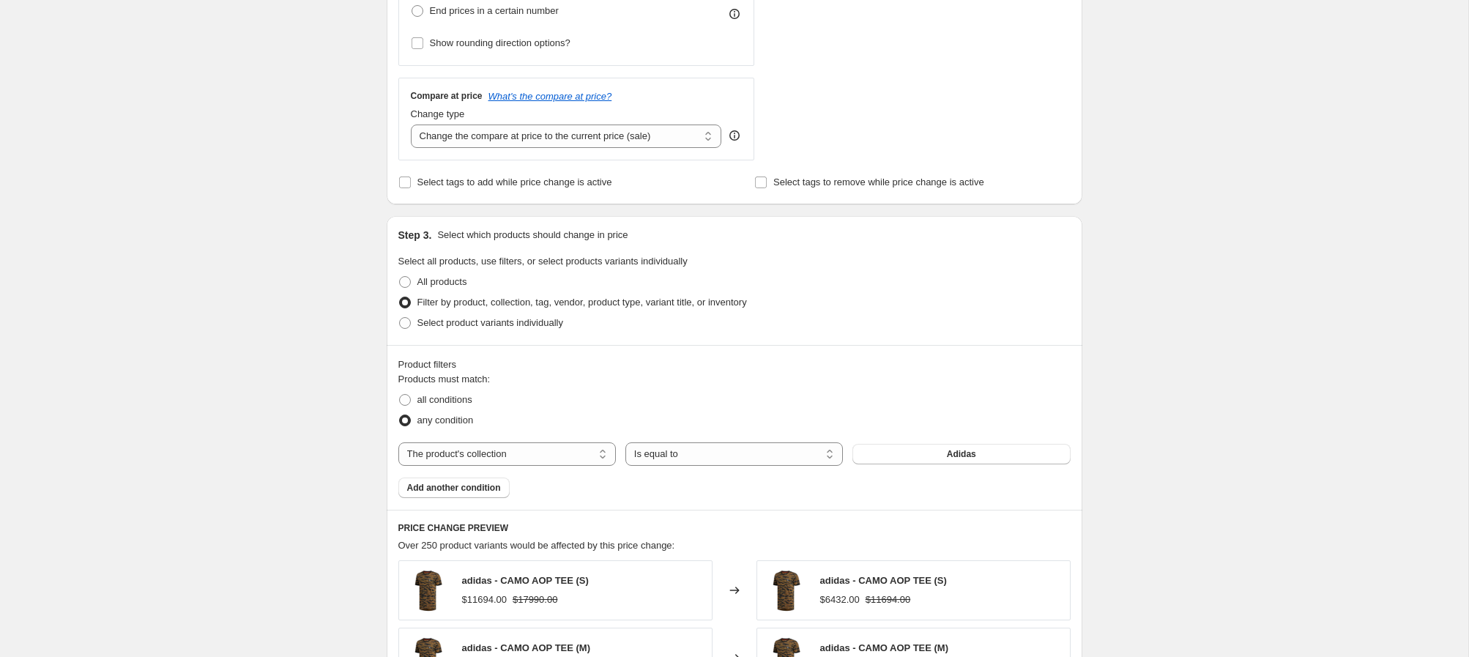
click at [943, 458] on button "Adidas" at bounding box center [960, 454] width 217 height 21
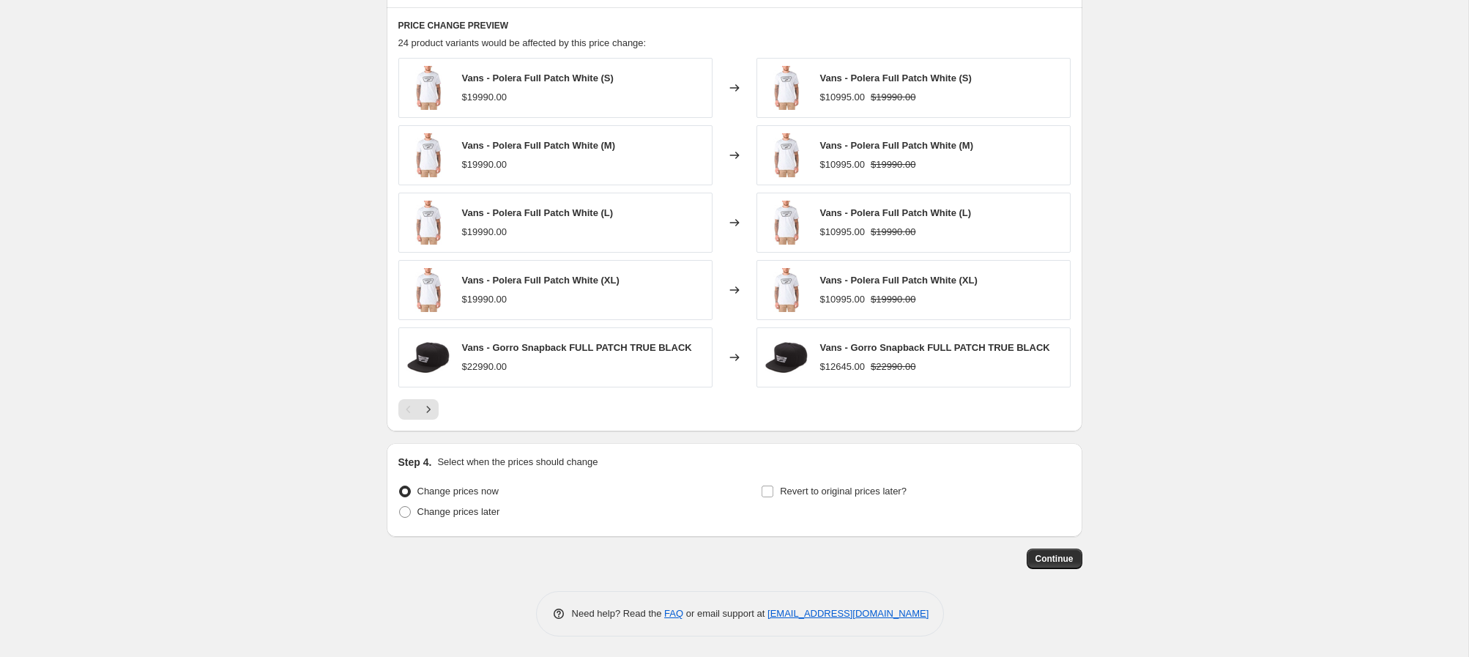
scroll to position [972, 0]
click at [401, 510] on span at bounding box center [405, 511] width 12 height 12
click at [400, 505] on input "Change prices later" at bounding box center [399, 505] width 1 height 1
radio input "true"
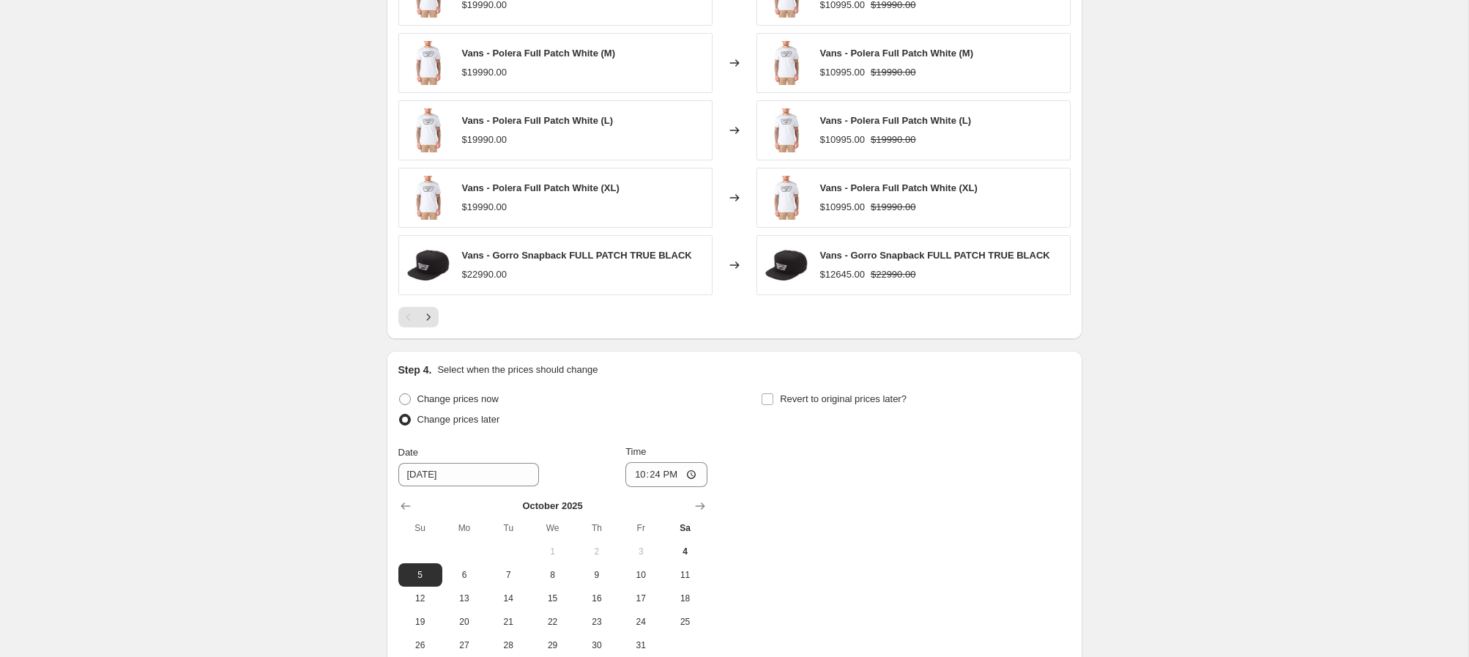
scroll to position [1120, 0]
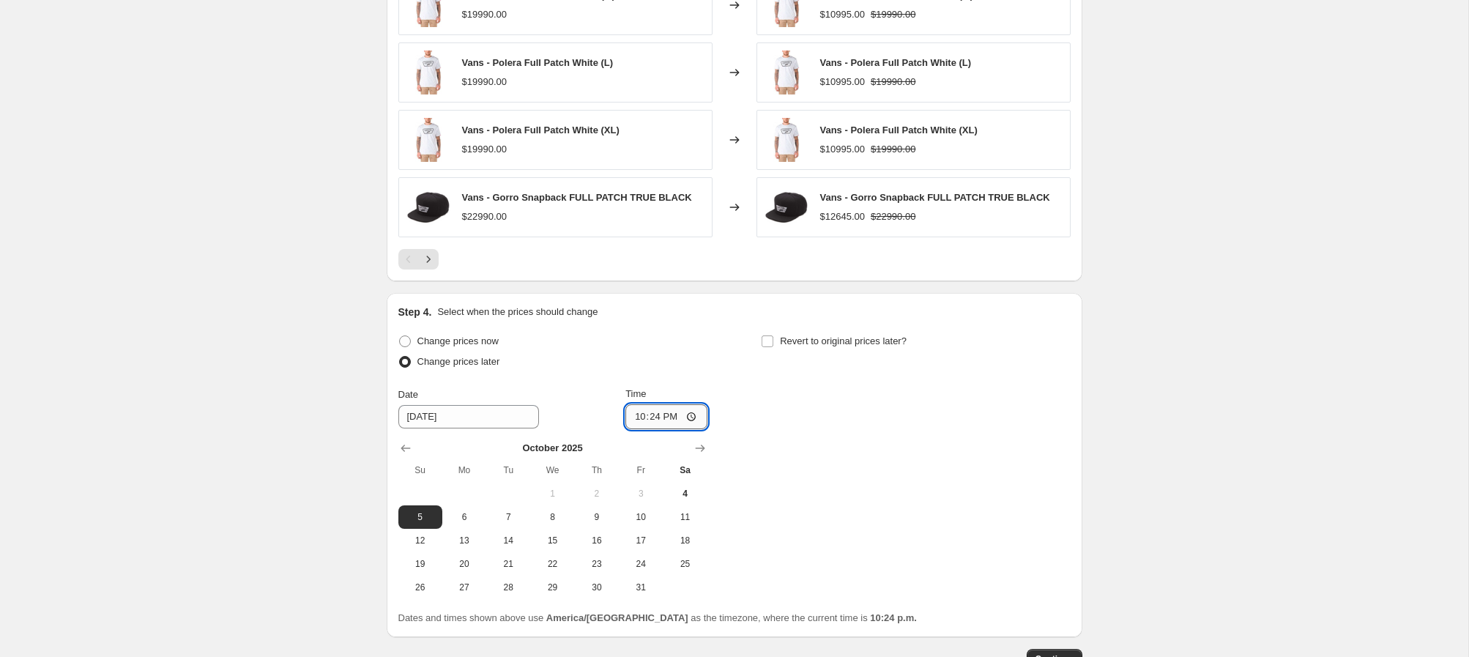
click at [632, 417] on input "22:24" at bounding box center [666, 416] width 82 height 25
type input "20:04"
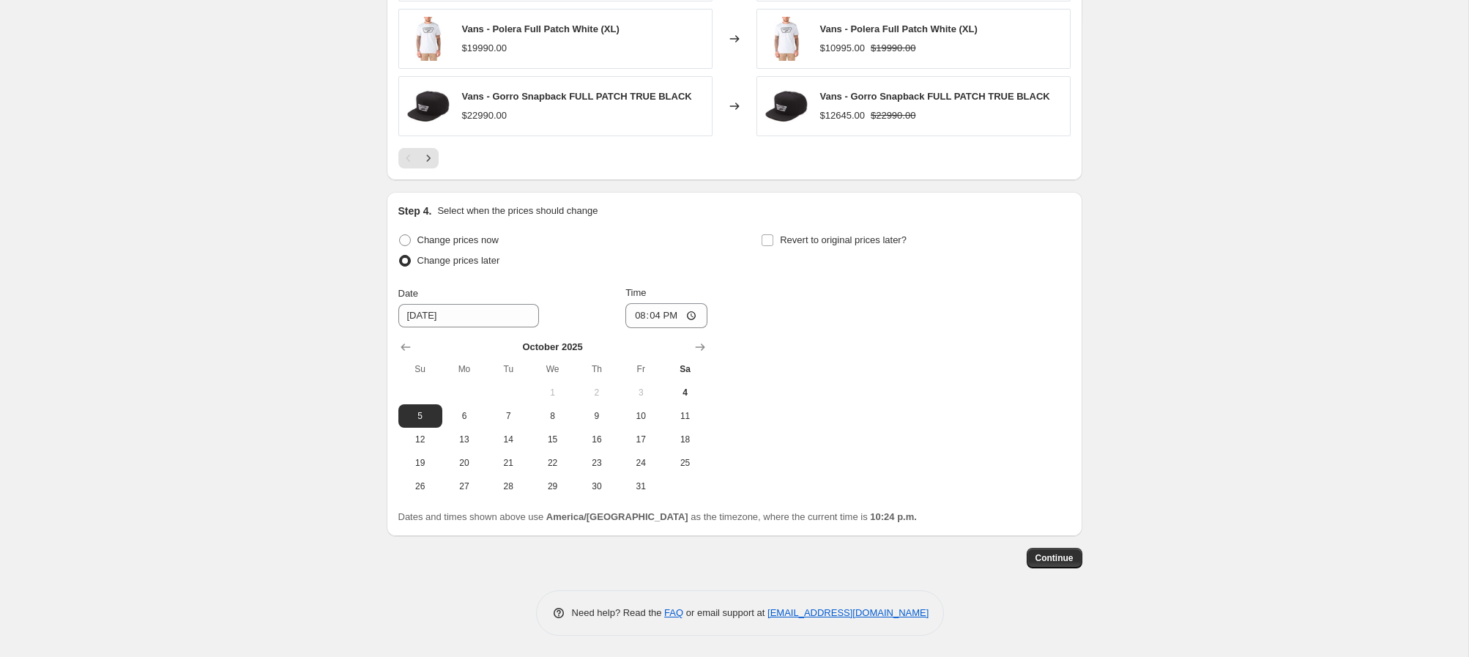
scroll to position [1222, 0]
click at [770, 239] on input "Revert to original prices later?" at bounding box center [768, 240] width 12 height 12
checkbox input "true"
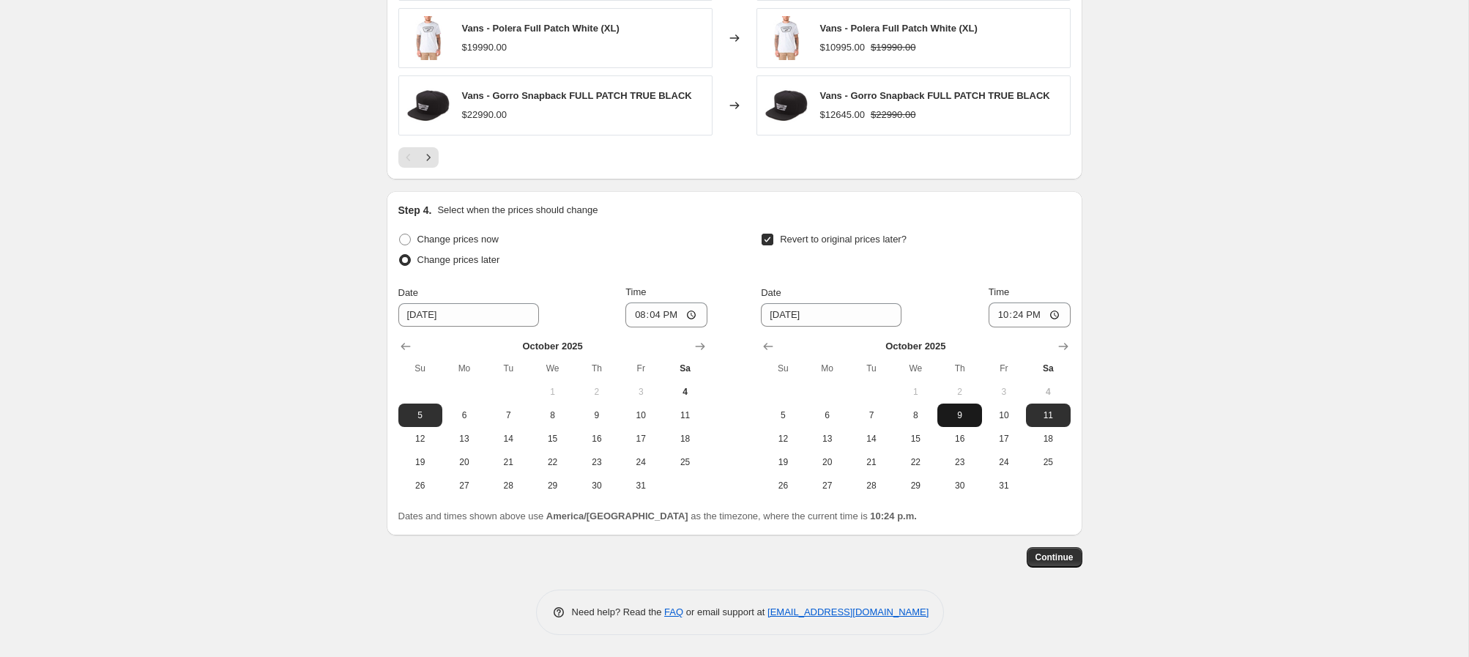
click at [952, 419] on span "9" at bounding box center [959, 415] width 32 height 12
type input "[DATE]"
click at [996, 319] on input "22:24" at bounding box center [1030, 314] width 82 height 25
type input "00:00"
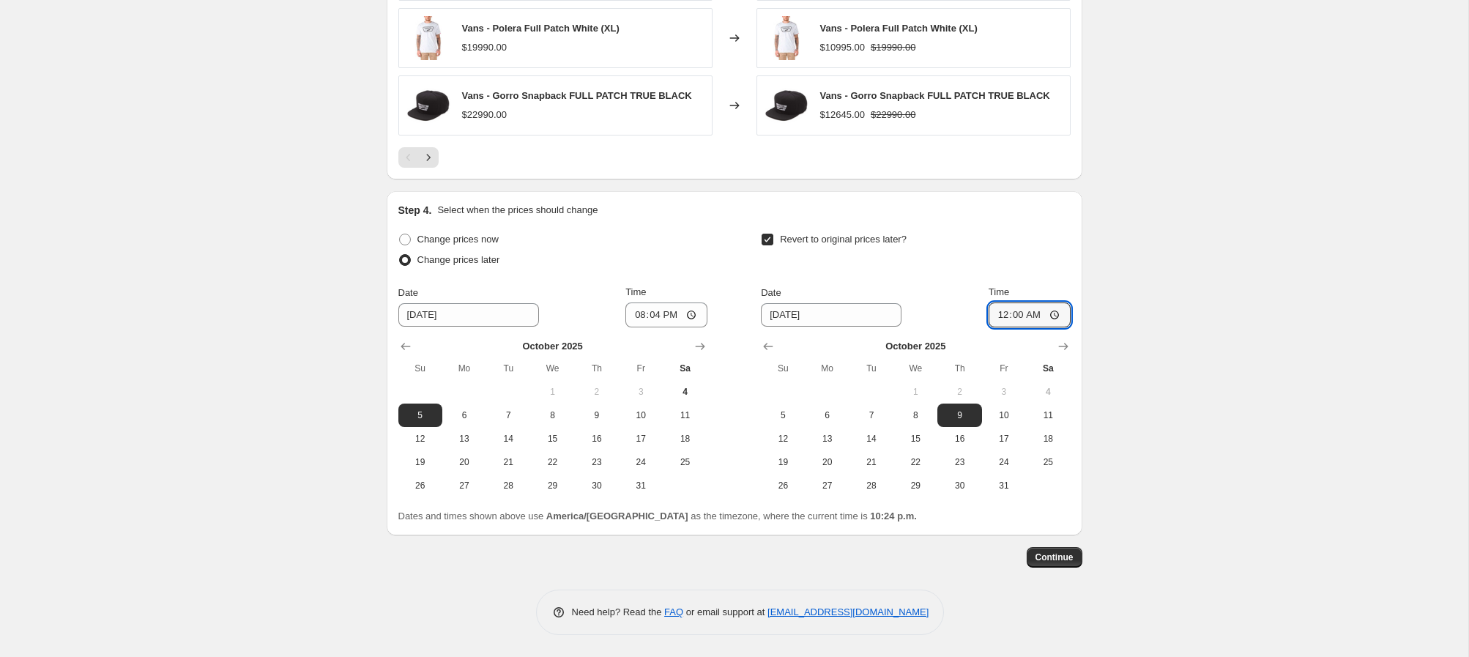
click at [1058, 559] on span "Continue" at bounding box center [1054, 557] width 38 height 12
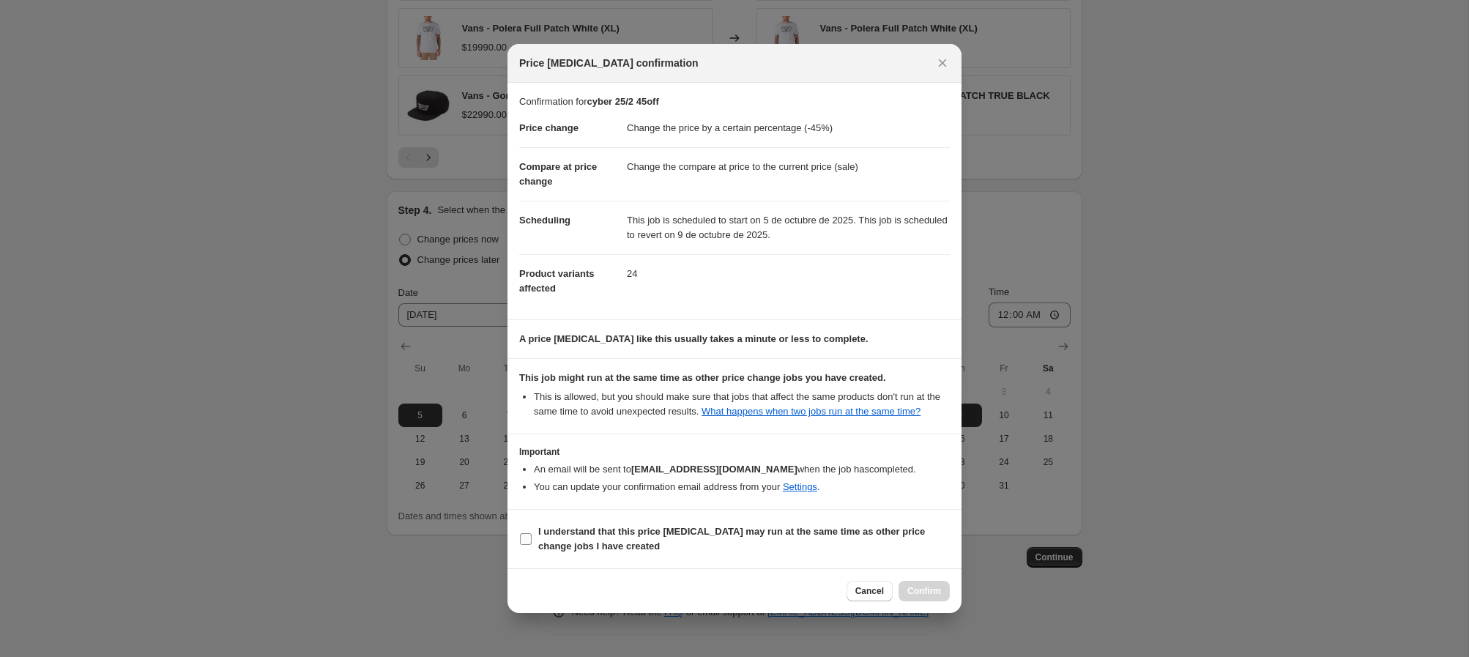
click at [529, 545] on input "I understand that this price change job may run at the same time as other price…" at bounding box center [526, 539] width 12 height 12
checkbox input "true"
click at [912, 597] on span "Confirm" at bounding box center [924, 591] width 34 height 12
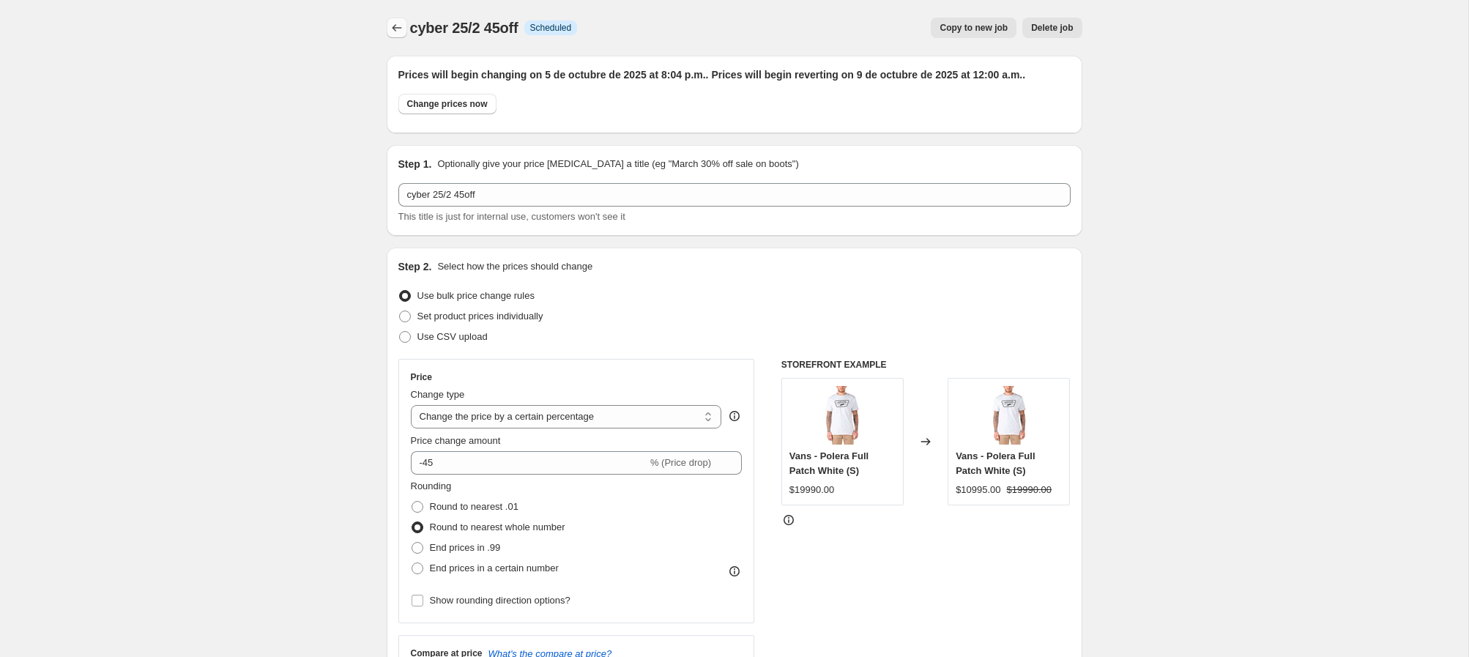
click at [395, 21] on icon "Price change jobs" at bounding box center [397, 28] width 15 height 15
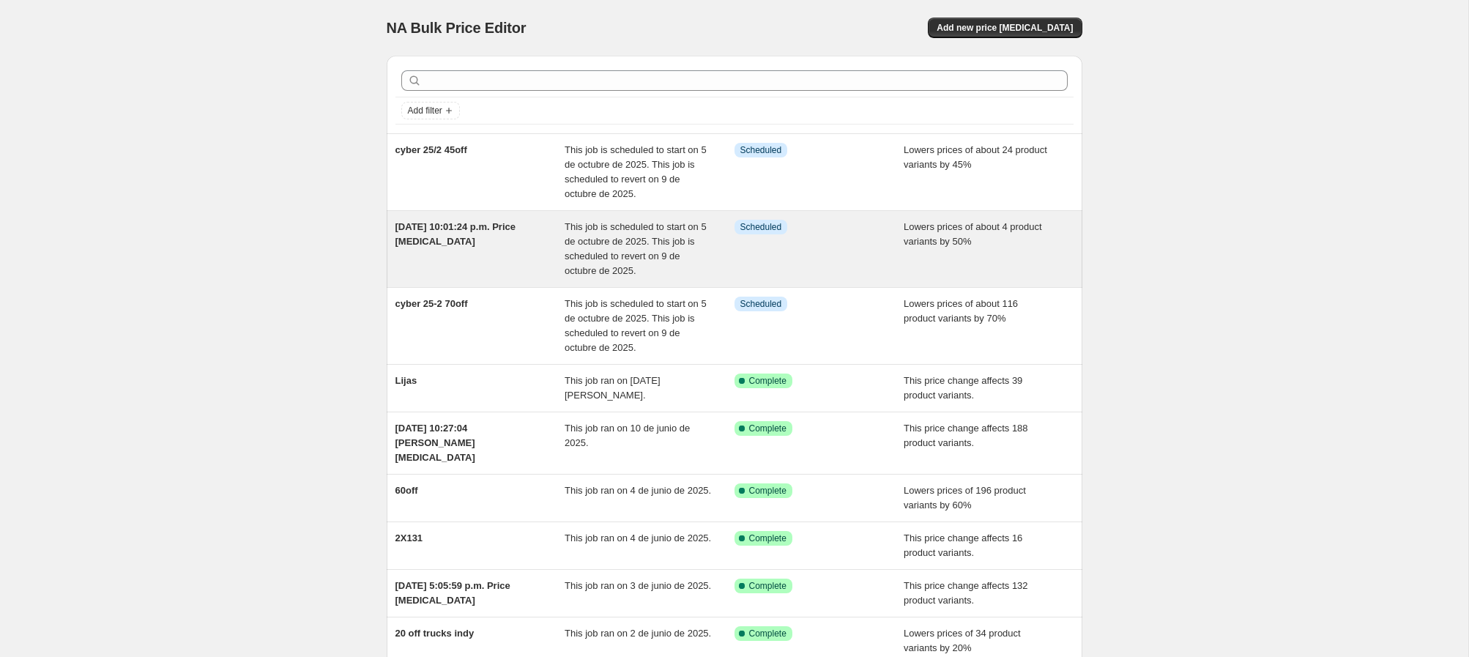
click at [461, 246] on div "4 oct 2025, 10:01:24 p.m. Price change job" at bounding box center [480, 249] width 170 height 59
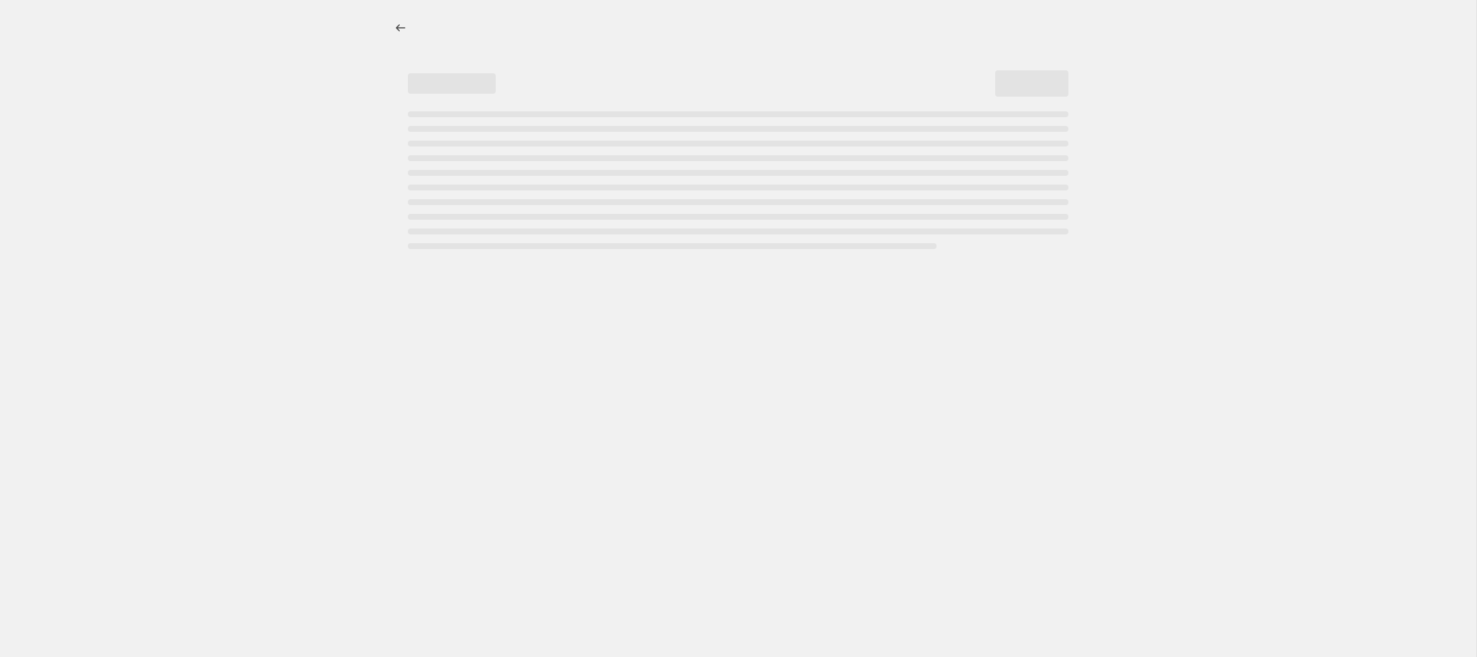
select select "percentage"
select select "collection"
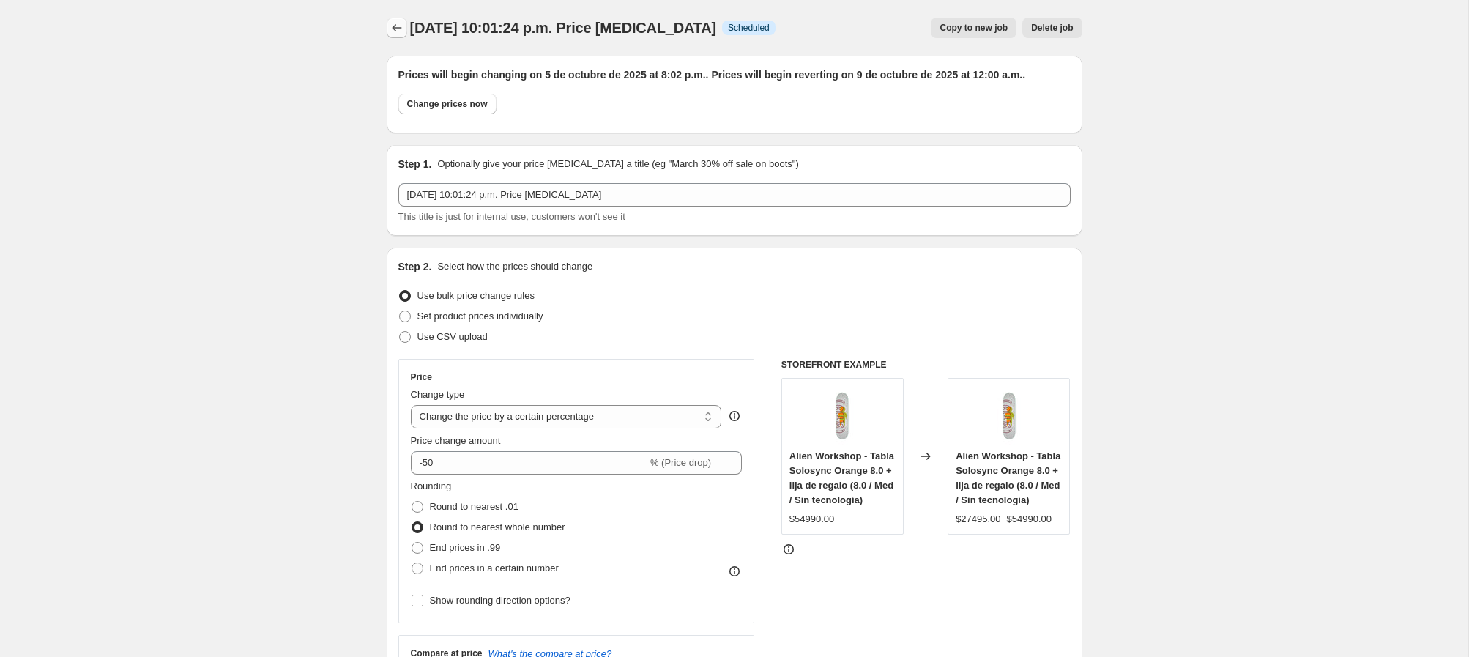
click at [398, 31] on icon "Price change jobs" at bounding box center [397, 28] width 15 height 15
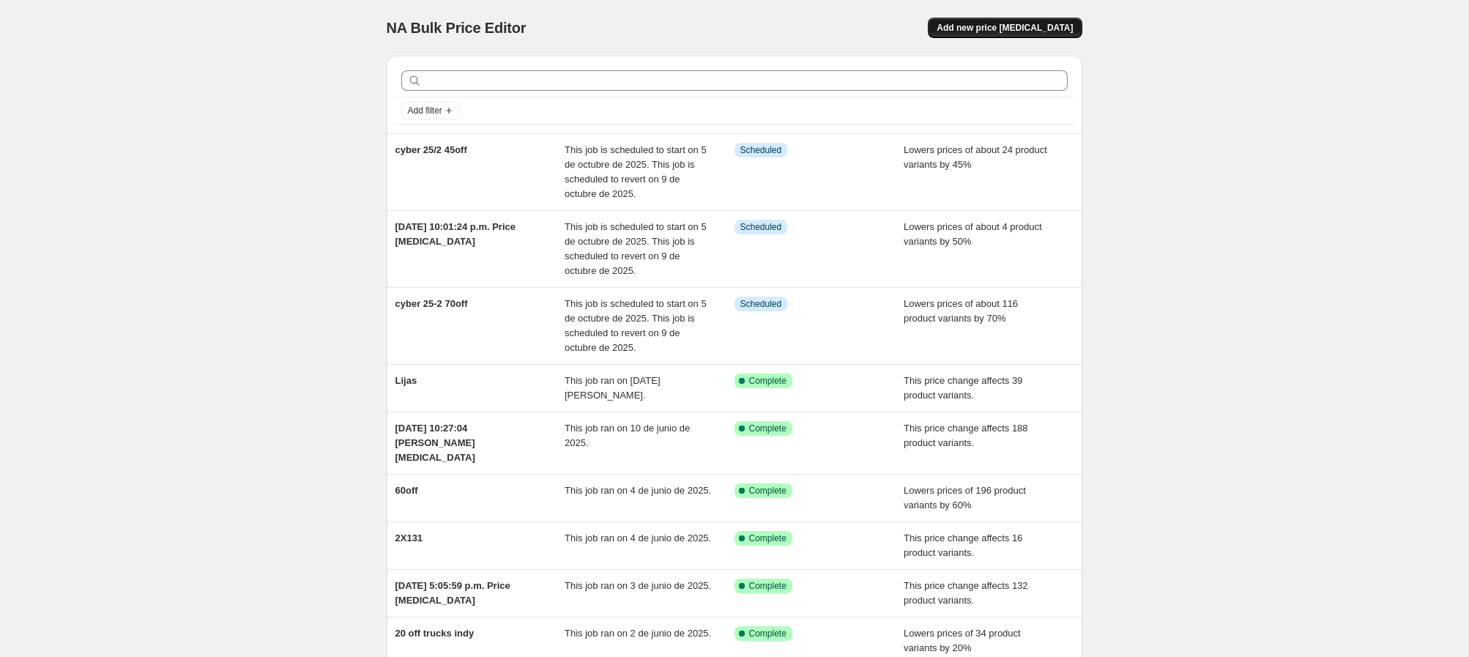
click at [1047, 23] on span "Add new price [MEDICAL_DATA]" at bounding box center [1005, 28] width 136 height 12
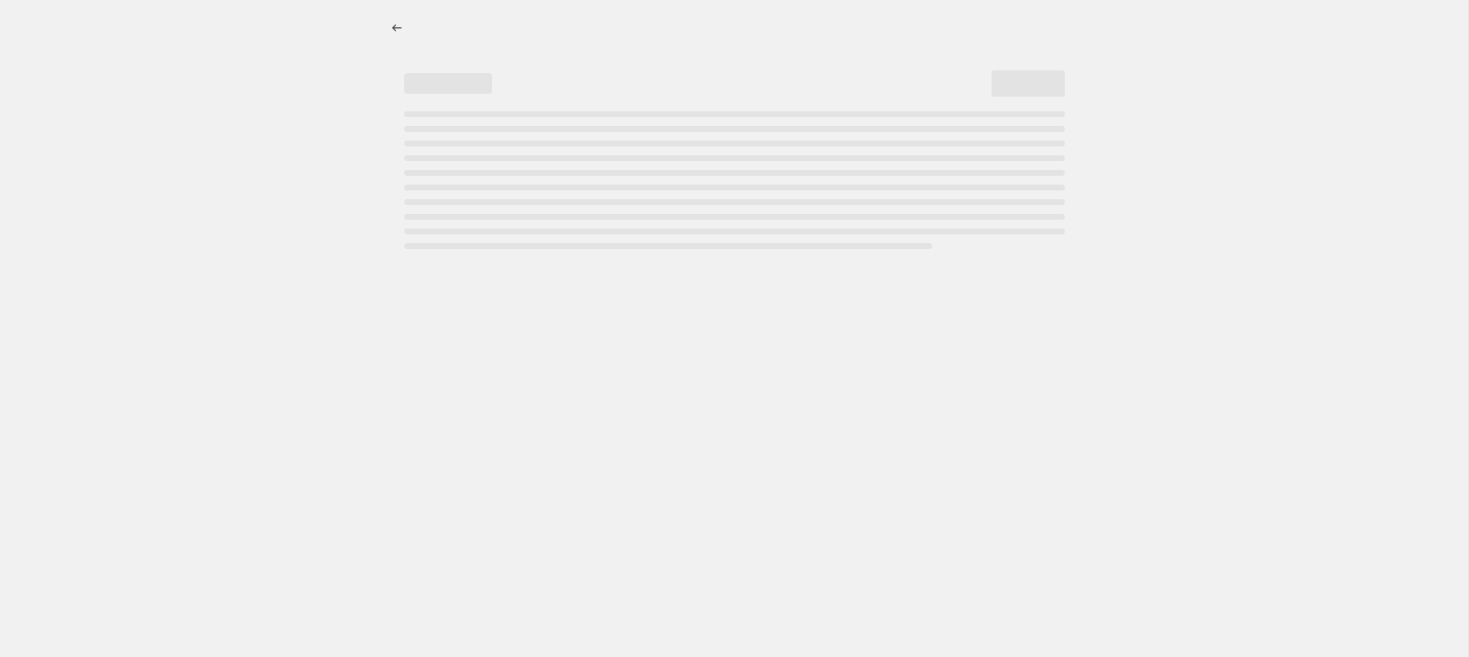
select select "percentage"
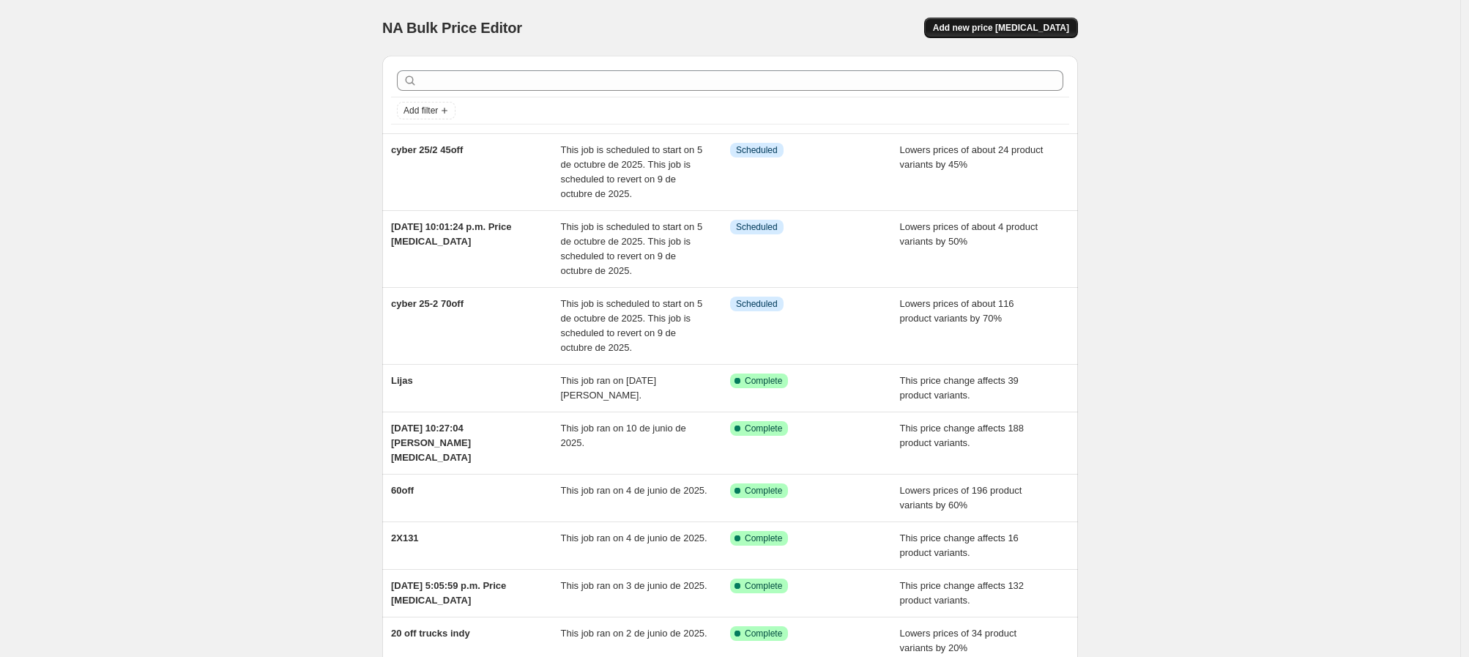
click at [987, 23] on span "Add new price [MEDICAL_DATA]" at bounding box center [1001, 28] width 136 height 12
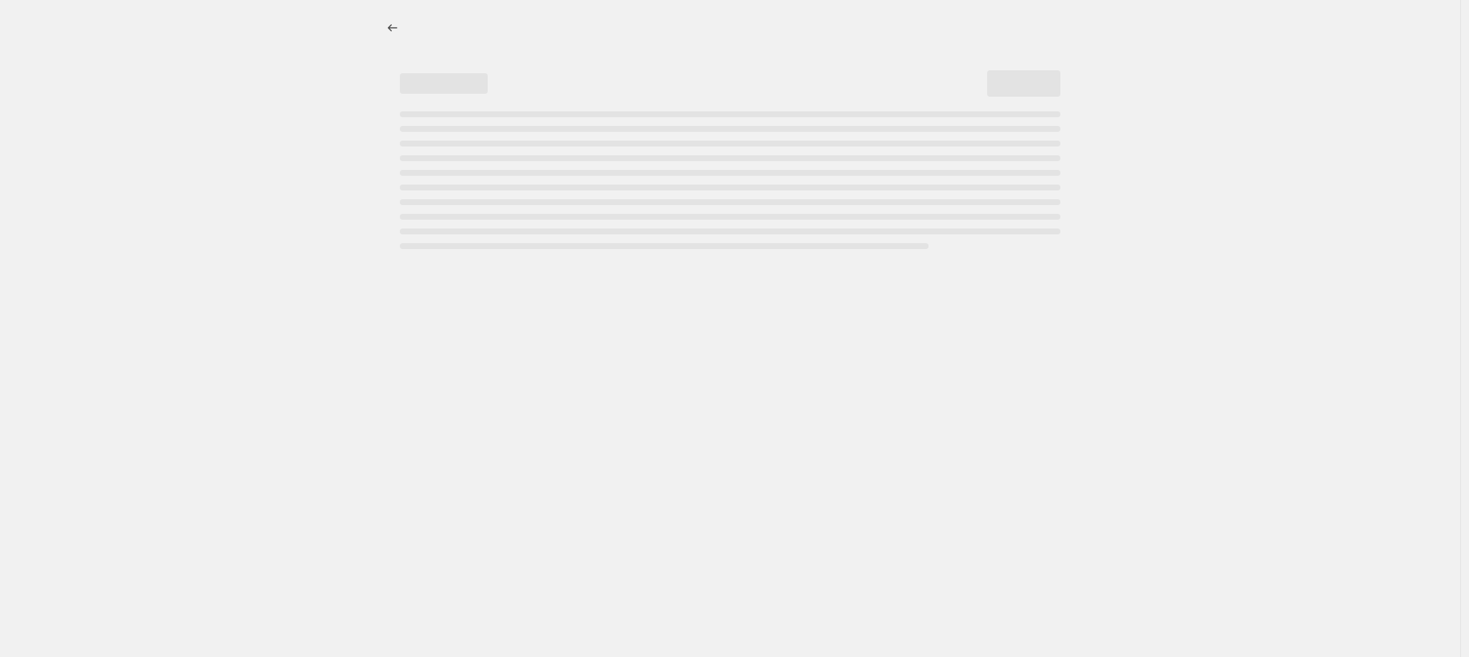
select select "percentage"
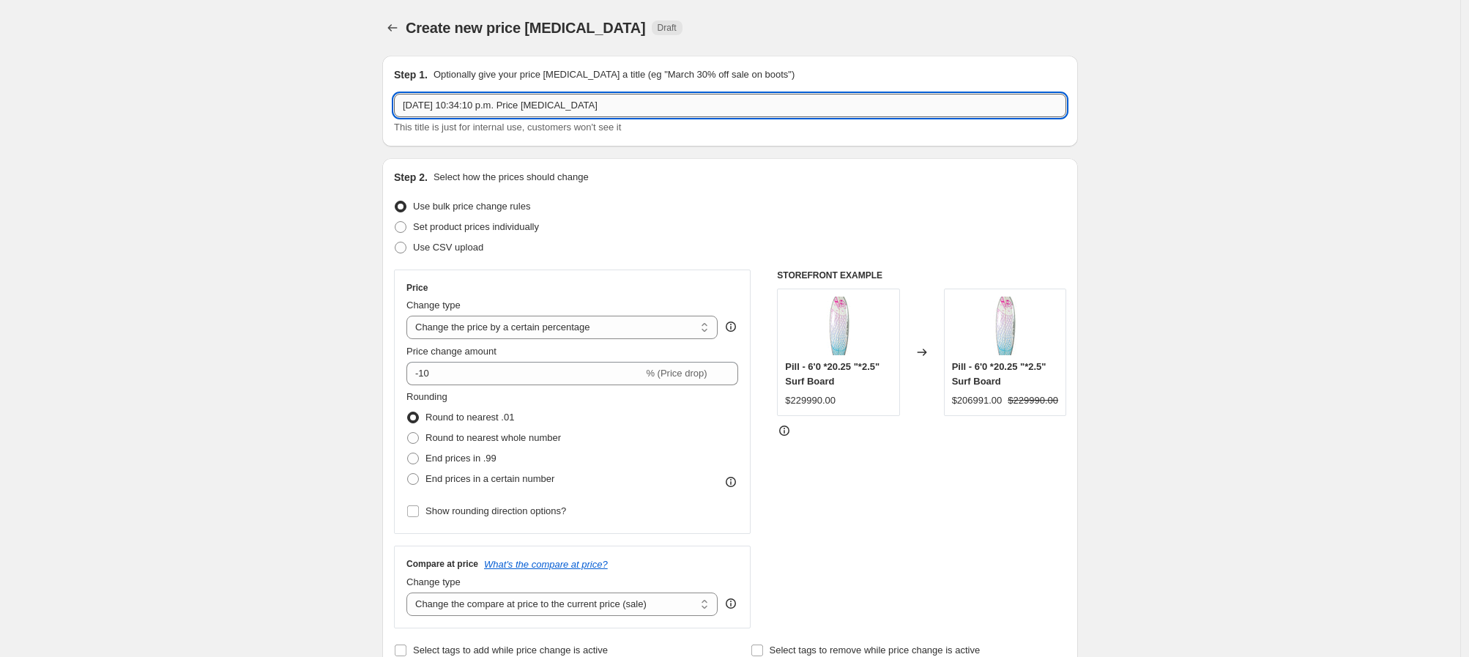
click at [571, 103] on input "4 oct 2025, 10:34:10 p.m. Price change job" at bounding box center [730, 105] width 672 height 23
type input "cyber 25/2 40off"
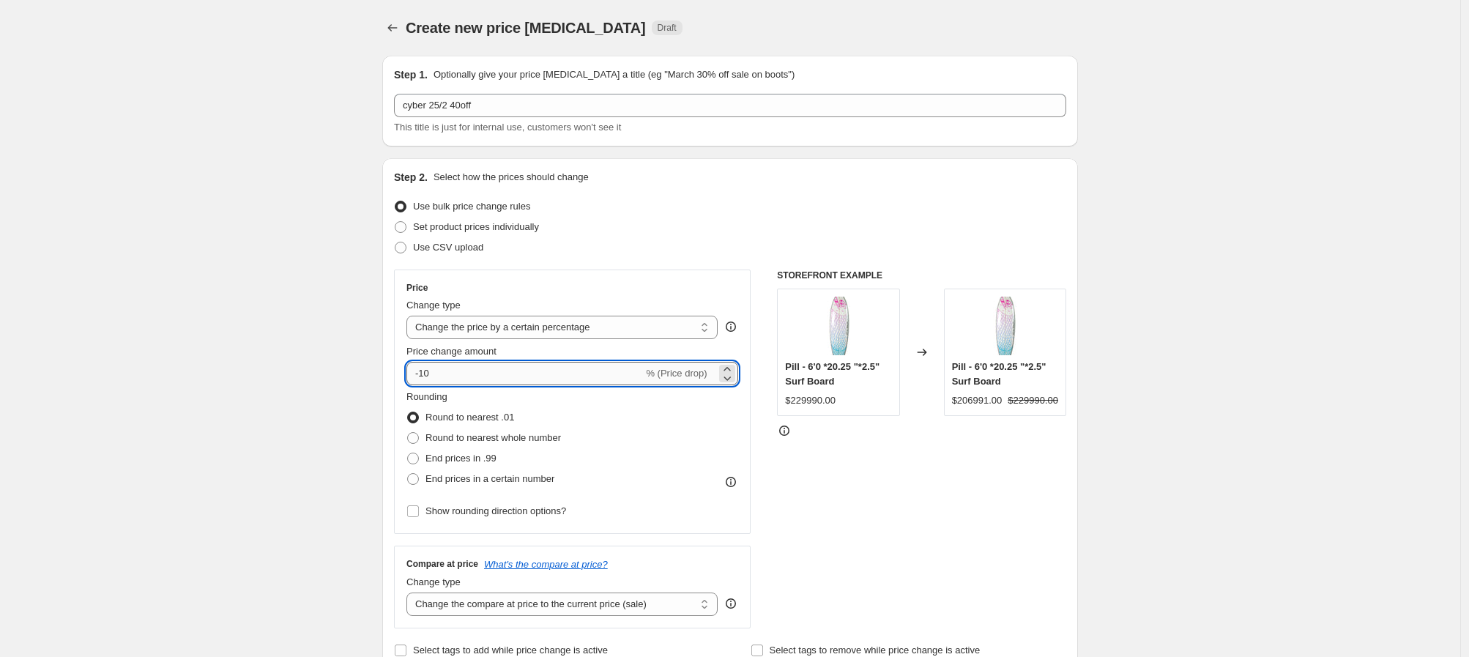
click at [449, 376] on input "-10" at bounding box center [524, 373] width 237 height 23
type input "-1"
type input "-40"
click at [418, 442] on span at bounding box center [413, 438] width 12 height 12
click at [408, 433] on input "Round to nearest whole number" at bounding box center [407, 432] width 1 height 1
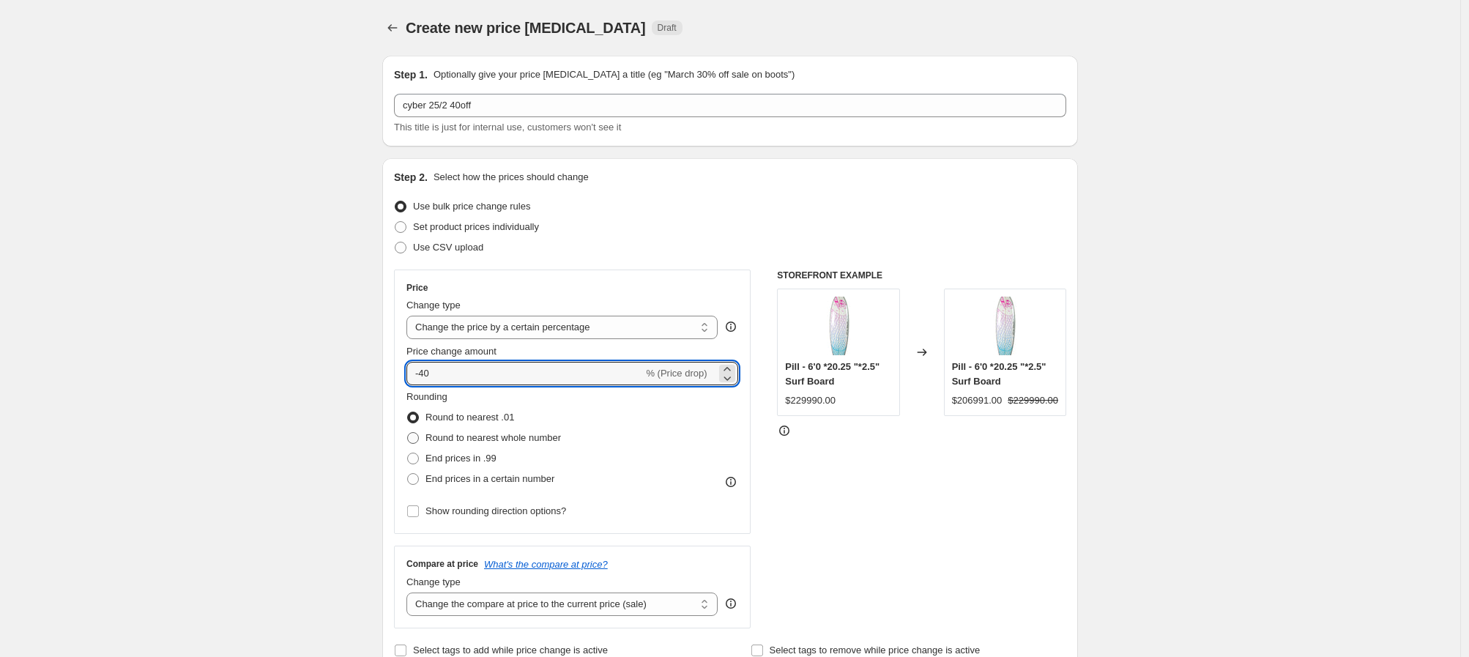
radio input "true"
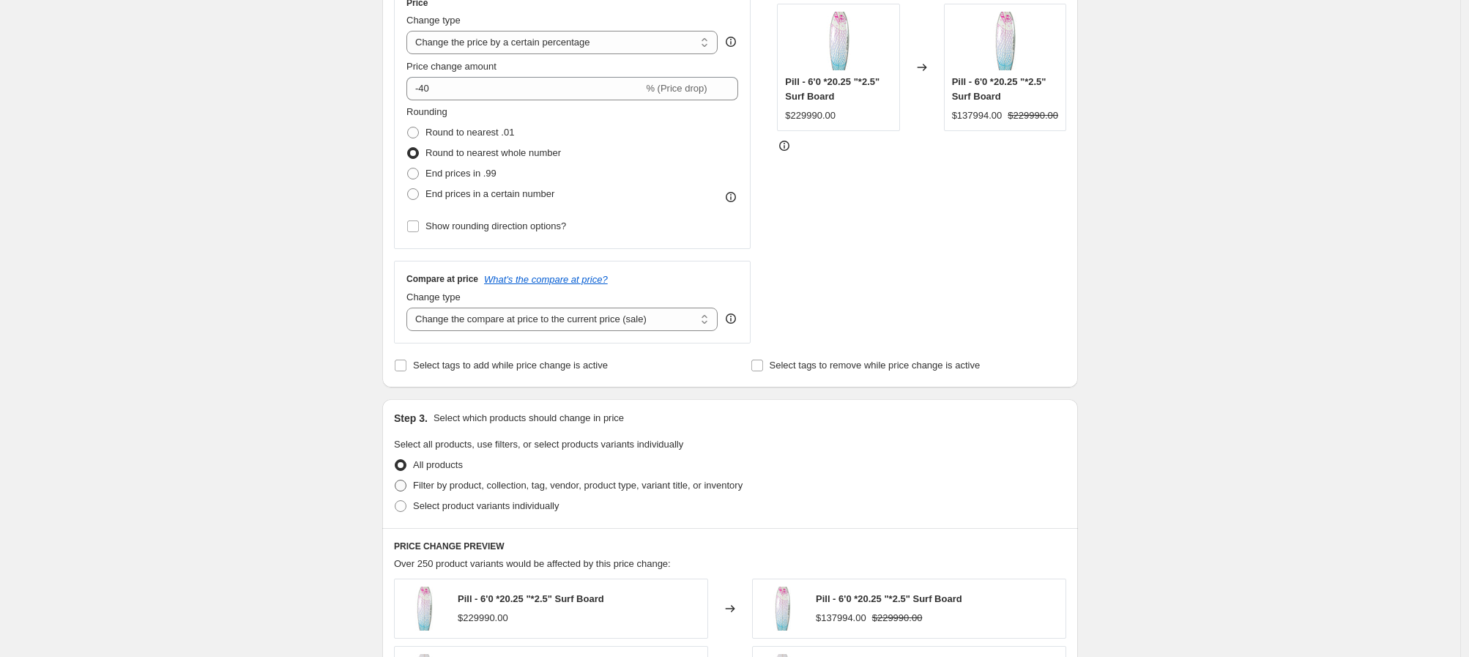
scroll to position [291, 0]
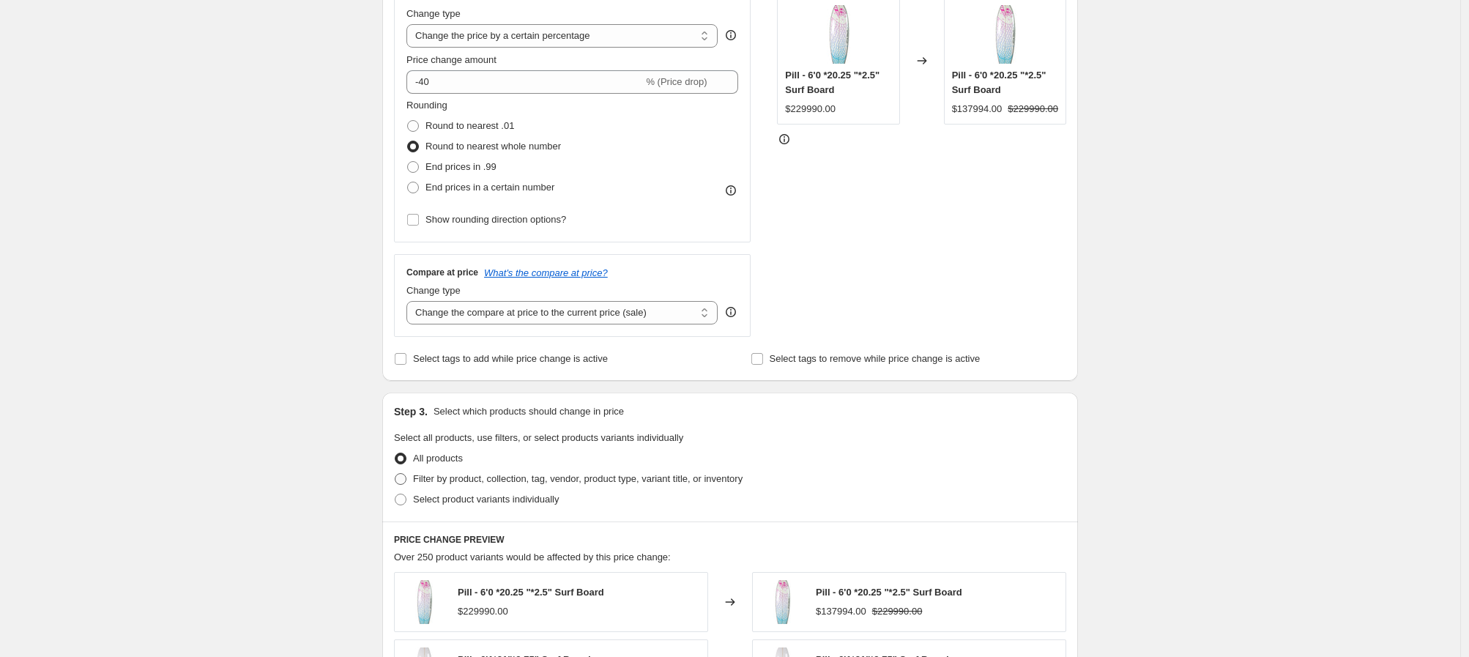
click at [404, 480] on span at bounding box center [401, 479] width 12 height 12
click at [395, 474] on input "Filter by product, collection, tag, vendor, product type, variant title, or inv…" at bounding box center [395, 473] width 1 height 1
radio input "true"
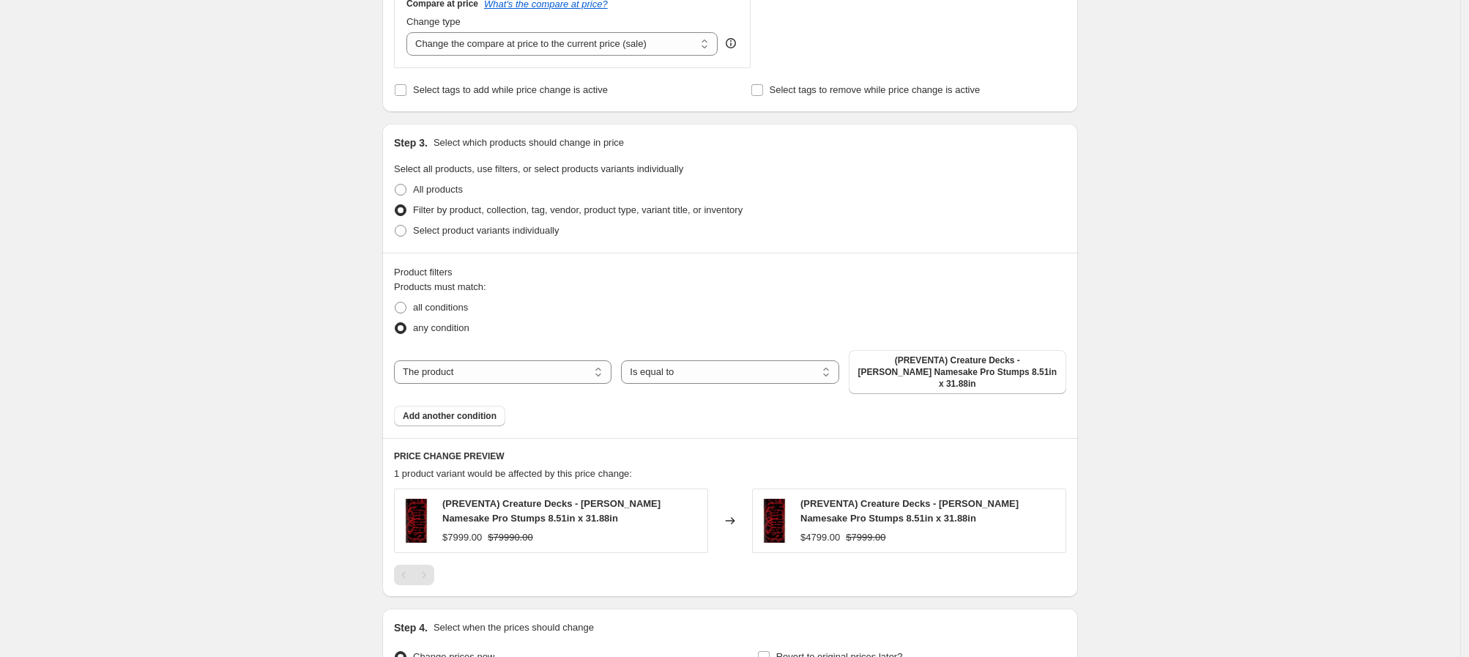
scroll to position [579, 0]
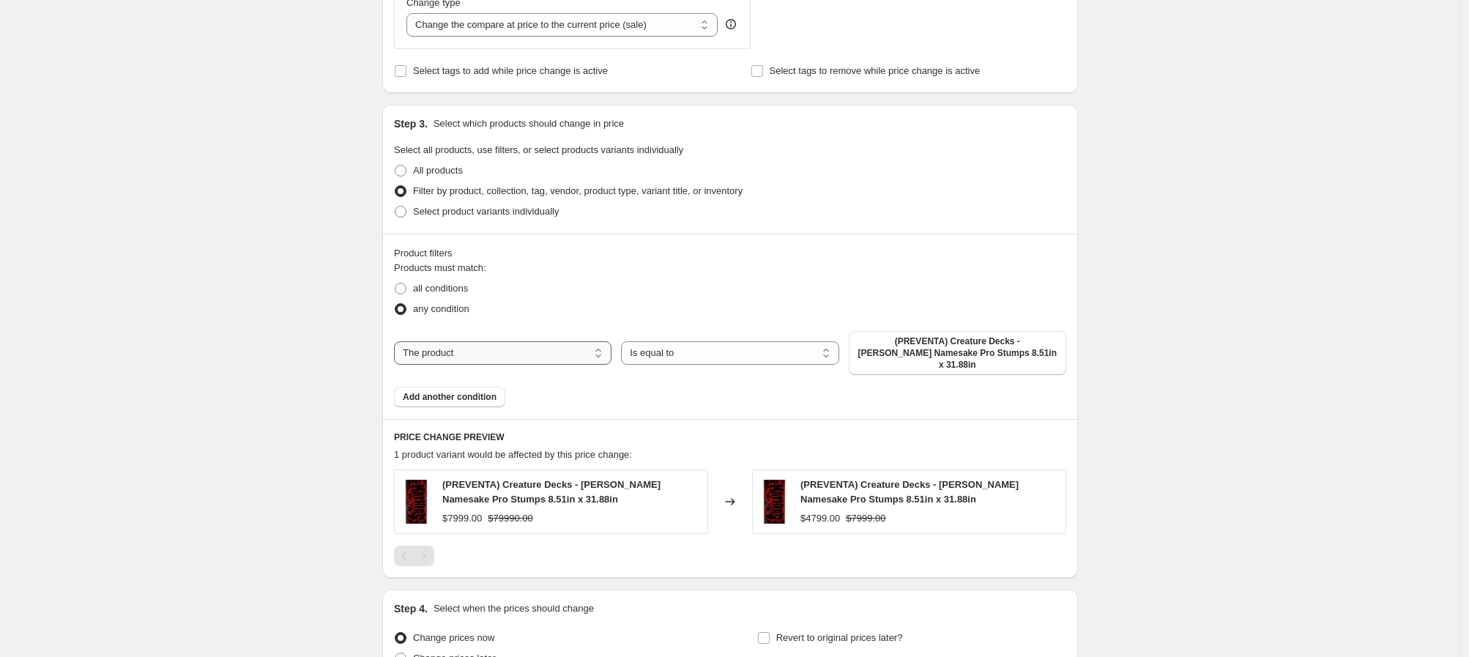
click at [581, 352] on select "The product The product's collection The product's tag The product's vendor The…" at bounding box center [502, 352] width 217 height 23
select select "collection"
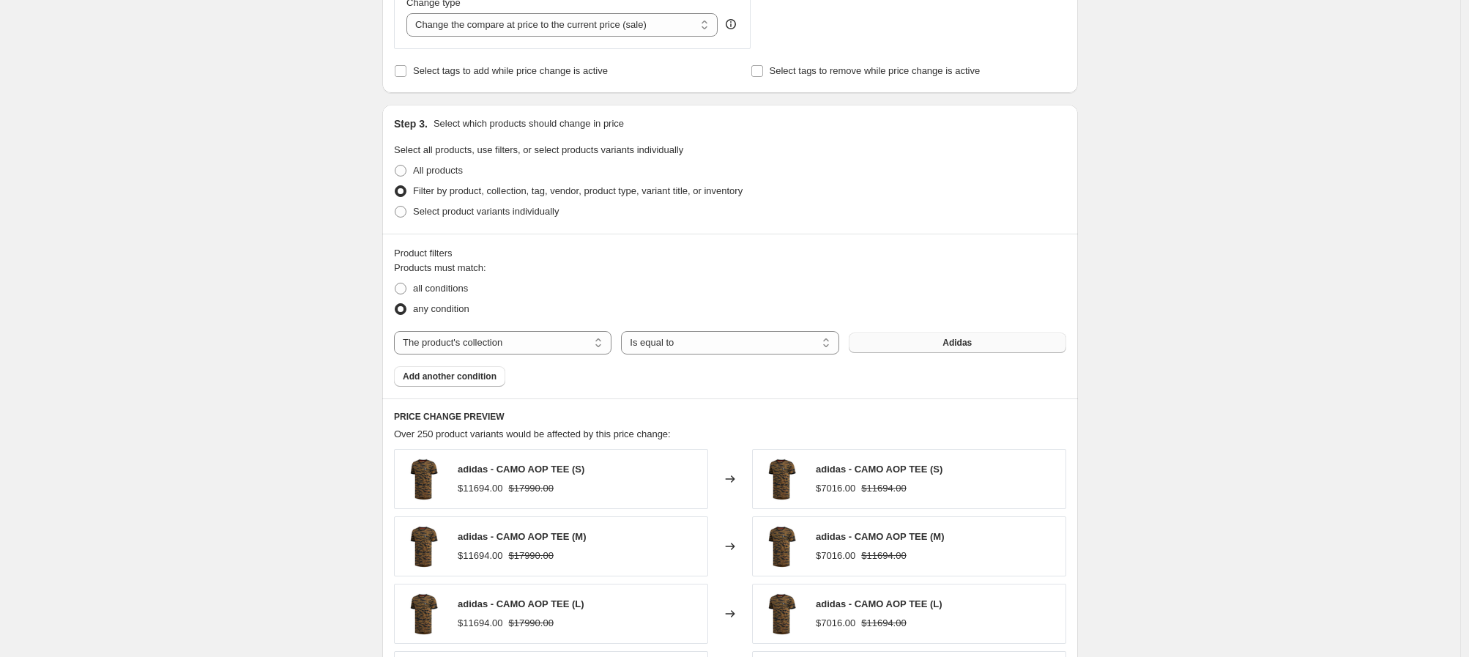
click at [929, 341] on button "Adidas" at bounding box center [957, 342] width 217 height 21
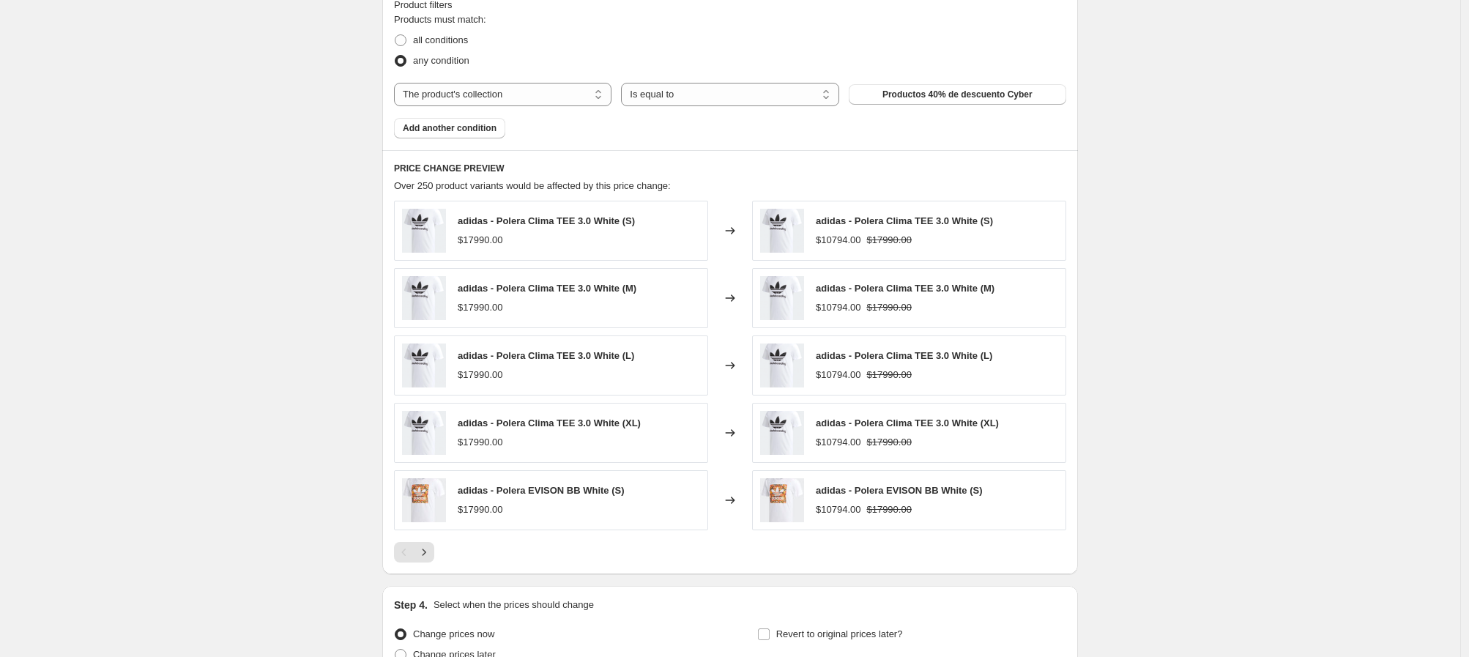
scroll to position [972, 0]
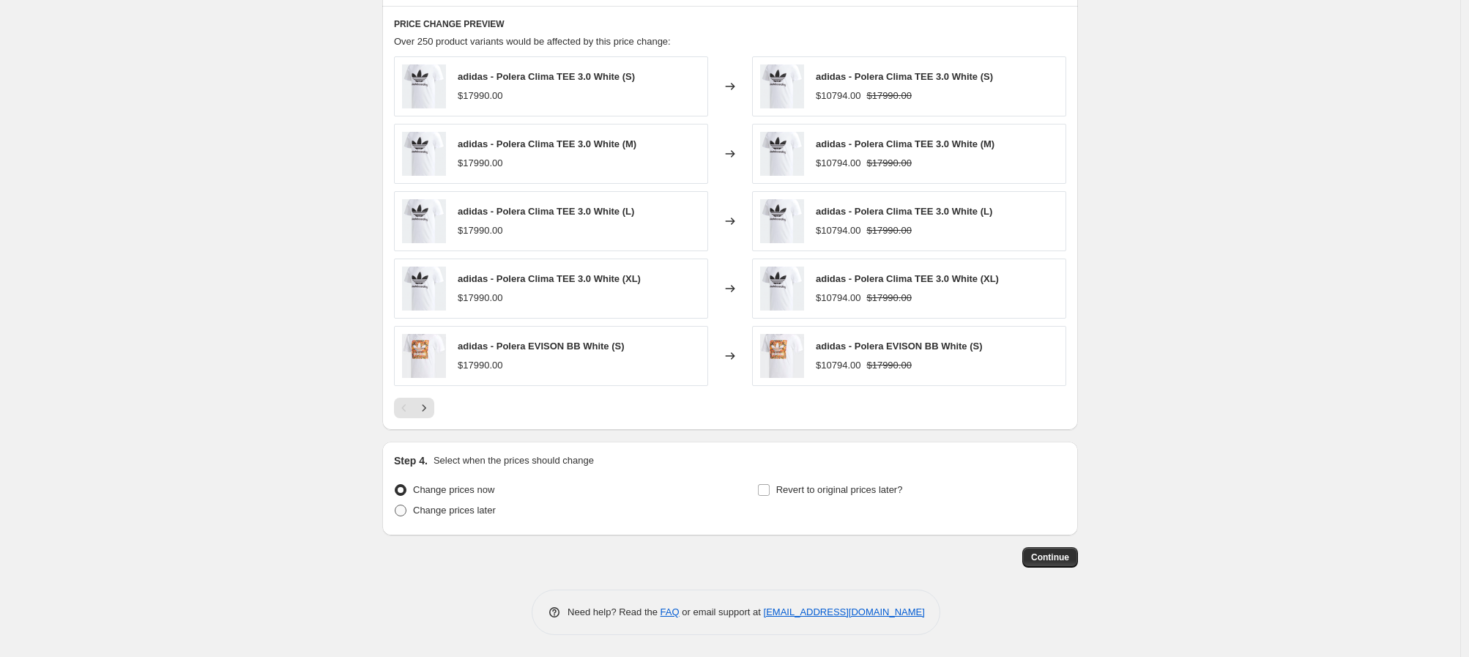
click at [403, 513] on span at bounding box center [401, 511] width 12 height 12
click at [395, 505] on input "Change prices later" at bounding box center [395, 505] width 1 height 1
radio input "true"
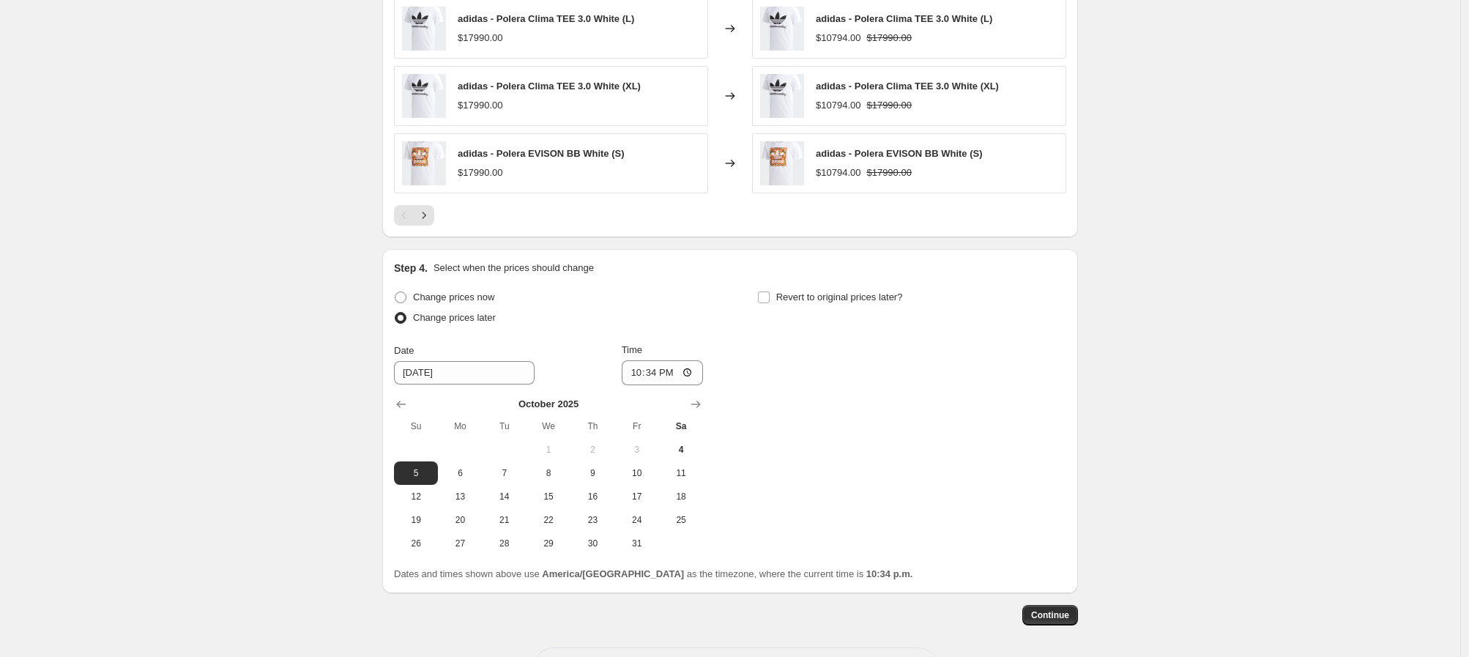
scroll to position [1221, 0]
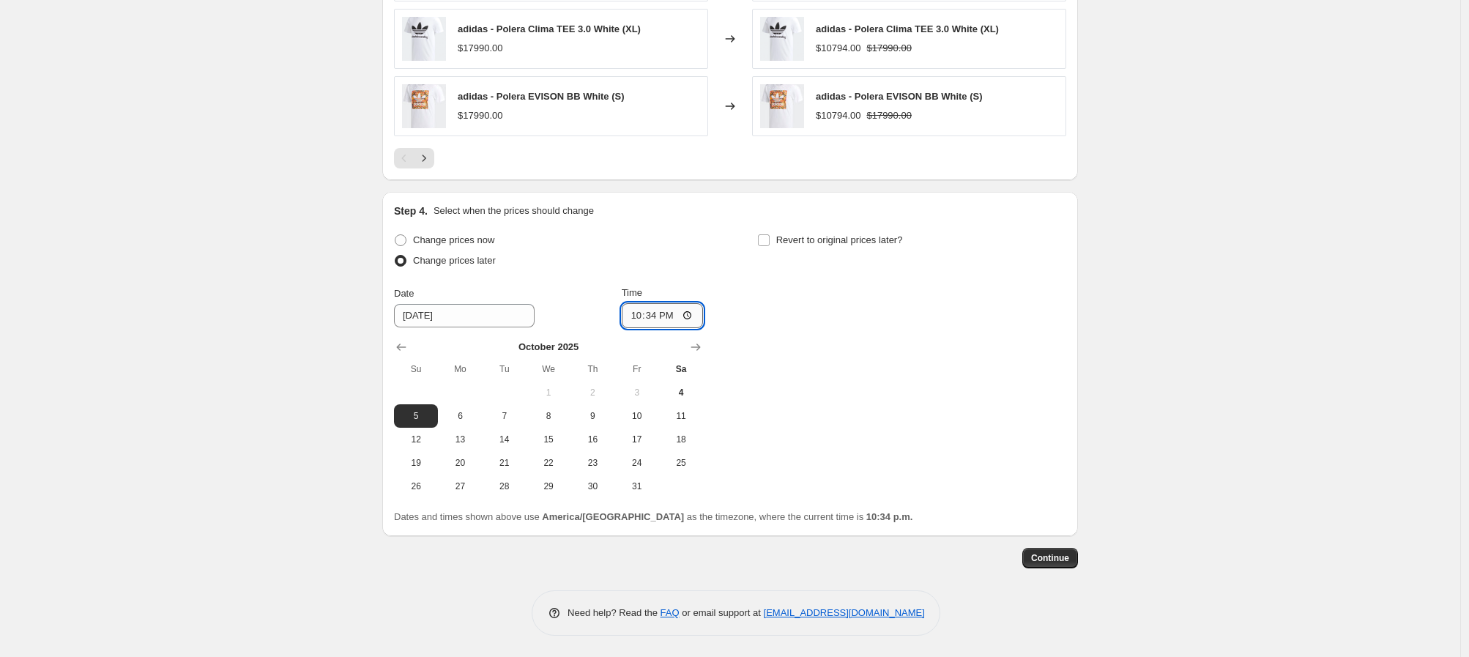
click at [630, 315] on input "22:34" at bounding box center [663, 315] width 82 height 25
type input "20:10"
click at [876, 378] on div "Change prices now Change prices later Date 10/5/2025 Time 20:10 October 2025 Su…" at bounding box center [730, 364] width 672 height 268
click at [1069, 562] on span "Continue" at bounding box center [1050, 558] width 38 height 12
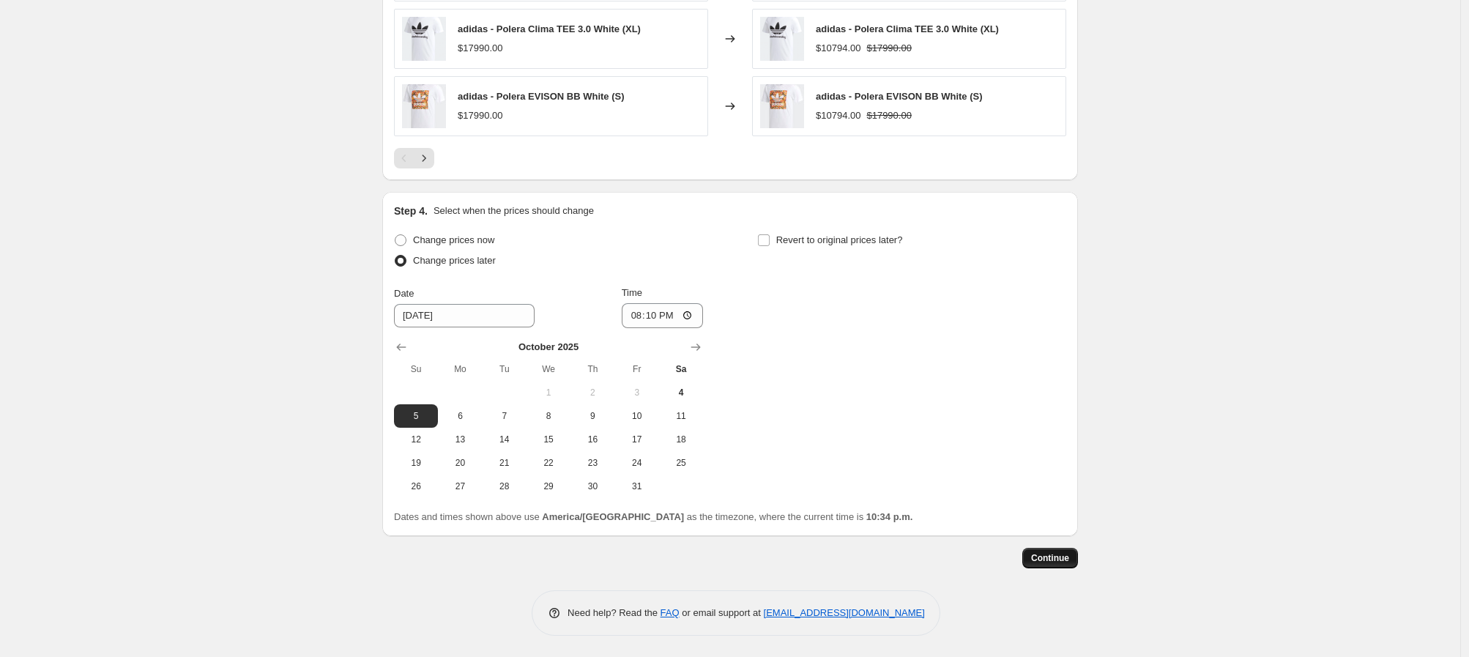
scroll to position [0, 0]
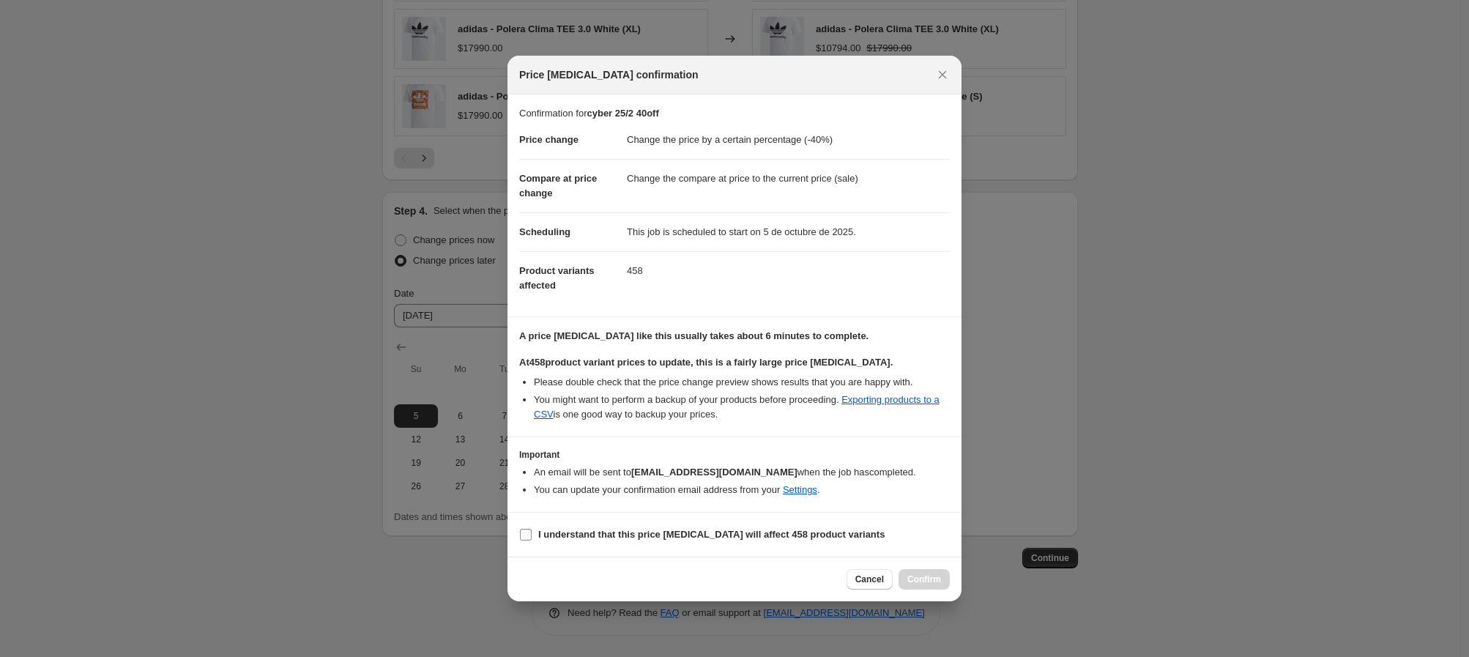
click at [524, 536] on input "I understand that this price change job will affect 458 product variants" at bounding box center [526, 535] width 12 height 12
checkbox input "true"
click at [869, 578] on span "Cancel" at bounding box center [869, 579] width 29 height 12
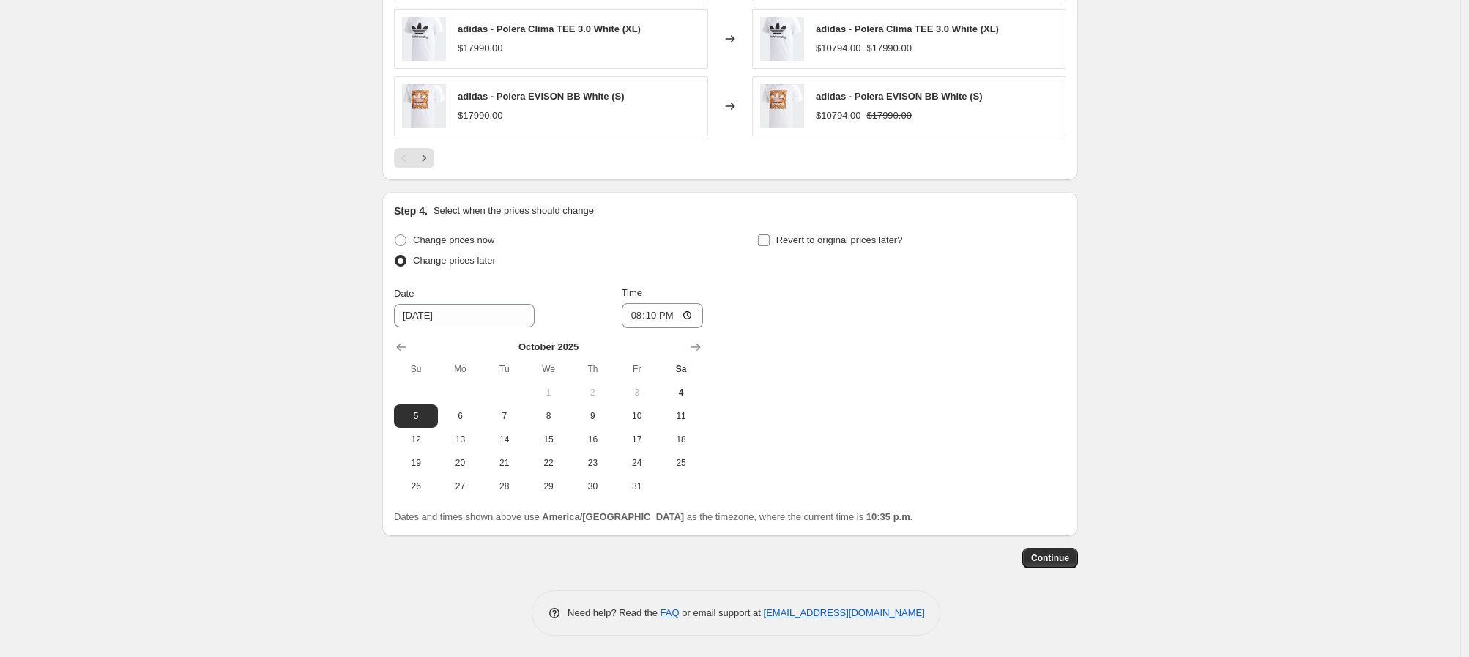
click at [770, 244] on input "Revert to original prices later?" at bounding box center [764, 240] width 12 height 12
checkbox input "true"
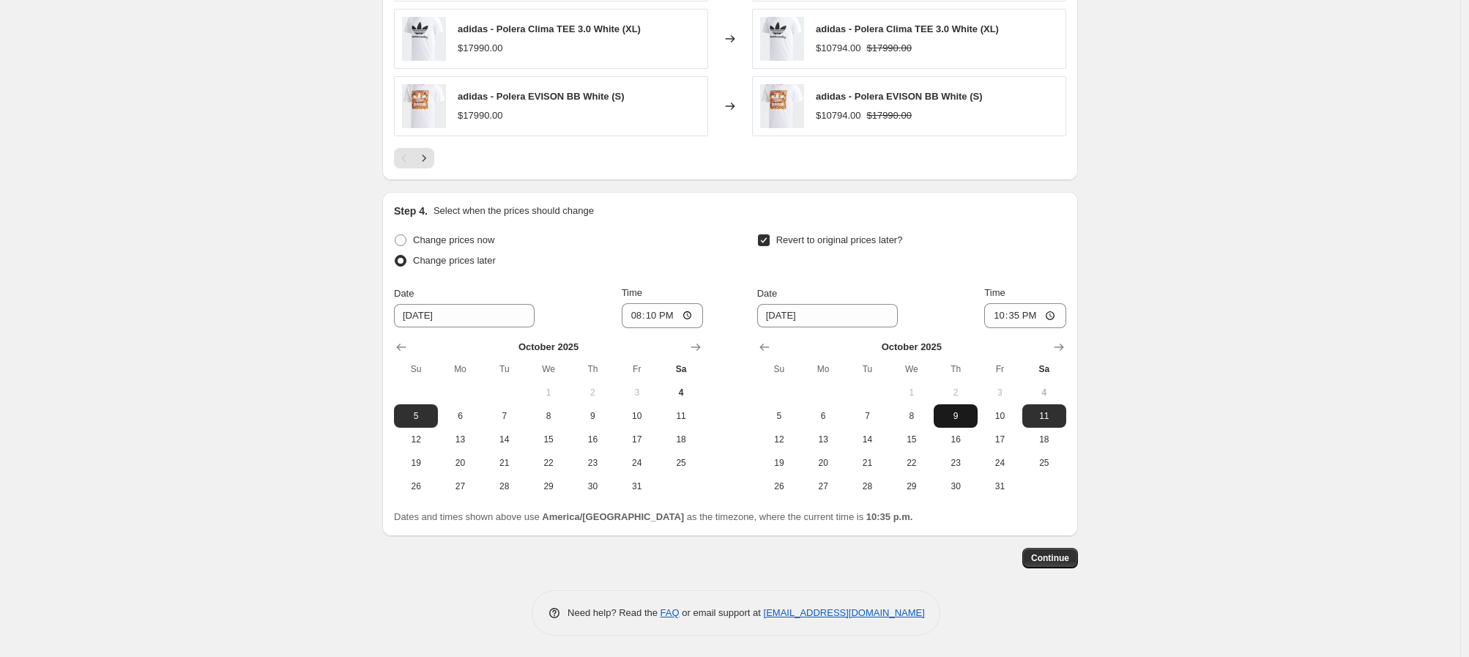
click at [960, 421] on span "9" at bounding box center [956, 416] width 32 height 12
type input "[DATE]"
click at [994, 314] on input "22:35" at bounding box center [1025, 315] width 82 height 25
type input "00:00"
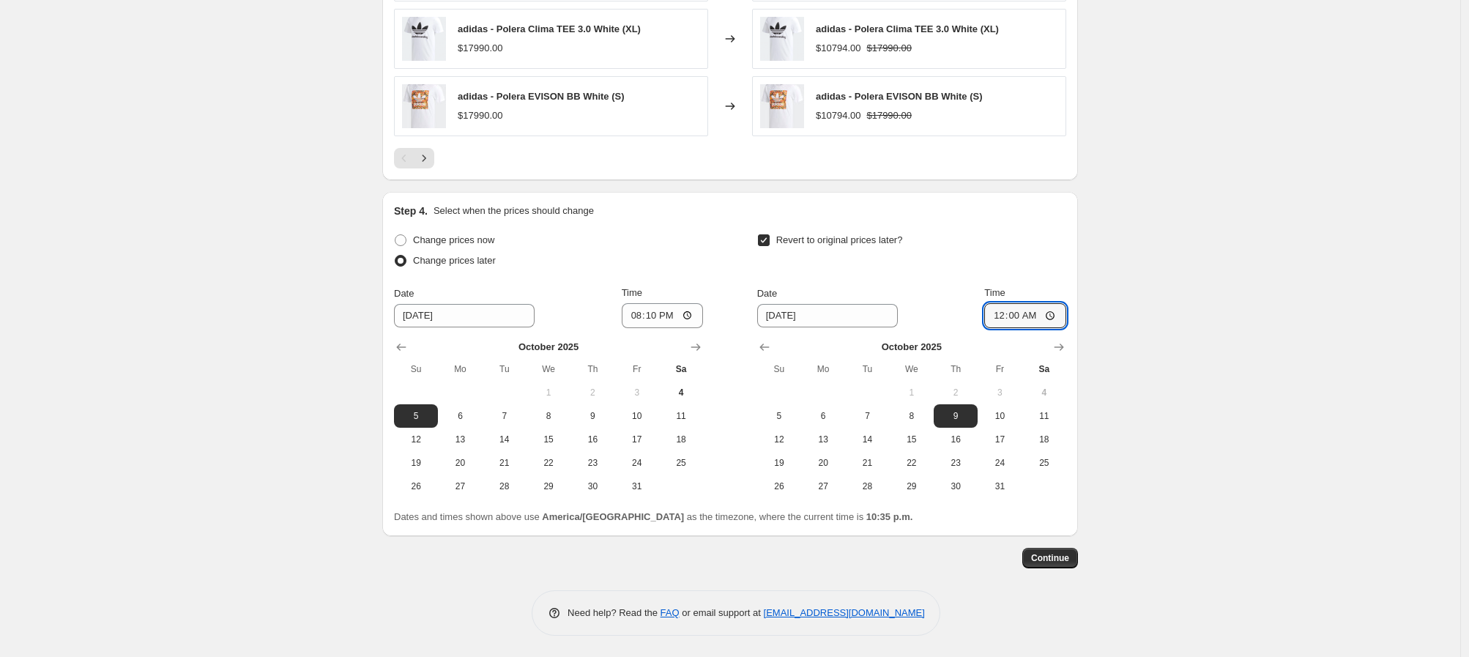
click at [1052, 554] on span "Continue" at bounding box center [1050, 558] width 38 height 12
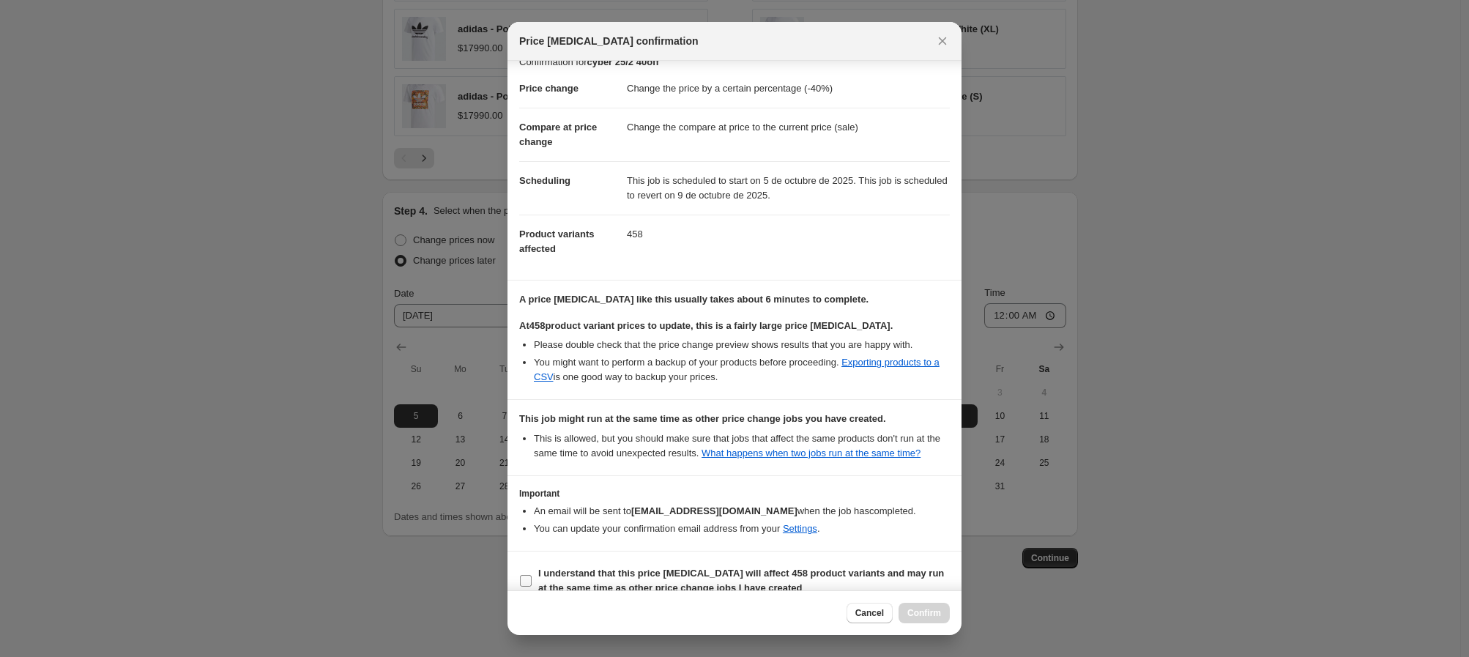
scroll to position [52, 0]
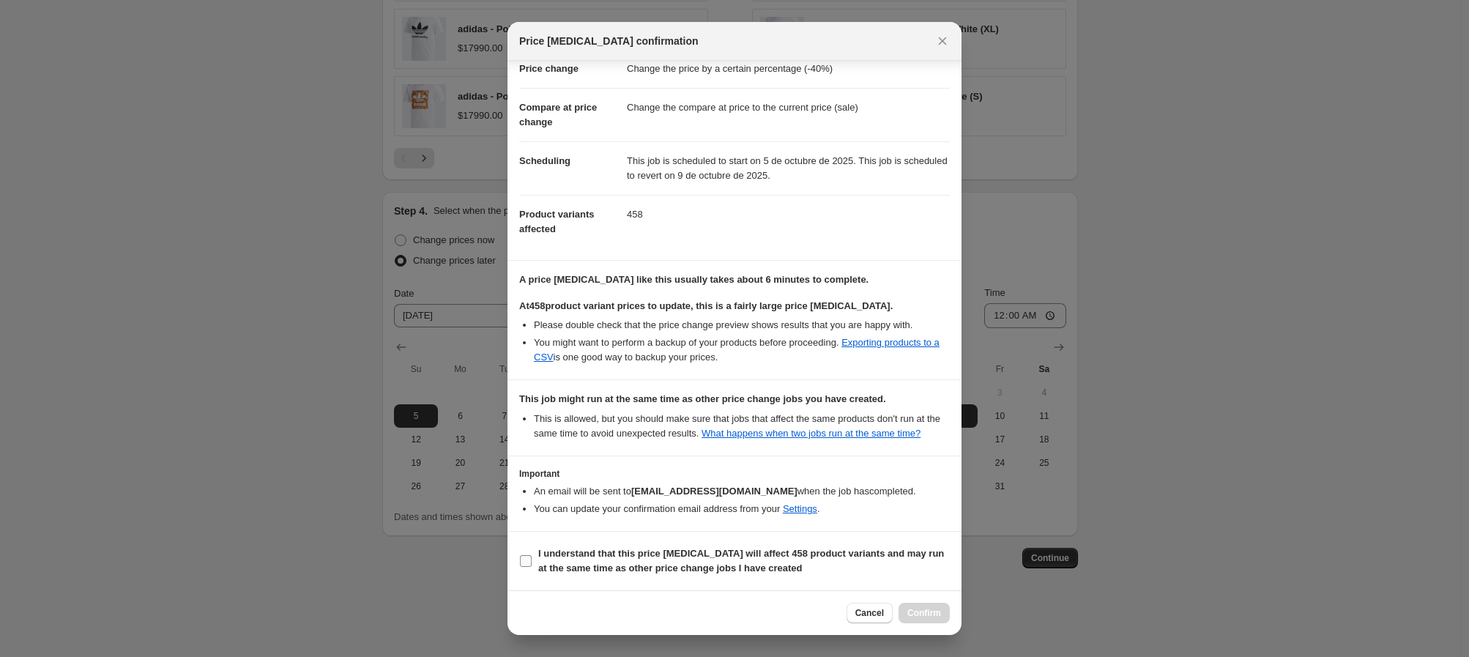
click at [521, 564] on input "I understand that this price change job will affect 458 product variants and ma…" at bounding box center [526, 561] width 12 height 12
checkbox input "true"
click at [918, 615] on span "Confirm" at bounding box center [924, 613] width 34 height 12
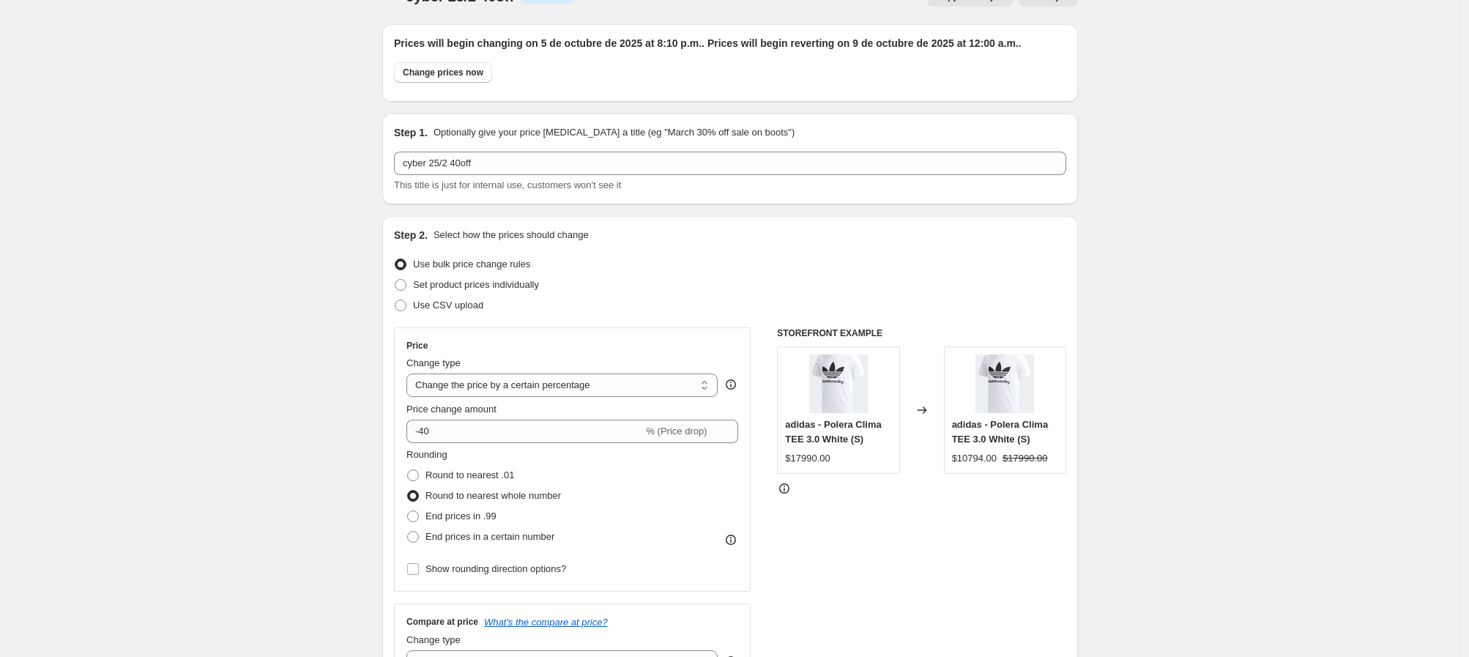
scroll to position [6, 0]
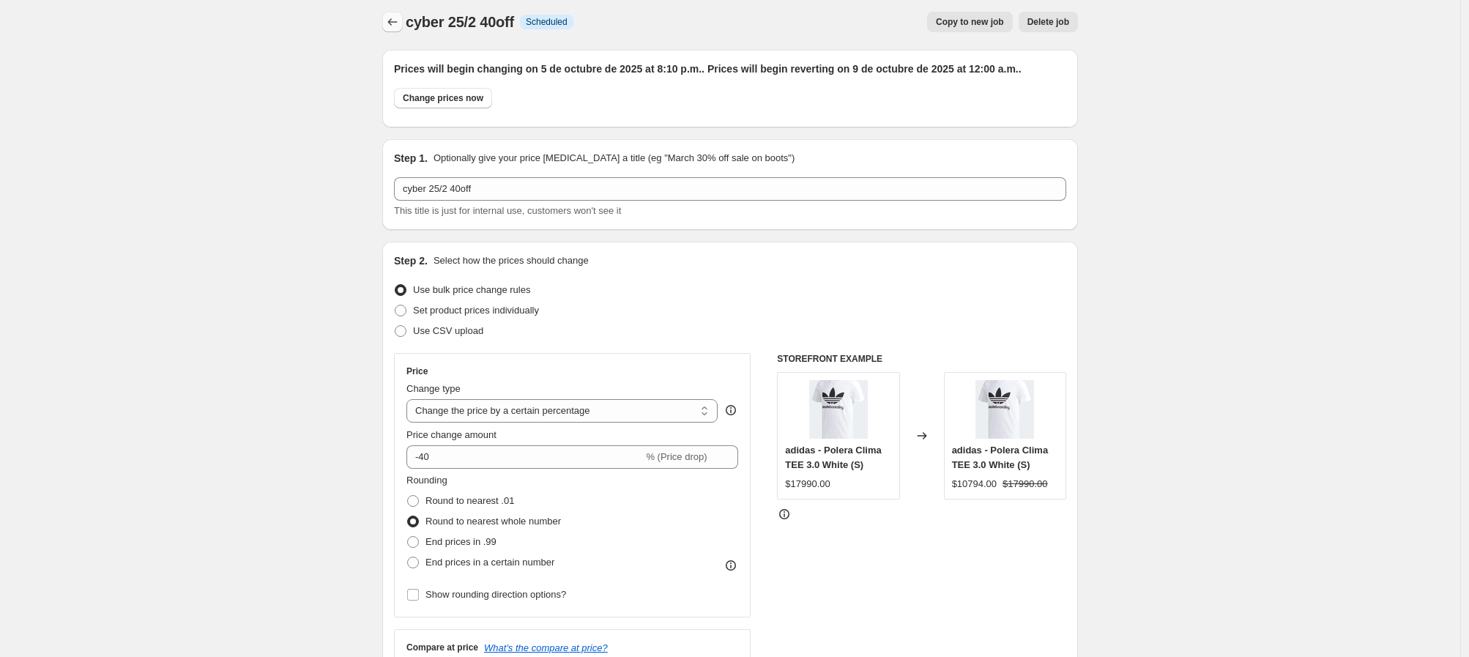
click at [392, 27] on icon "Price change jobs" at bounding box center [392, 22] width 15 height 15
